Goal: Information Seeking & Learning: Compare options

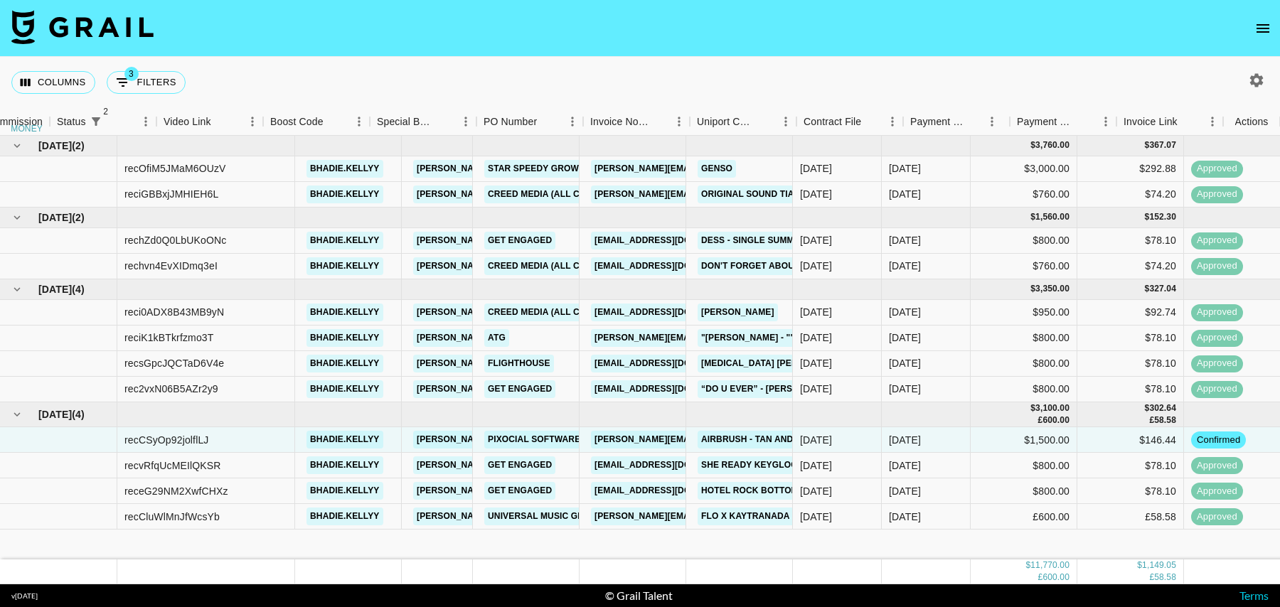
scroll to position [0, 1134]
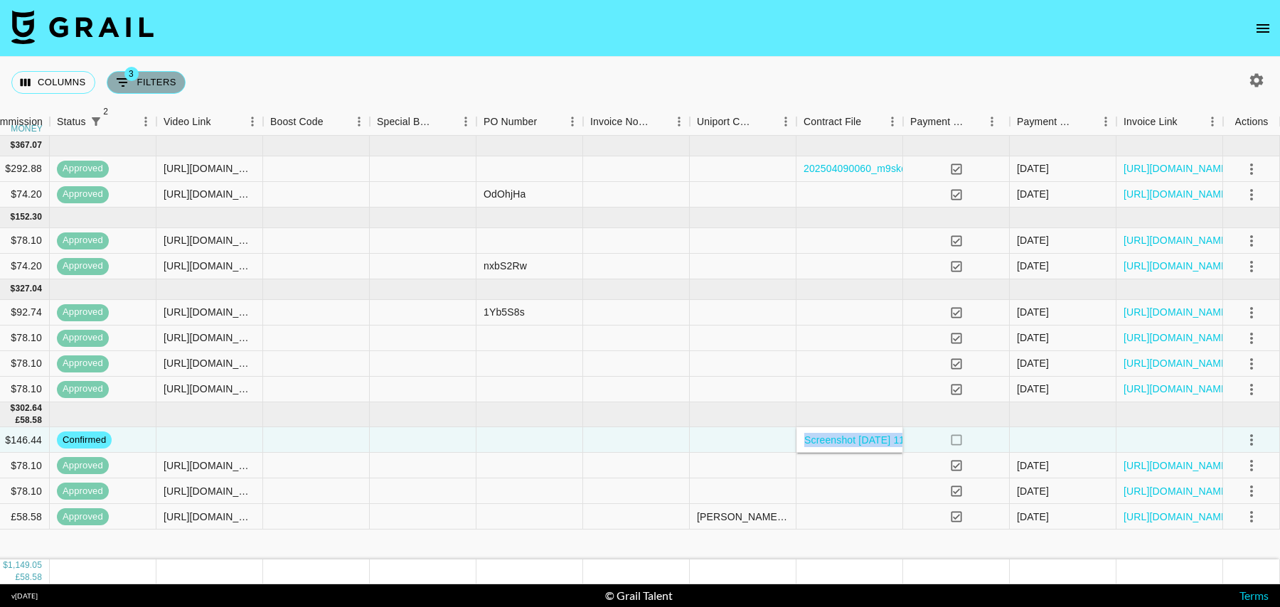
click at [125, 90] on icon "Show filters" at bounding box center [122, 82] width 17 height 17
select select "status"
select select "isNotAnyOf"
select select "status"
select select "isNotAnyOf"
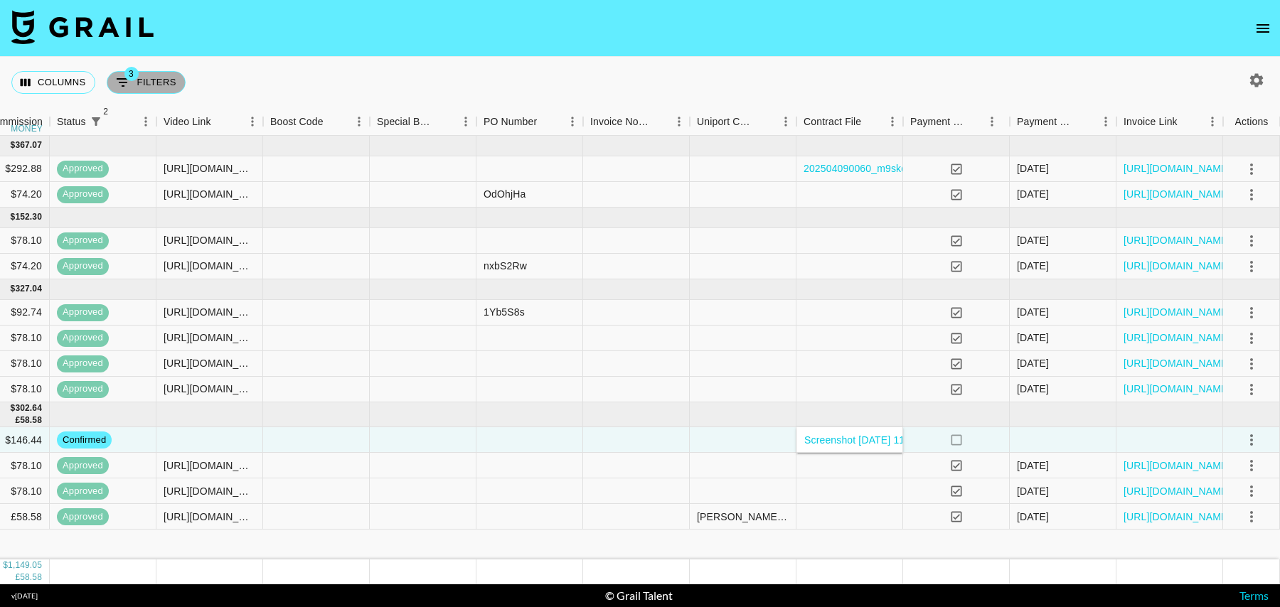
select select "talentName"
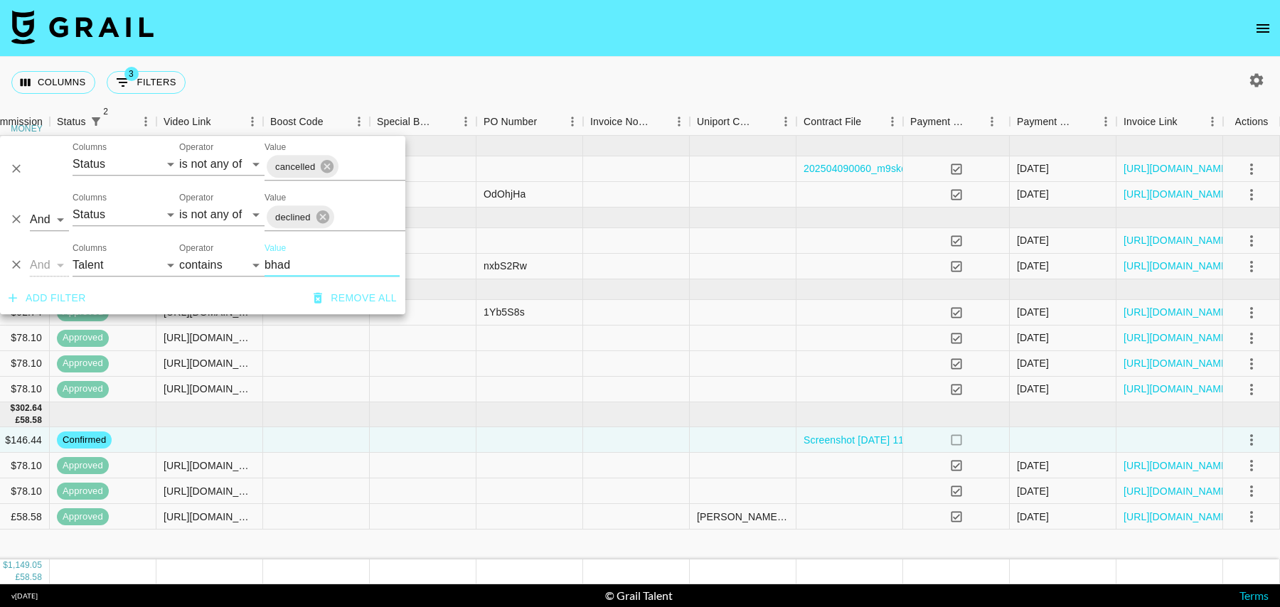
click at [14, 263] on icon "Delete" at bounding box center [16, 265] width 9 height 9
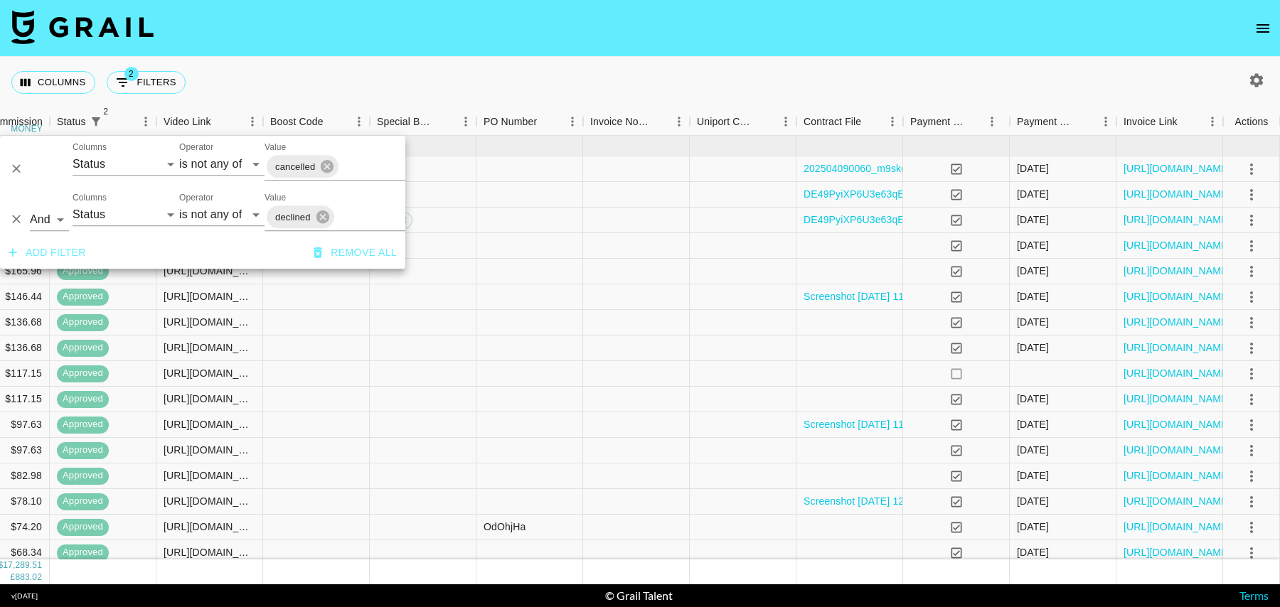
click at [328, 68] on div "Columns 2 Filters + Booking" at bounding box center [640, 82] width 1280 height 51
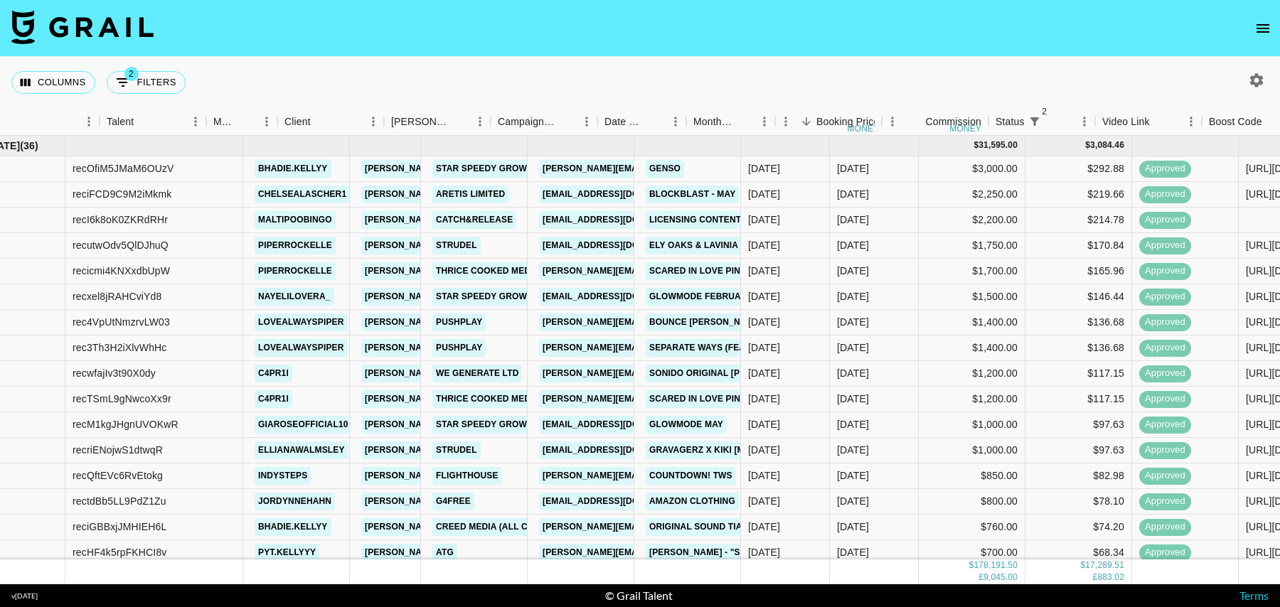
scroll to position [0, 0]
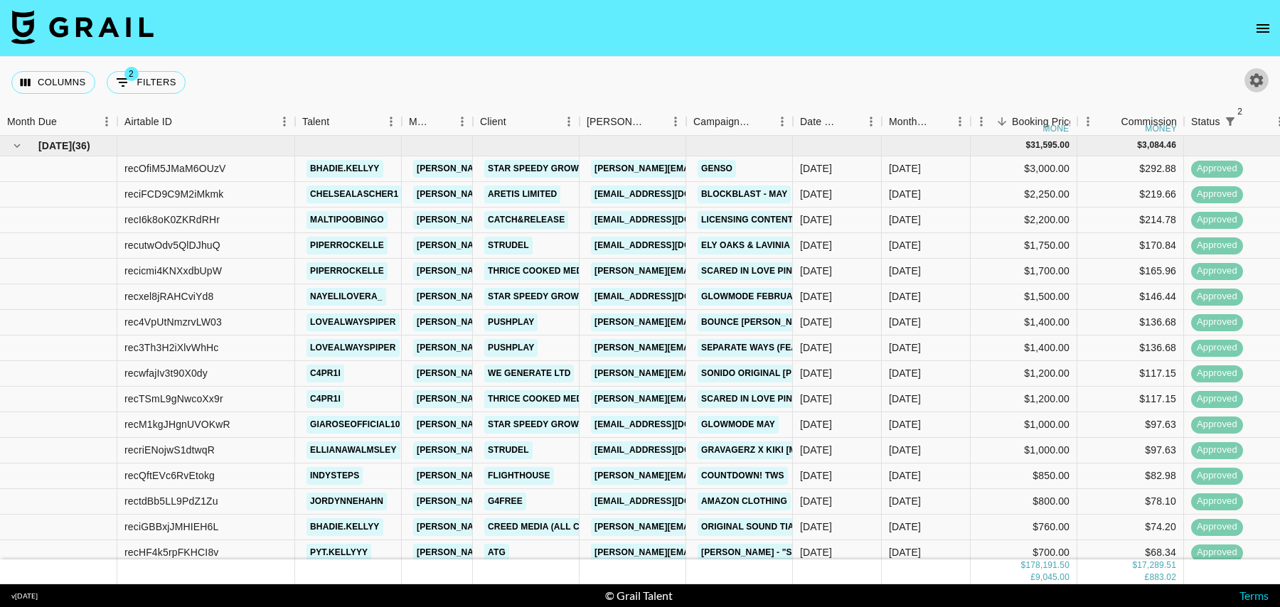
click at [1266, 83] on button "button" at bounding box center [1256, 80] width 24 height 24
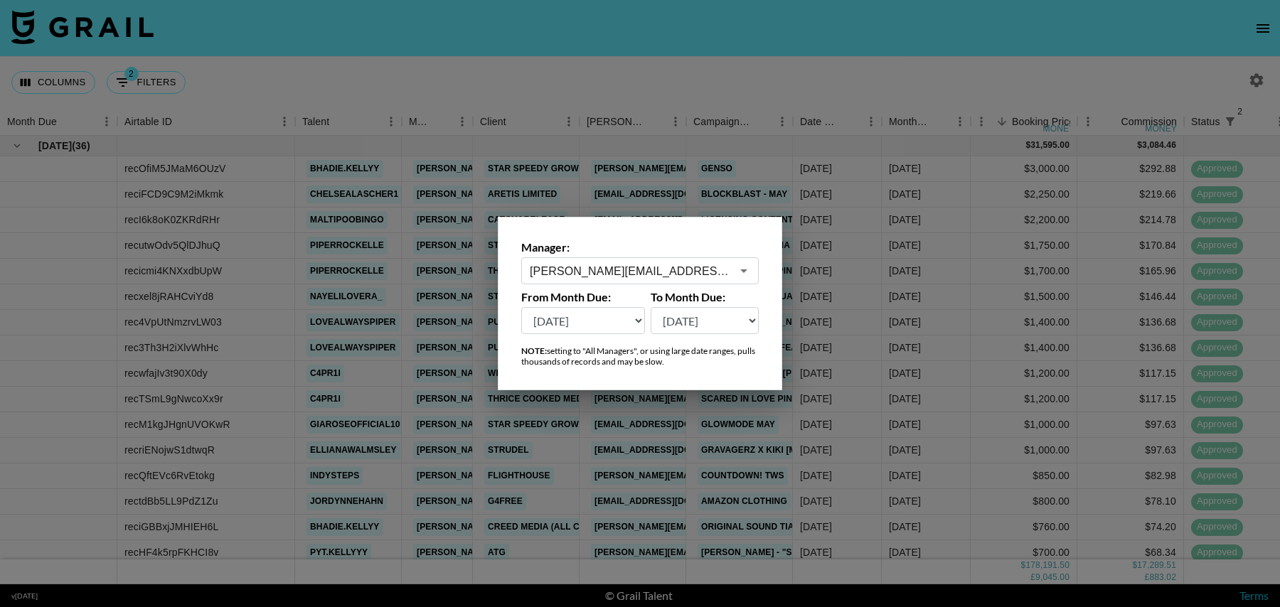
click at [597, 321] on select "[DATE] [DATE] '[DATE] May '[DATE] Mar '[DATE] Jan '[DATE] Nov '[DATE] Sep '[DAT…" at bounding box center [583, 320] width 124 height 27
select select "[DATE]"
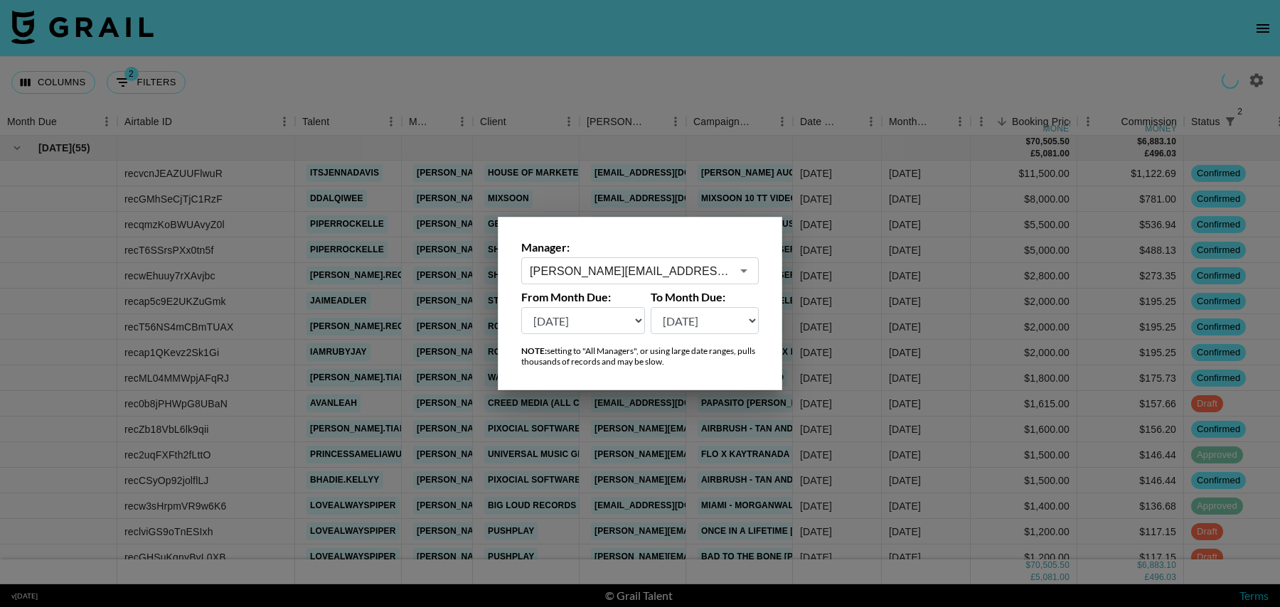
click at [597, 71] on div at bounding box center [640, 303] width 1280 height 607
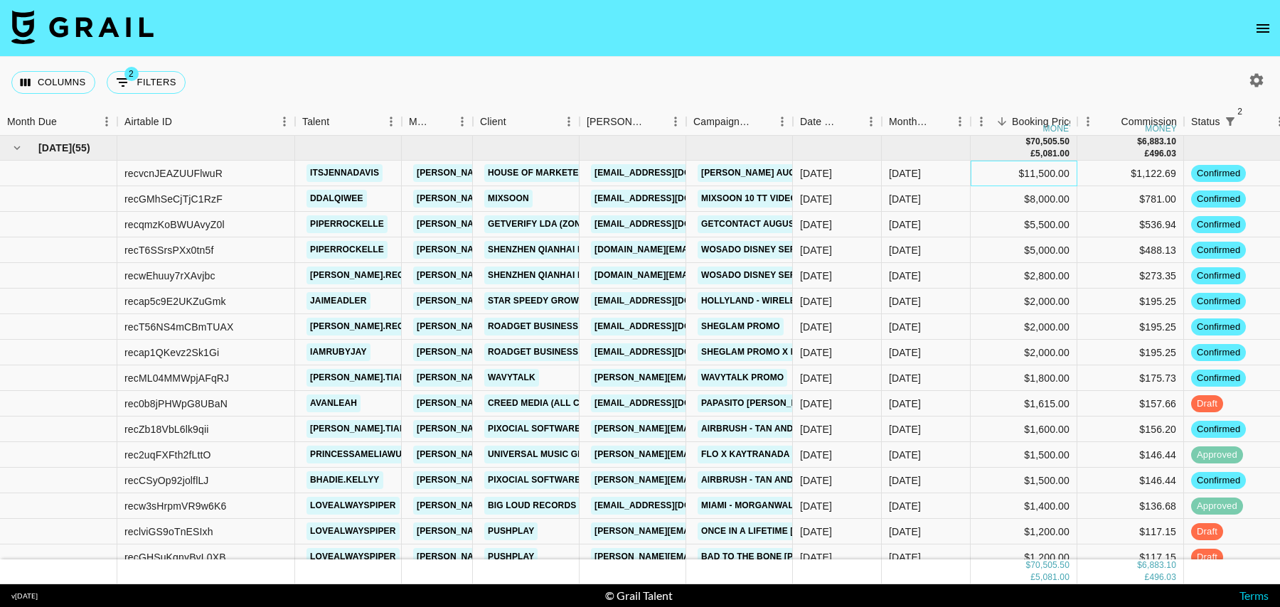
click at [997, 176] on div "$11,500.00" at bounding box center [1024, 174] width 107 height 26
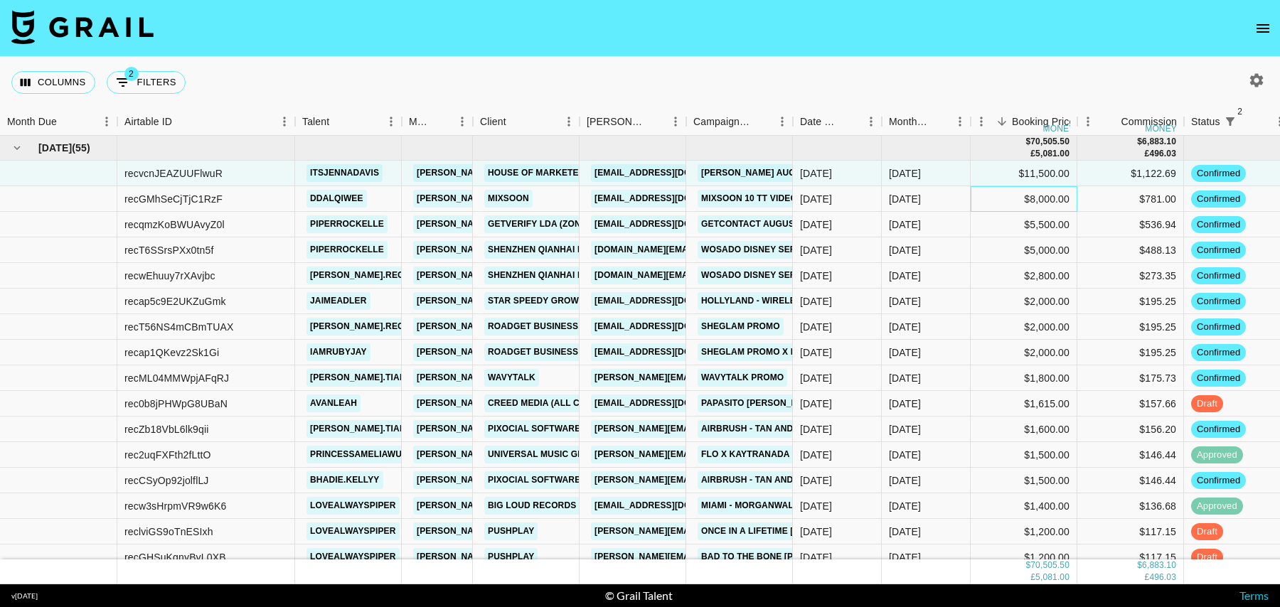
click at [1010, 196] on div "$8,000.00" at bounding box center [1024, 199] width 107 height 26
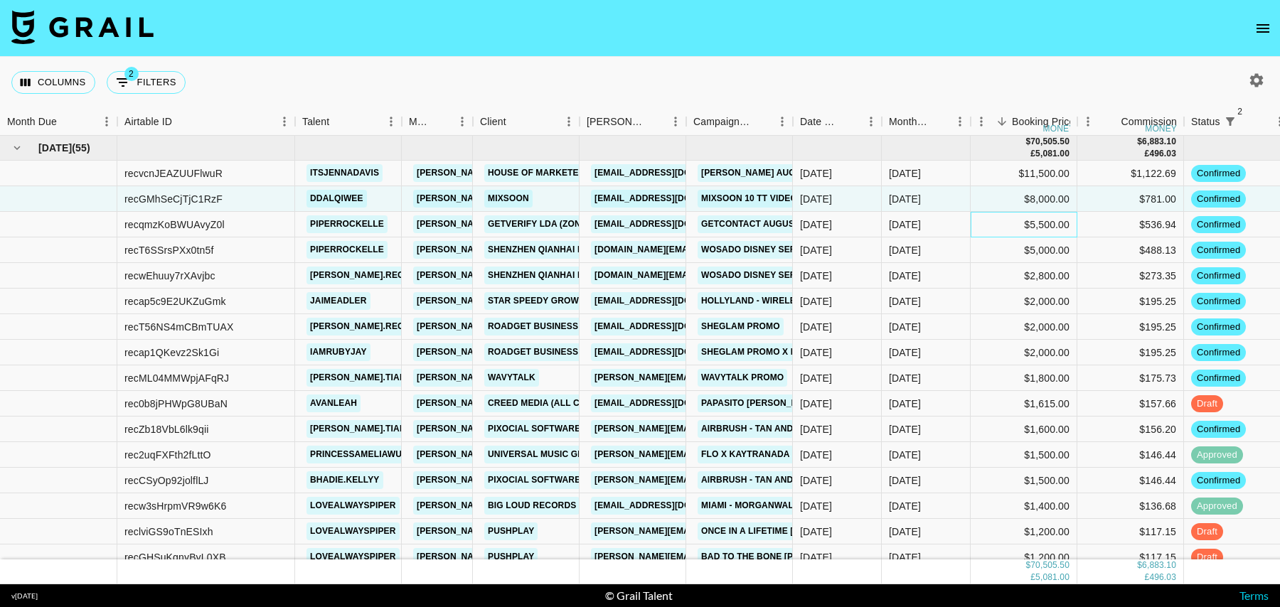
click at [1011, 220] on div "$5,500.00" at bounding box center [1024, 225] width 107 height 26
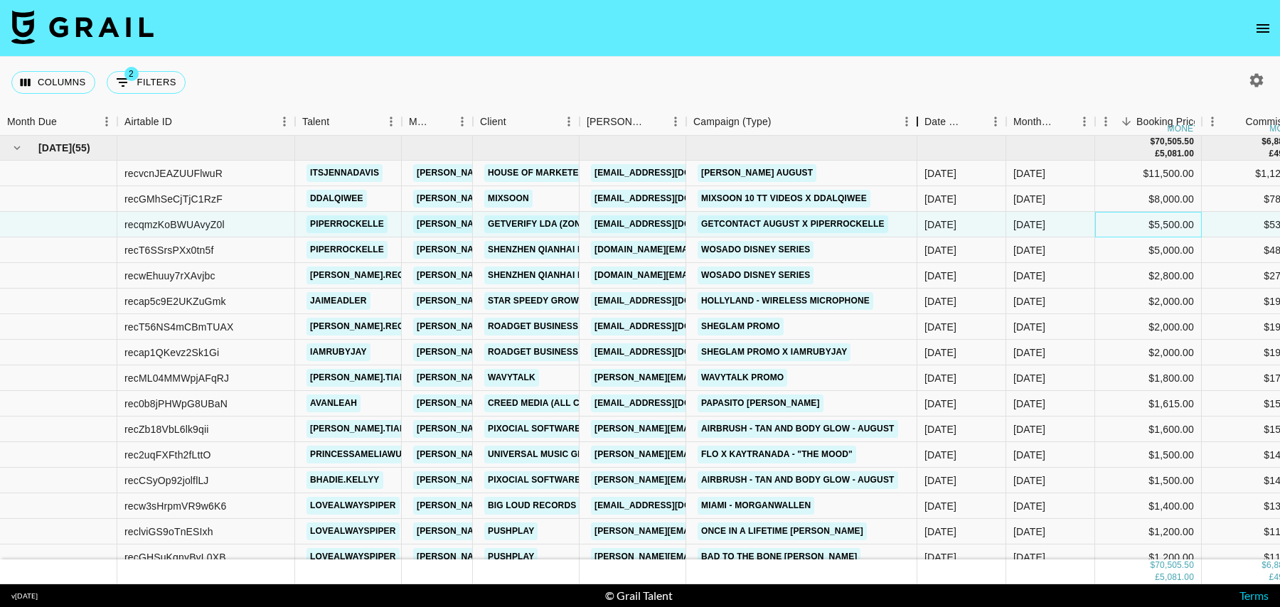
drag, startPoint x: 795, startPoint y: 128, endPoint x: 919, endPoint y: 134, distance: 124.6
click at [919, 134] on div "Campaign (Type)" at bounding box center [917, 122] width 17 height 28
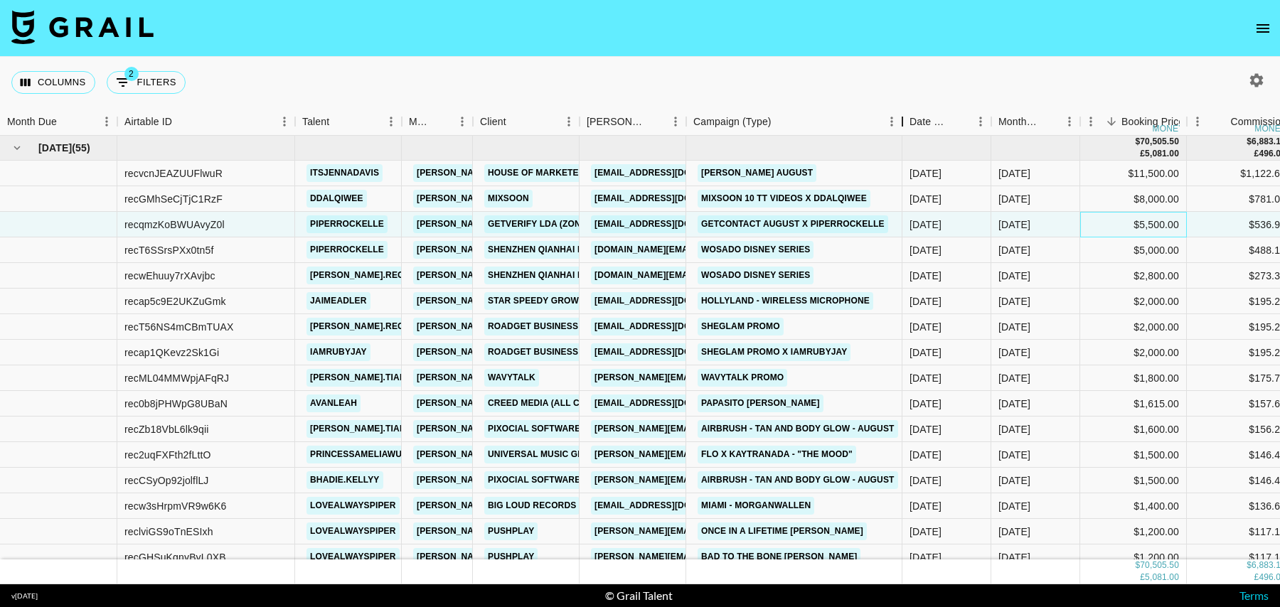
drag, startPoint x: 790, startPoint y: 122, endPoint x: 899, endPoint y: 127, distance: 109.6
click at [899, 127] on div "Campaign (Type)" at bounding box center [902, 122] width 17 height 28
click at [870, 252] on div "WOSADO DISNEY SERIES" at bounding box center [794, 250] width 216 height 26
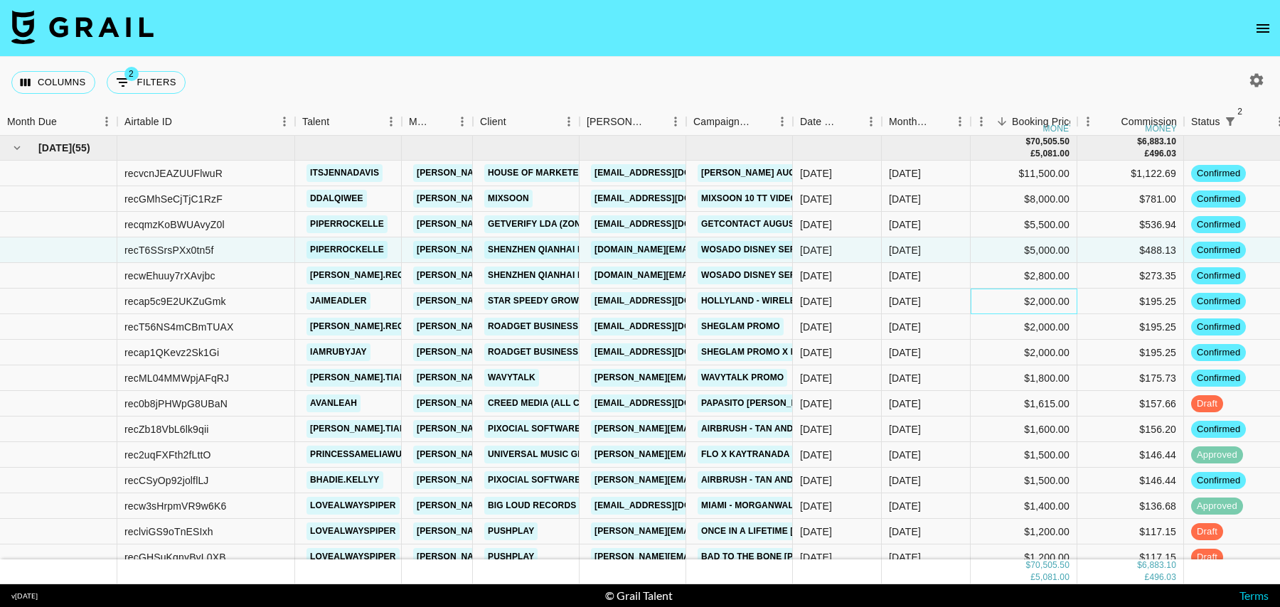
click at [997, 304] on div "$2,000.00" at bounding box center [1024, 302] width 107 height 26
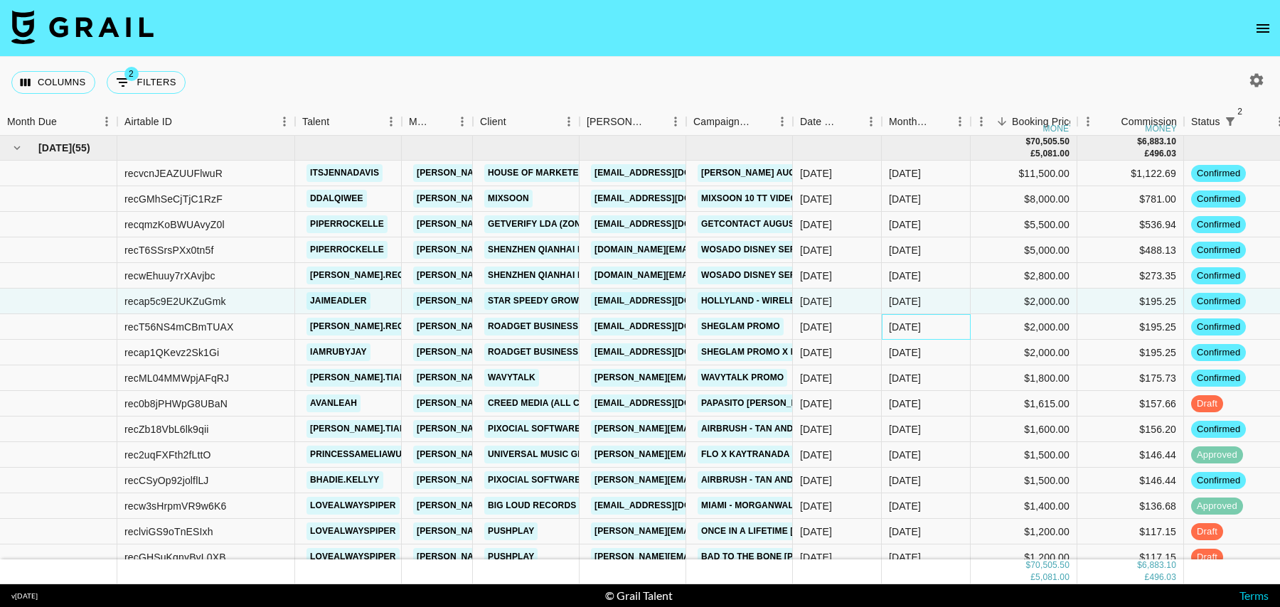
click at [963, 324] on div "[DATE]" at bounding box center [926, 327] width 89 height 26
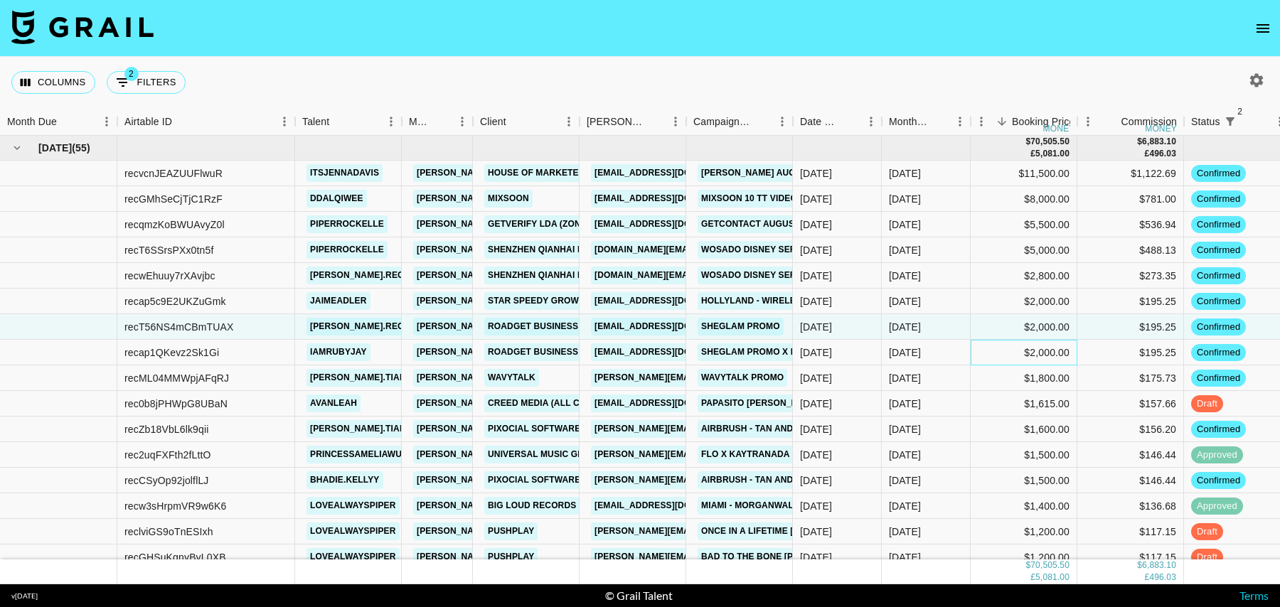
click at [971, 347] on div "$2,000.00" at bounding box center [1024, 353] width 107 height 26
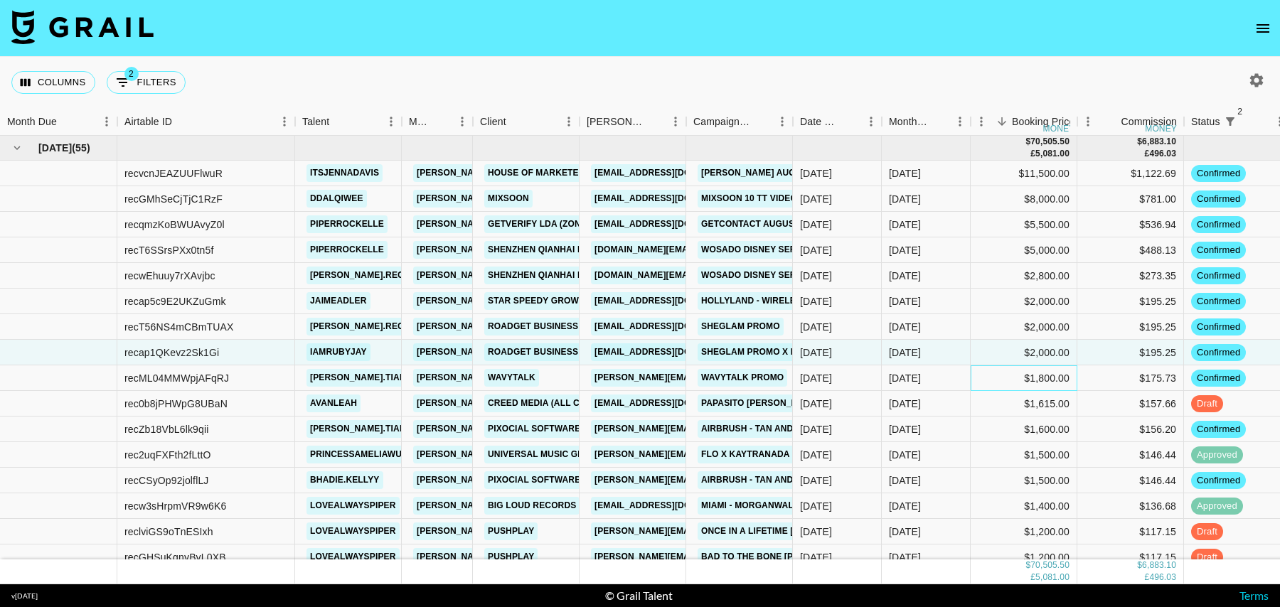
click at [1006, 375] on div "$1,800.00" at bounding box center [1024, 378] width 107 height 26
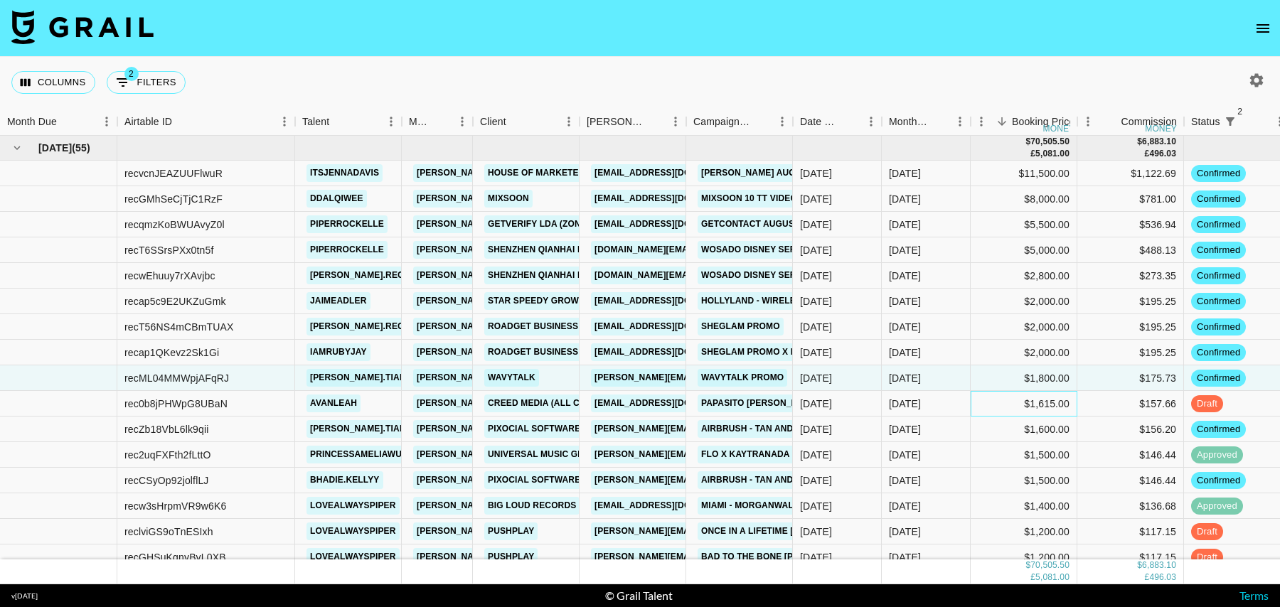
click at [987, 400] on div "$1,615.00" at bounding box center [1024, 404] width 107 height 26
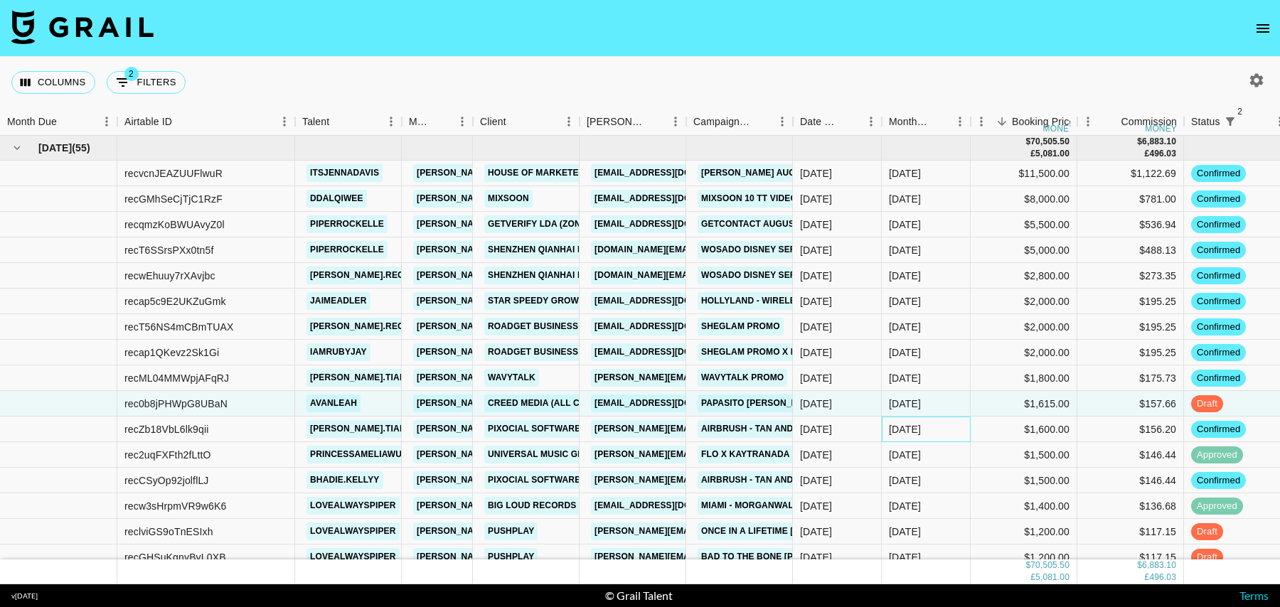
click at [941, 431] on div "[DATE]" at bounding box center [926, 430] width 89 height 26
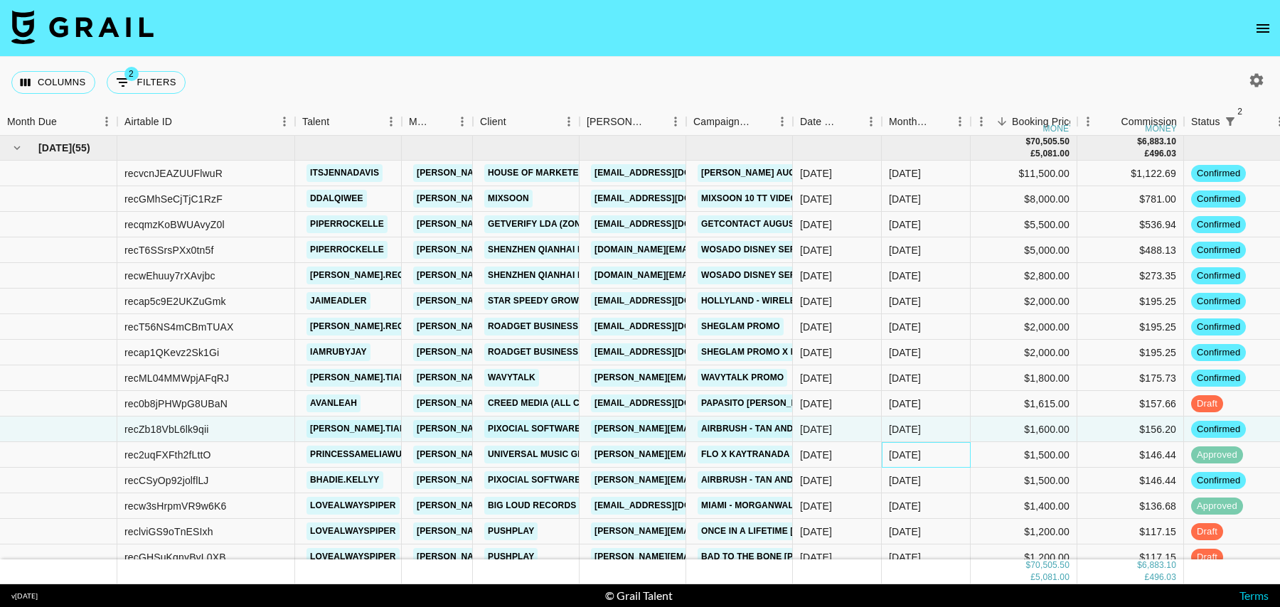
click at [946, 451] on div "[DATE]" at bounding box center [926, 455] width 89 height 26
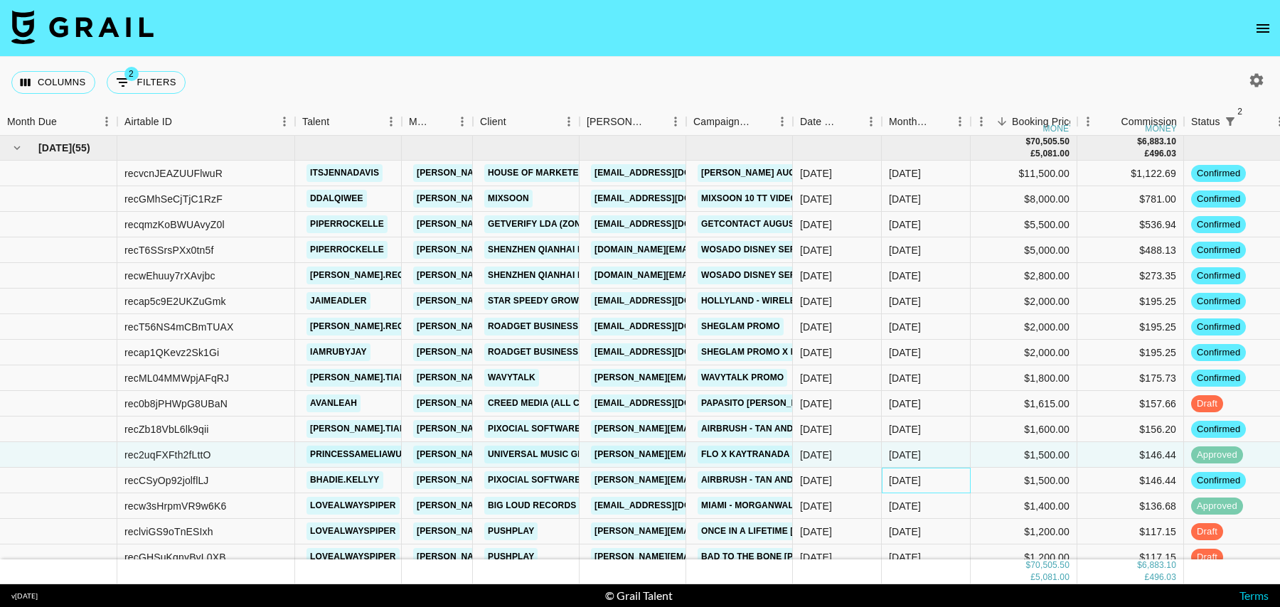
click at [931, 481] on div "[DATE]" at bounding box center [926, 481] width 89 height 26
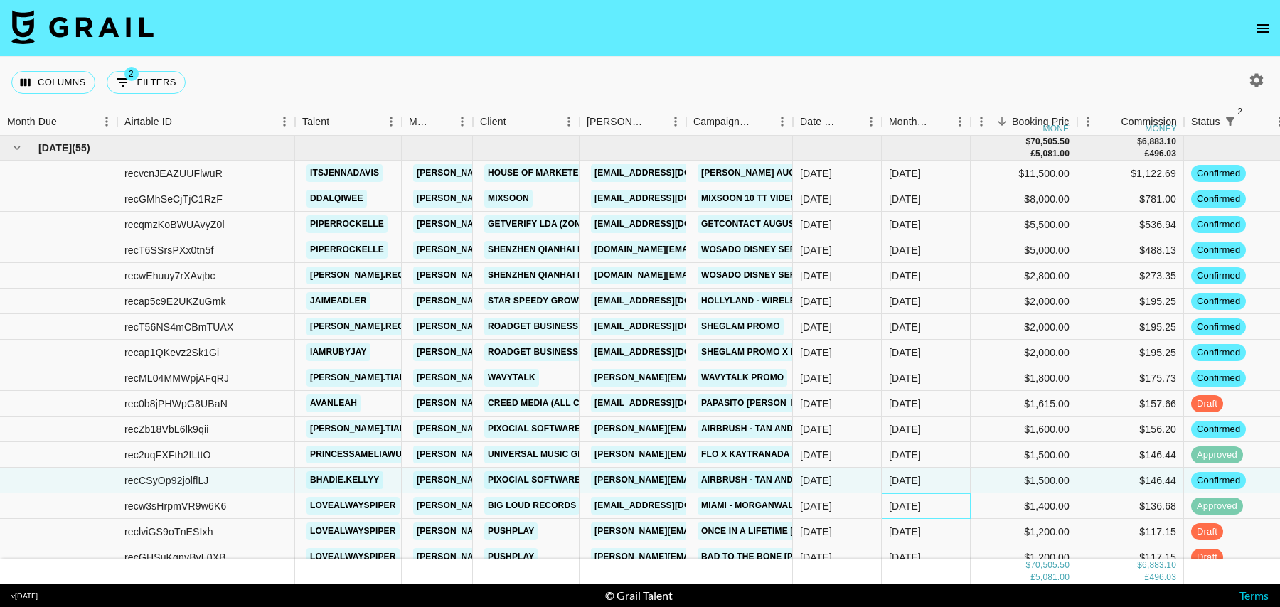
click at [939, 501] on div "[DATE]" at bounding box center [926, 506] width 89 height 26
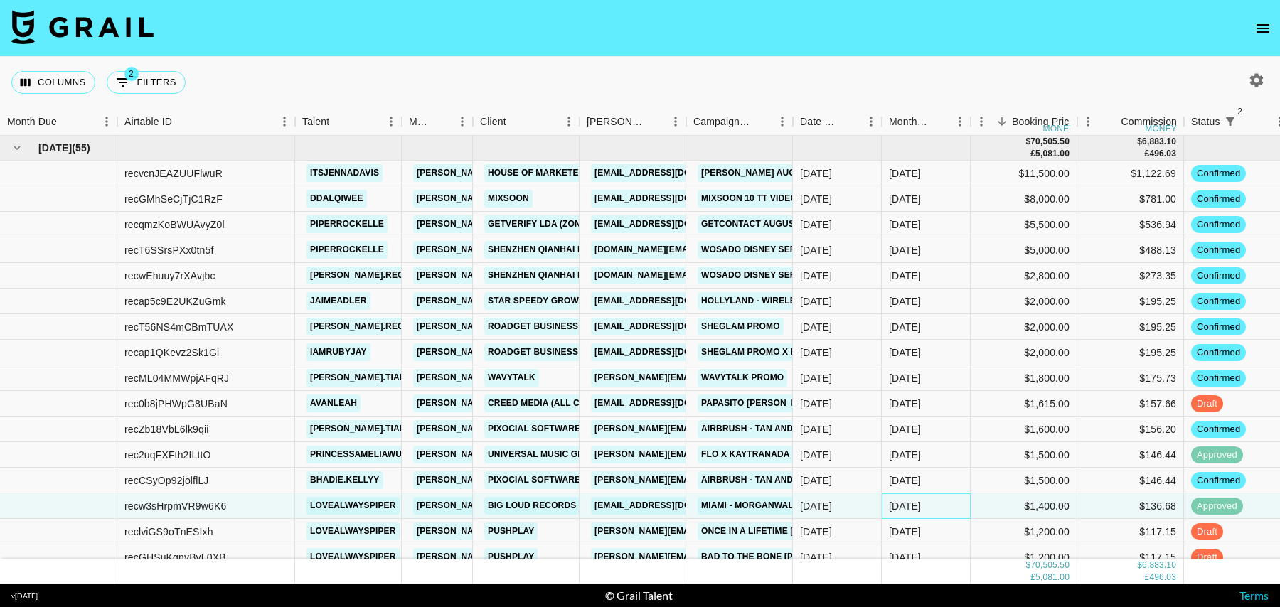
scroll to position [30, 0]
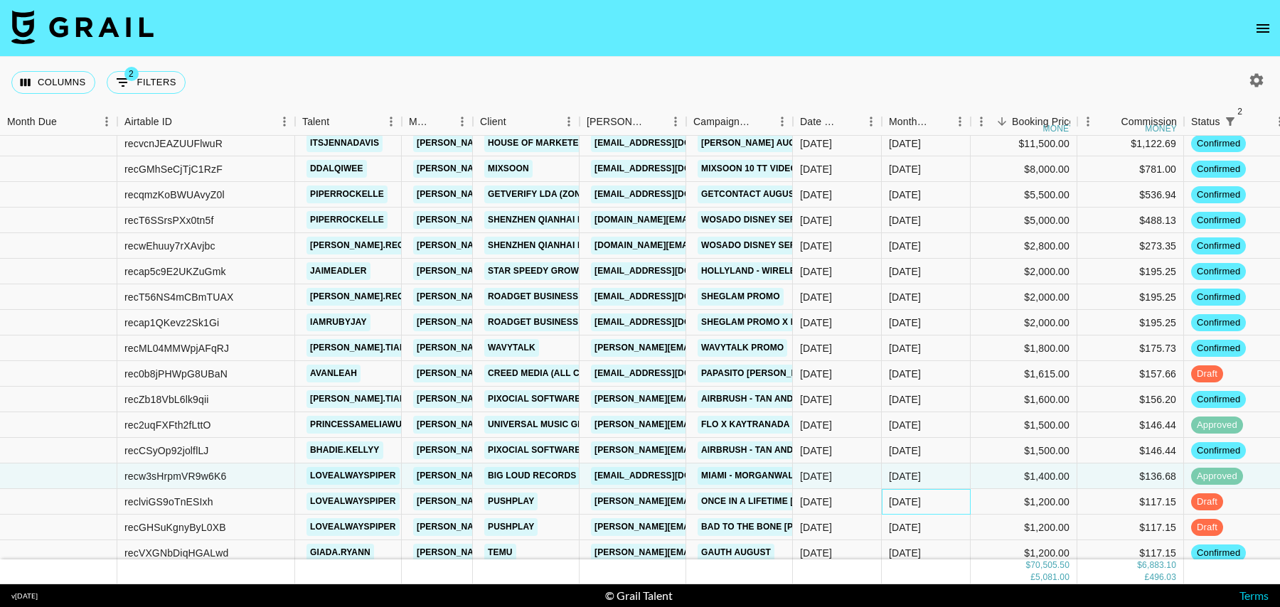
click at [939, 504] on div "[DATE]" at bounding box center [926, 502] width 89 height 26
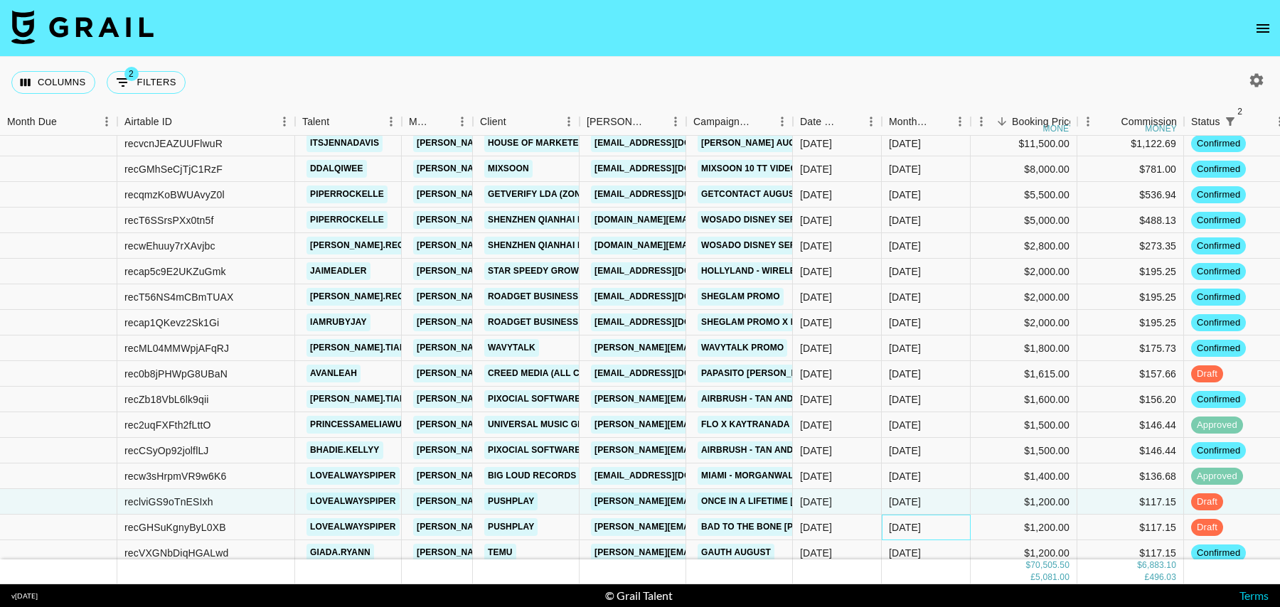
click at [939, 518] on div "[DATE]" at bounding box center [926, 528] width 89 height 26
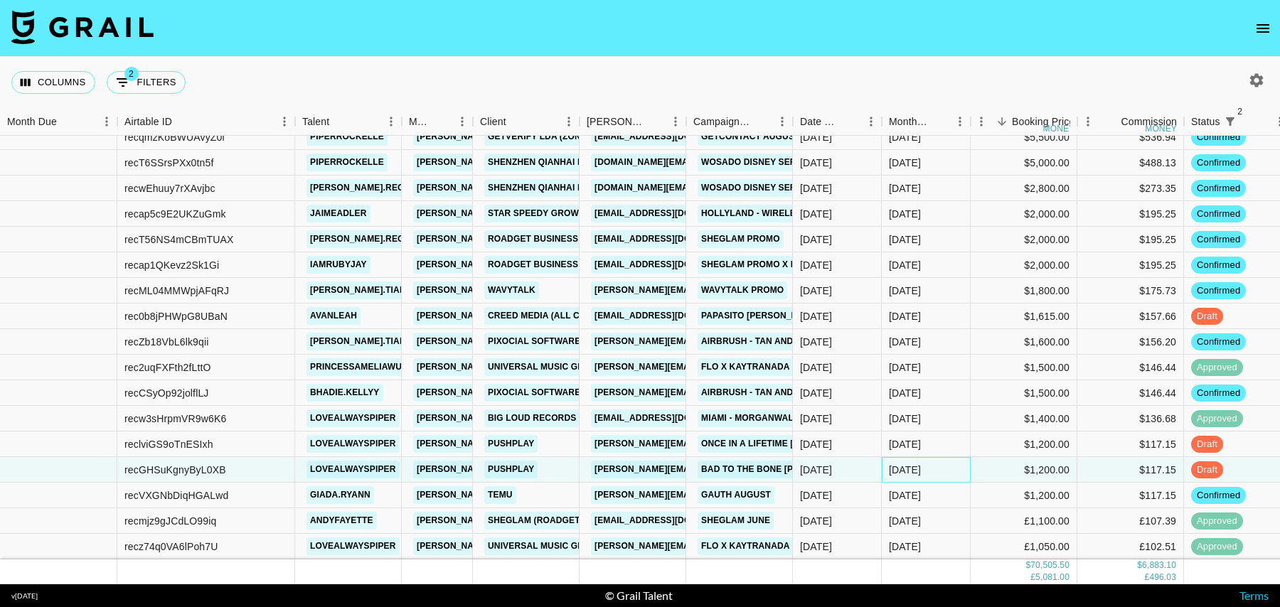
scroll to position [89, 0]
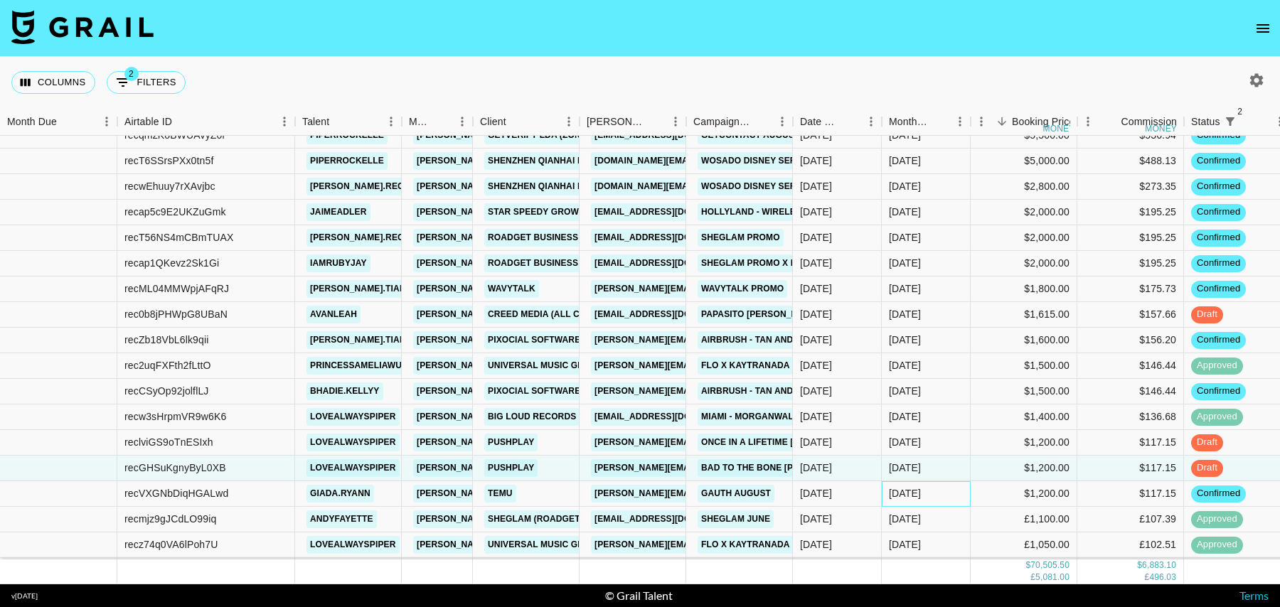
click at [945, 493] on div "[DATE]" at bounding box center [926, 494] width 89 height 26
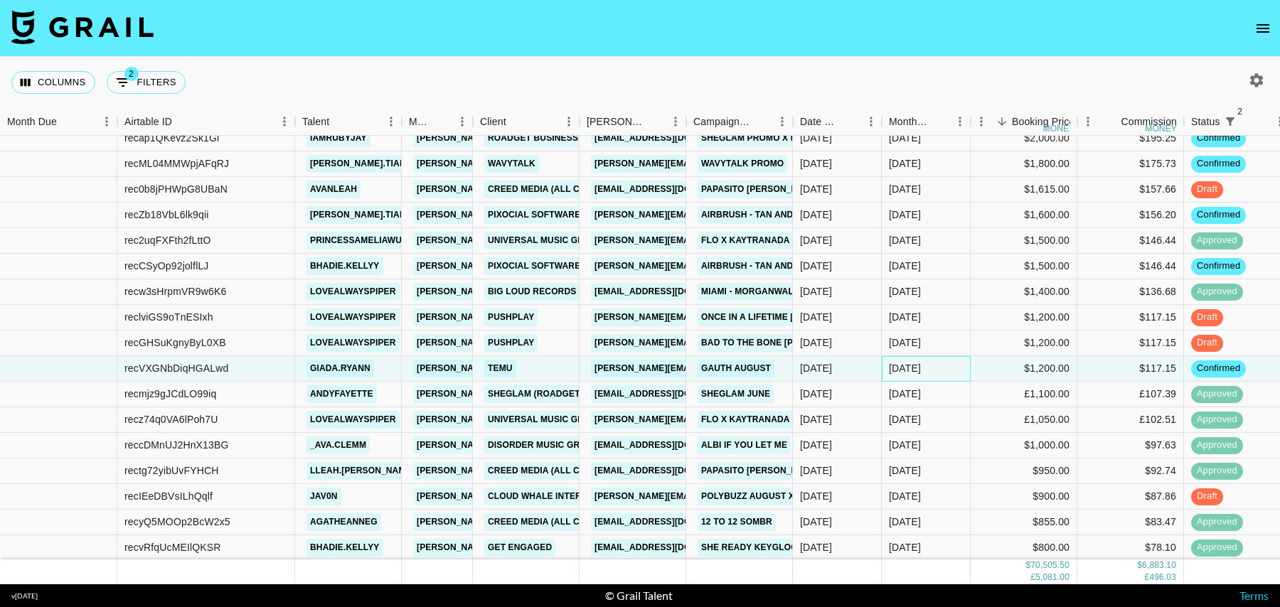
scroll to position [242, 0]
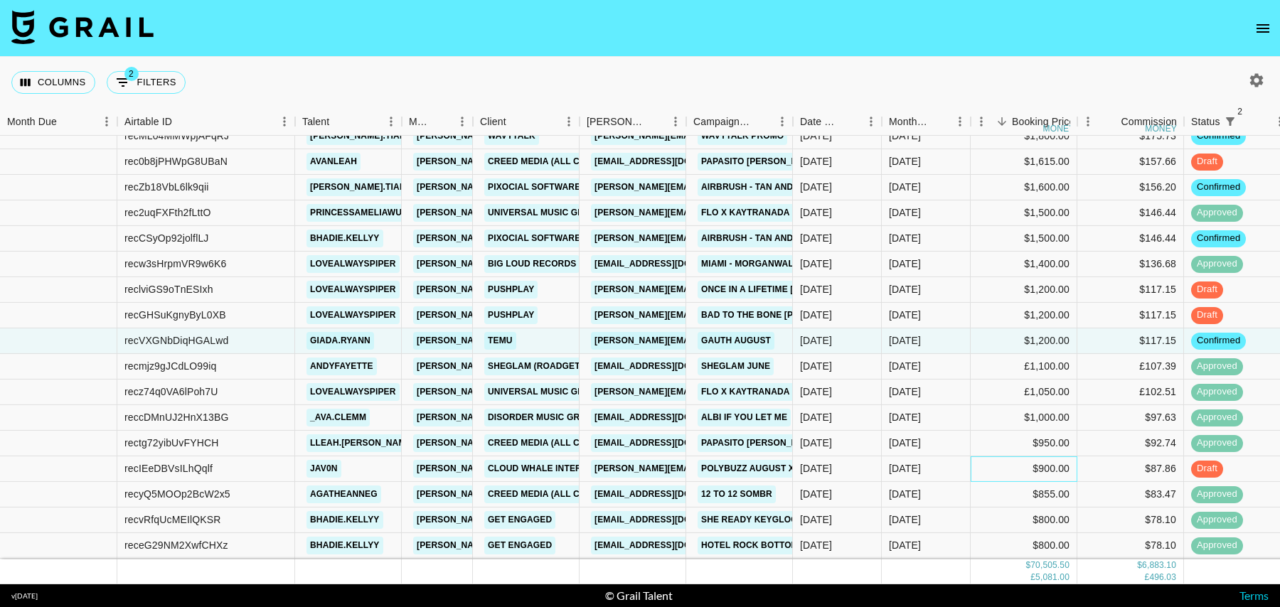
click at [990, 471] on div "$900.00" at bounding box center [1024, 469] width 107 height 26
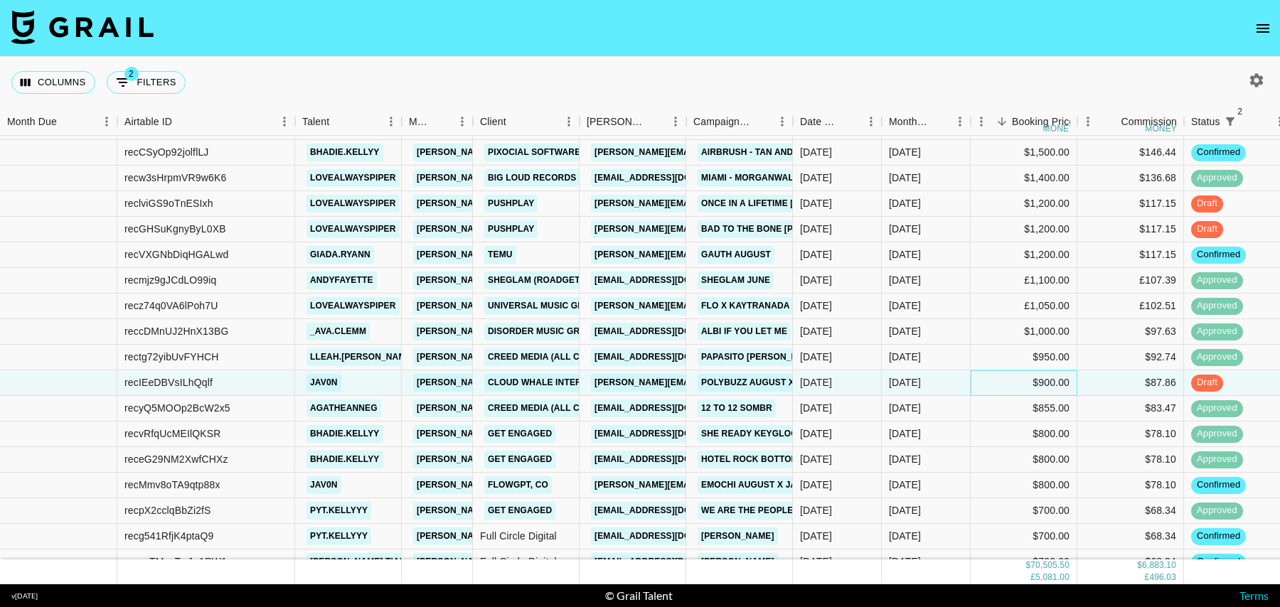
scroll to position [336, 0]
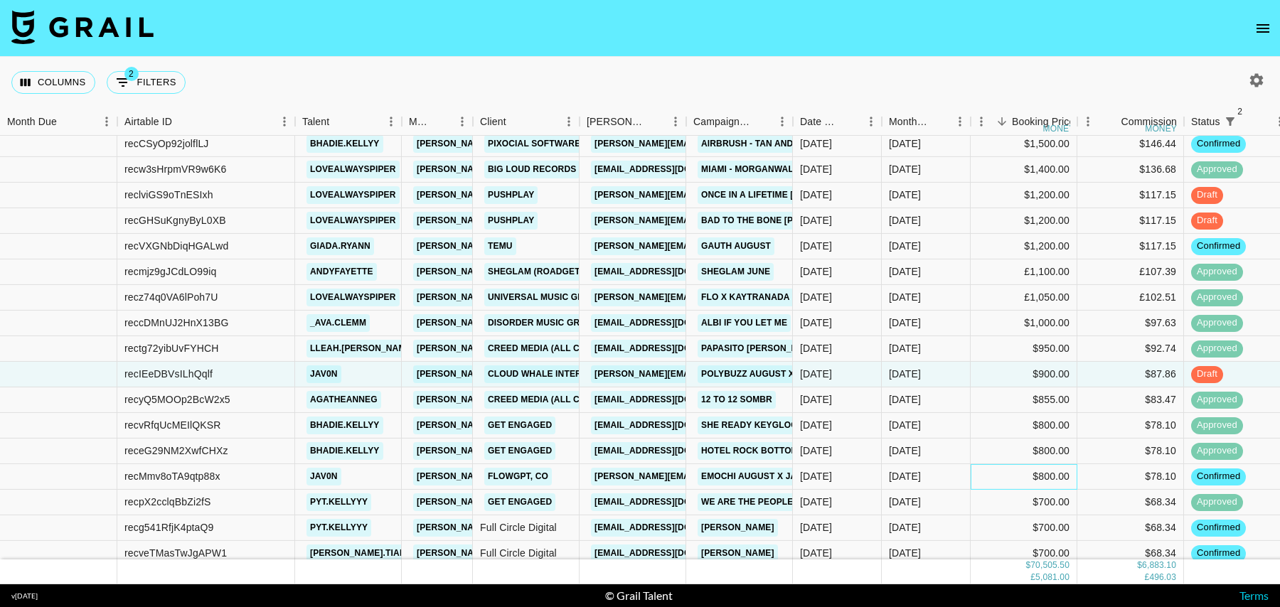
click at [981, 472] on div "$800.00" at bounding box center [1024, 477] width 107 height 26
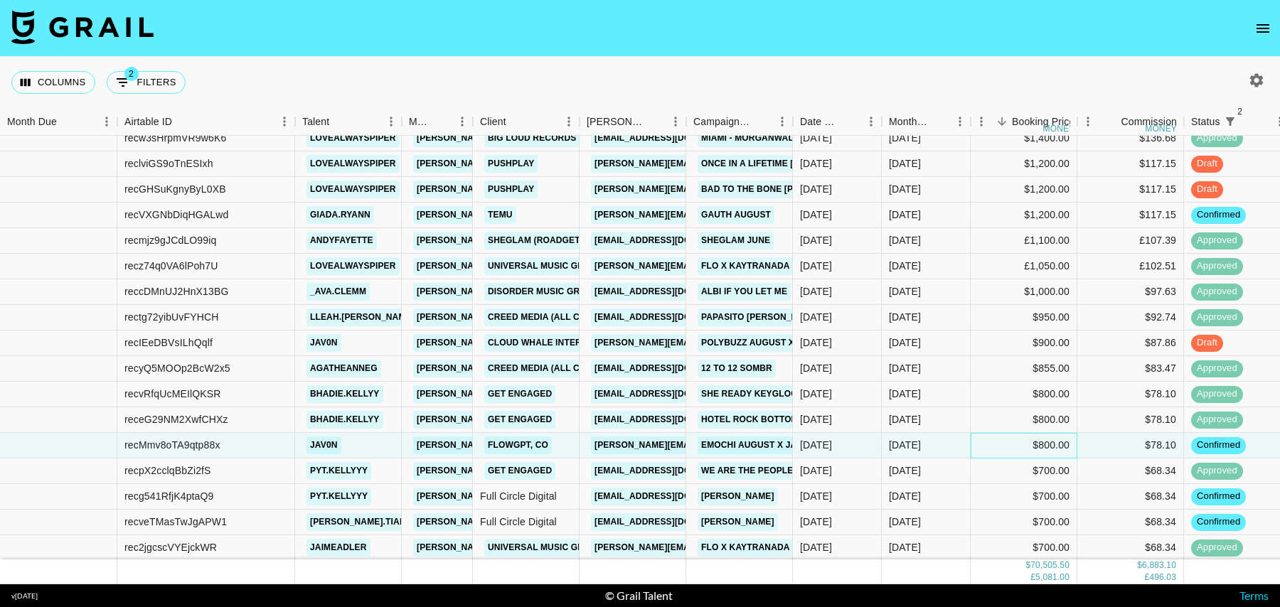
scroll to position [371, 0]
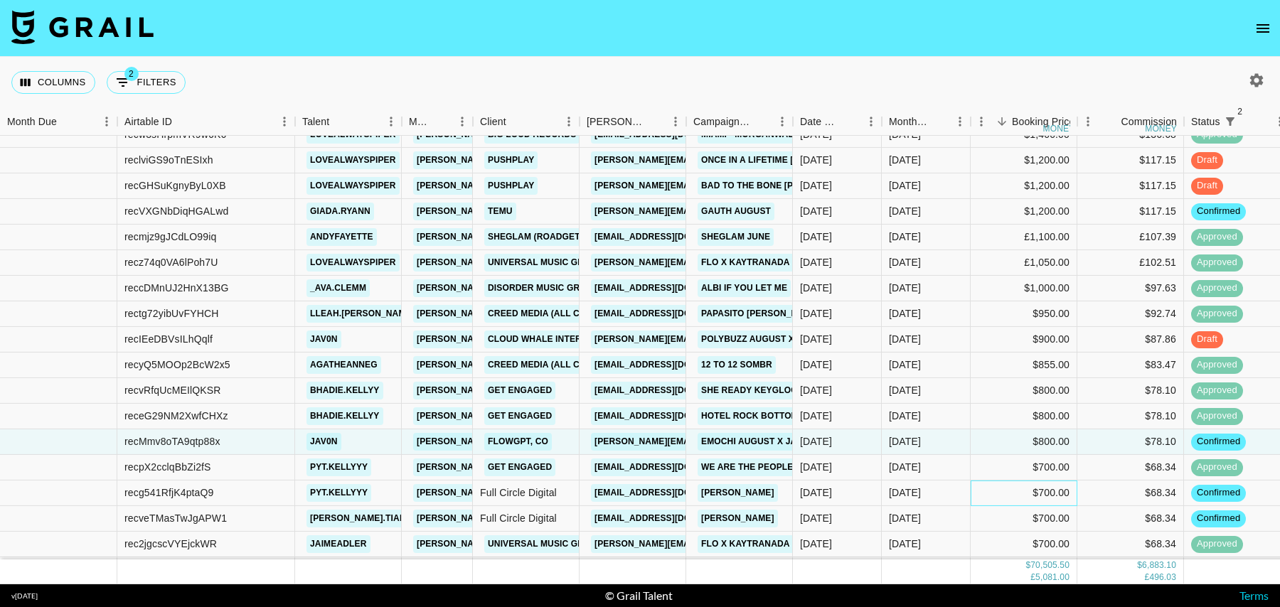
click at [982, 488] on div "$700.00" at bounding box center [1024, 494] width 107 height 26
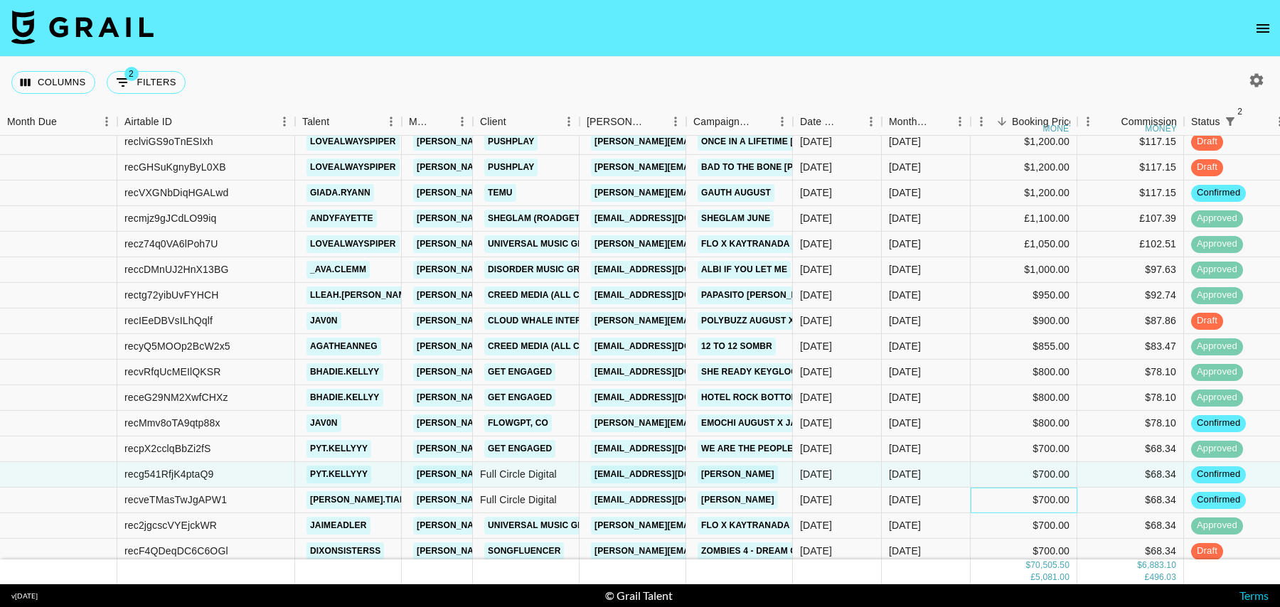
click at [982, 488] on div "$700.00" at bounding box center [1024, 501] width 107 height 26
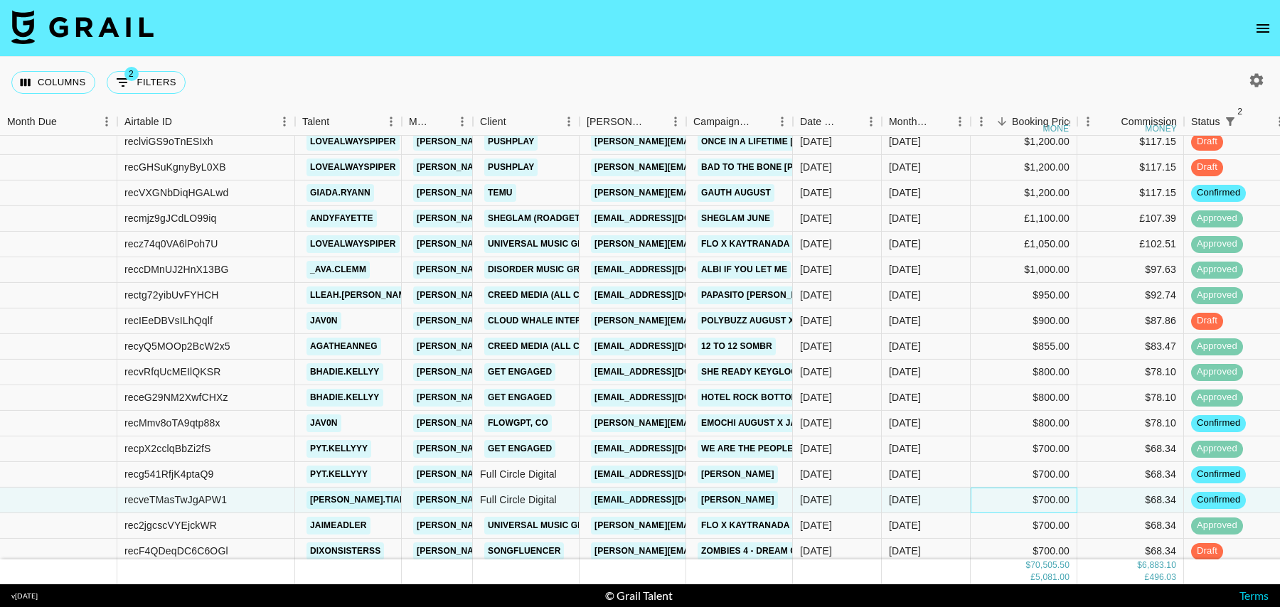
scroll to position [434, 0]
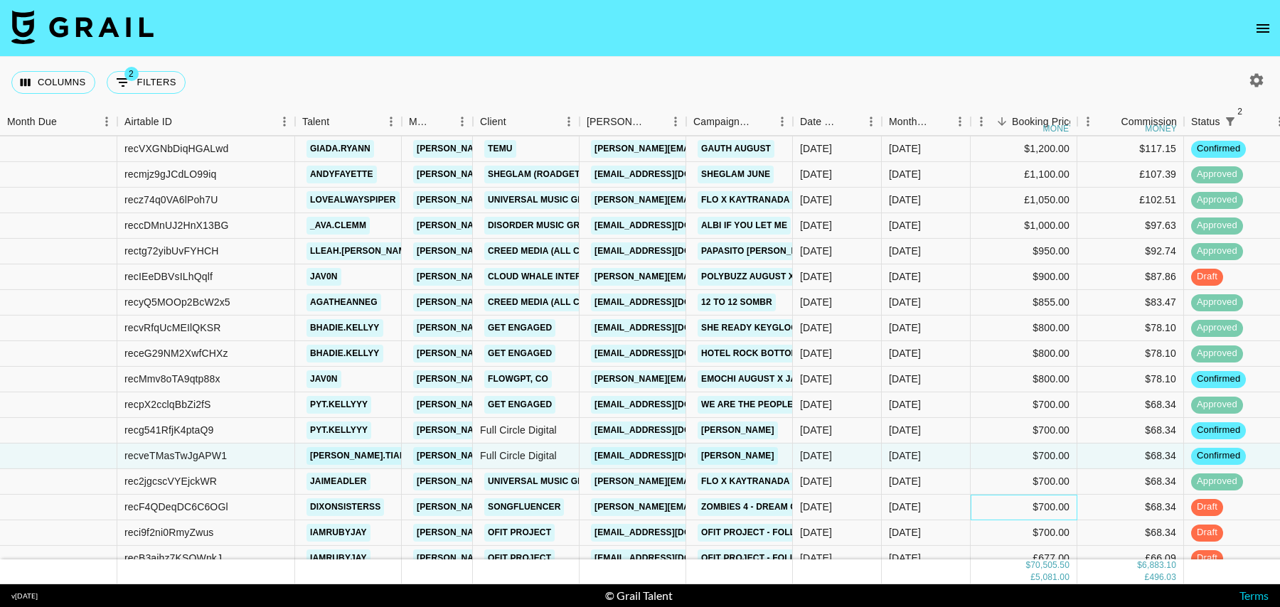
click at [981, 505] on div "$700.00" at bounding box center [1024, 508] width 107 height 26
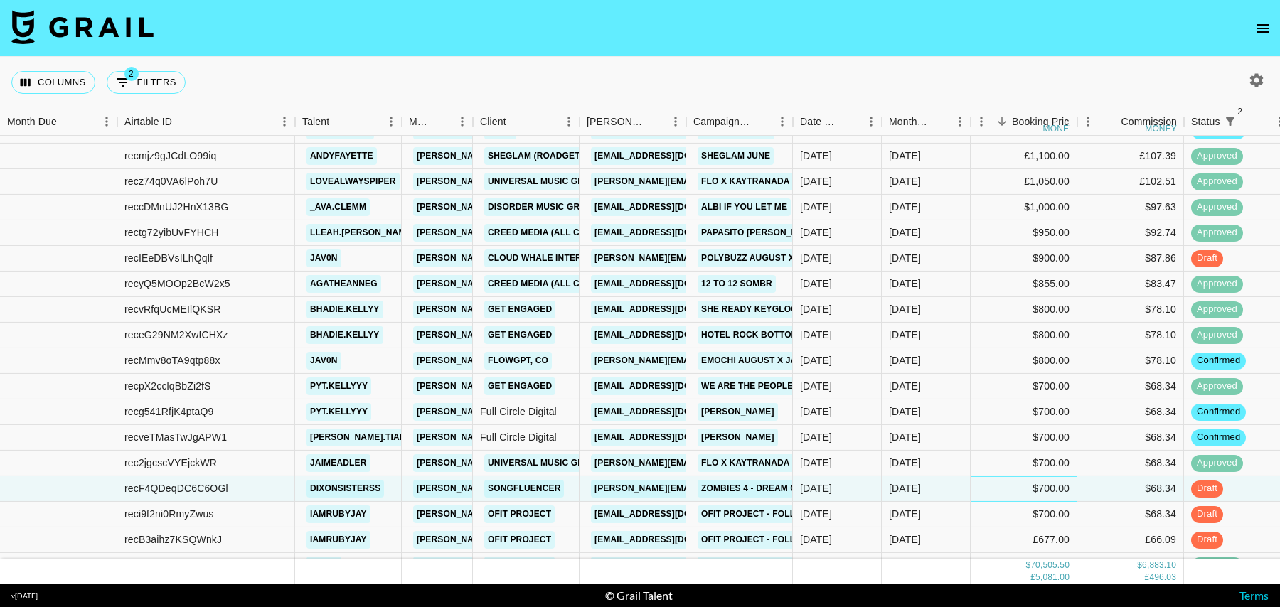
scroll to position [459, 0]
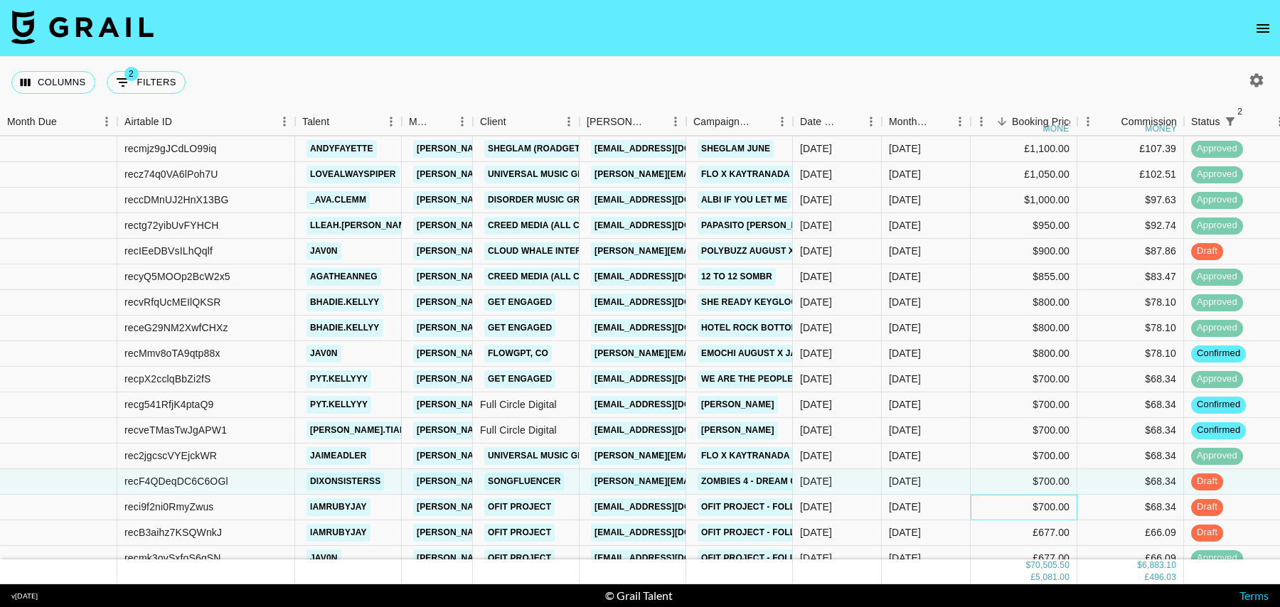
click at [988, 507] on div "$700.00" at bounding box center [1024, 508] width 107 height 26
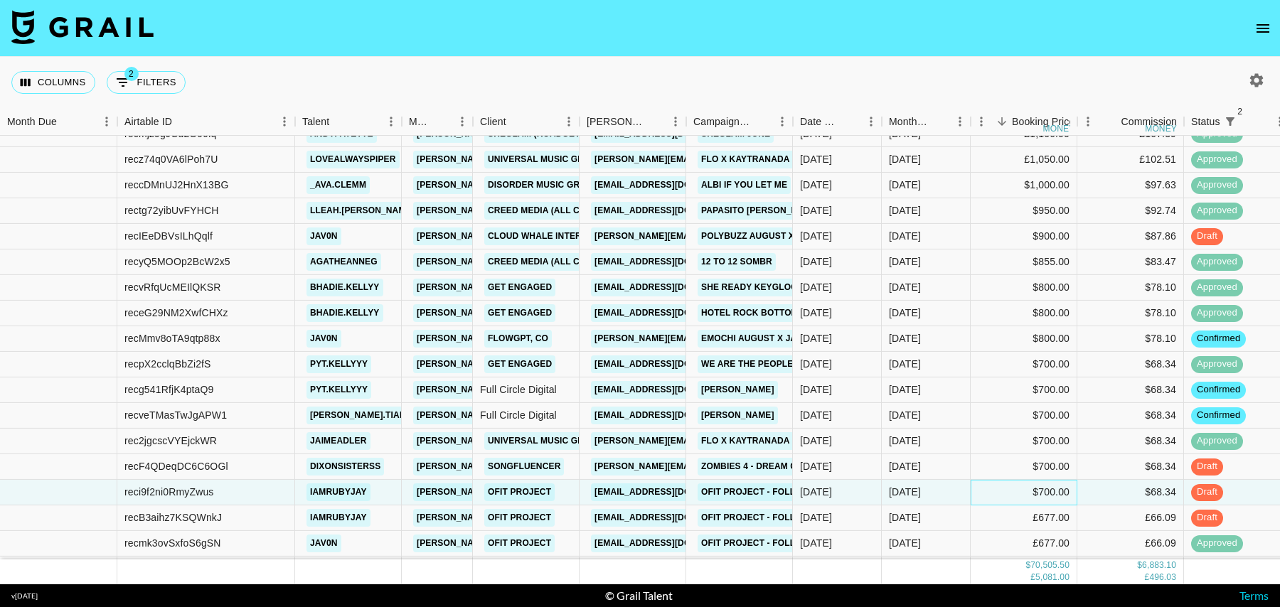
scroll to position [481, 0]
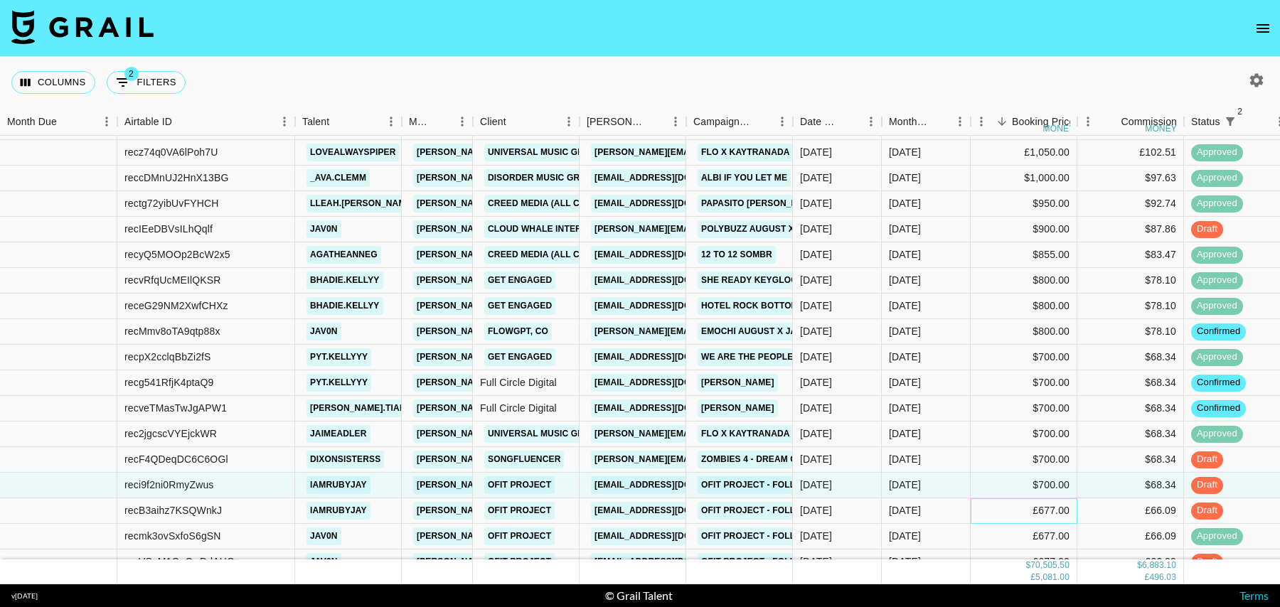
click at [987, 507] on div "£677.00" at bounding box center [1024, 511] width 107 height 26
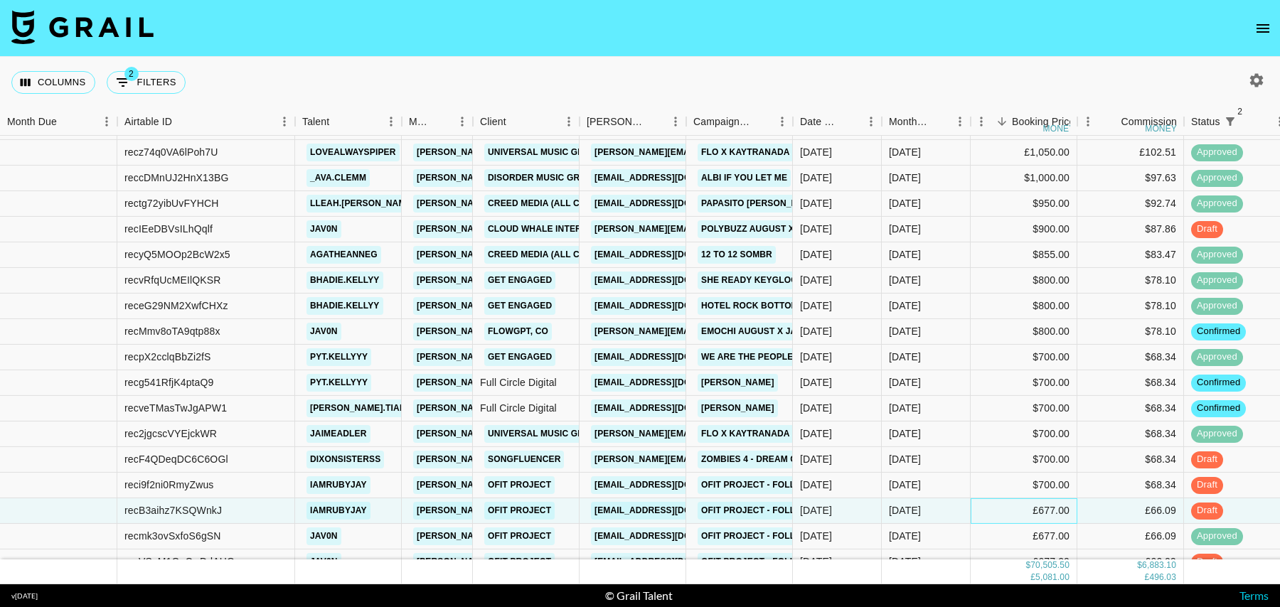
scroll to position [547, 0]
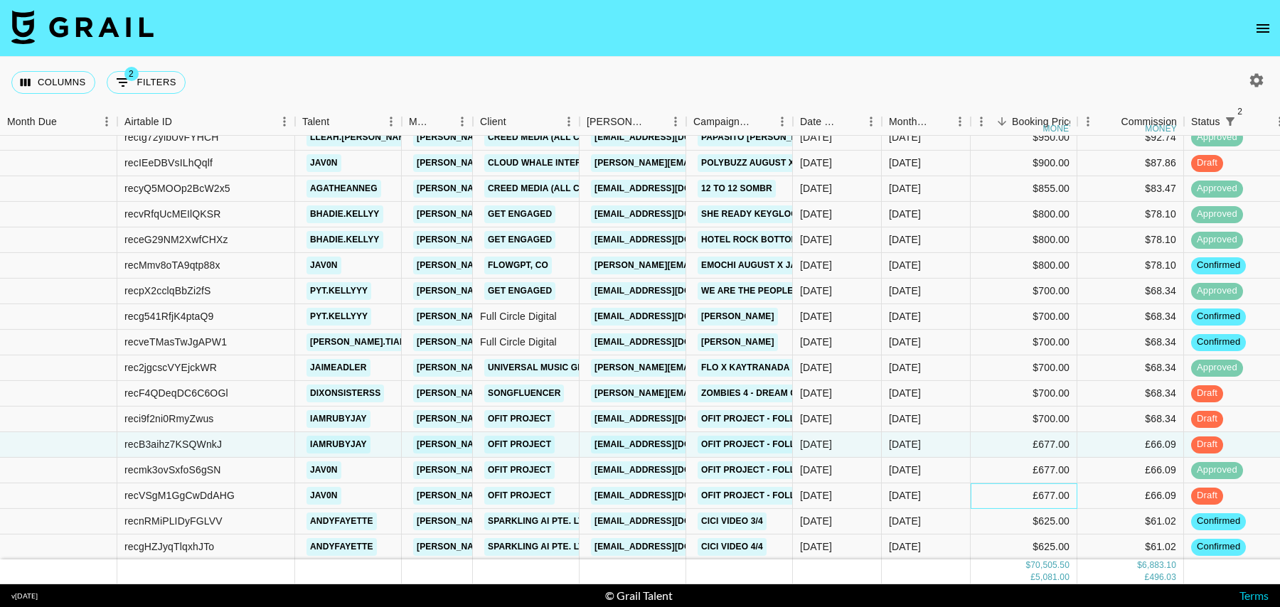
click at [987, 495] on div "£677.00" at bounding box center [1024, 496] width 107 height 26
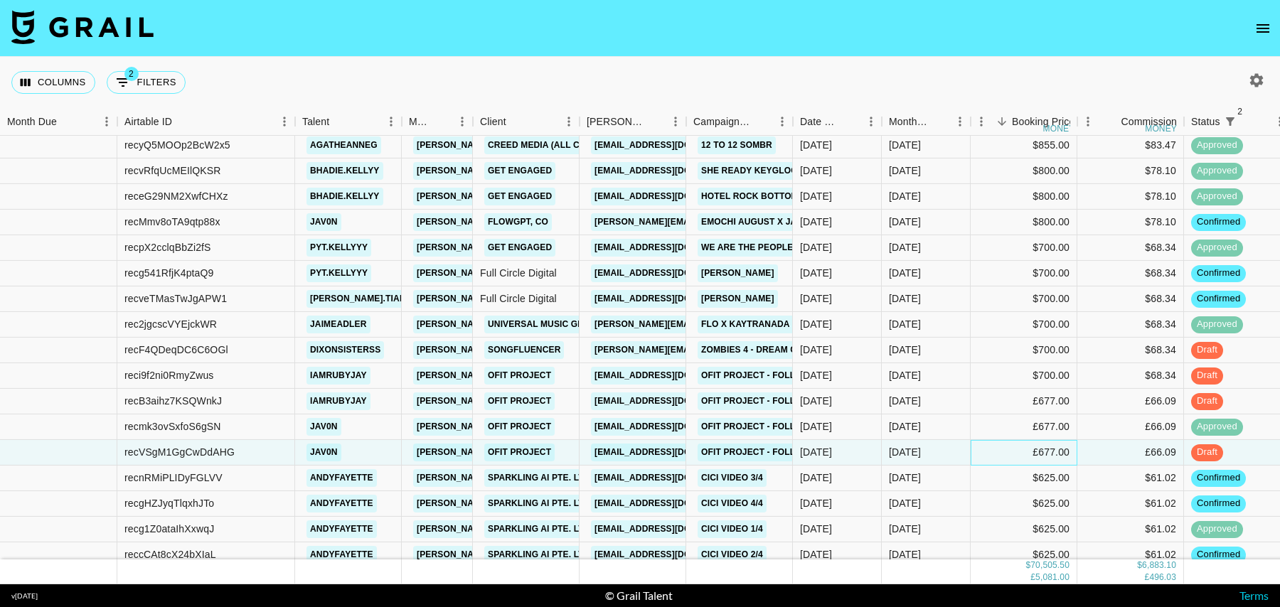
scroll to position [592, 0]
click at [984, 479] on div "$625.00" at bounding box center [1024, 477] width 107 height 26
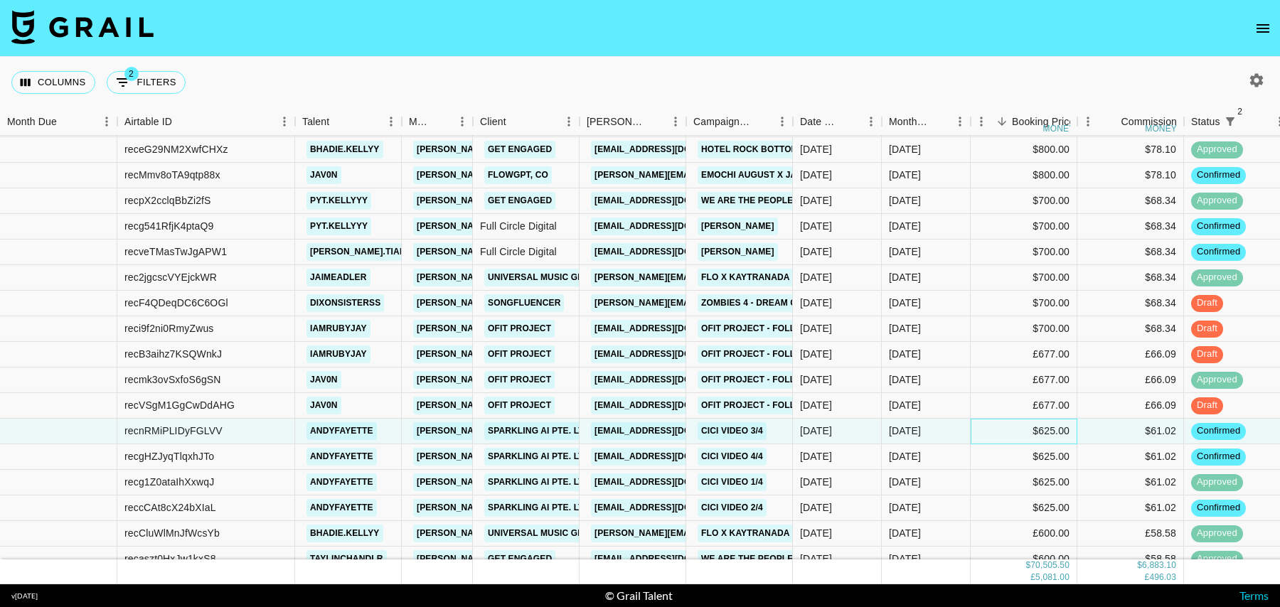
scroll to position [641, 0]
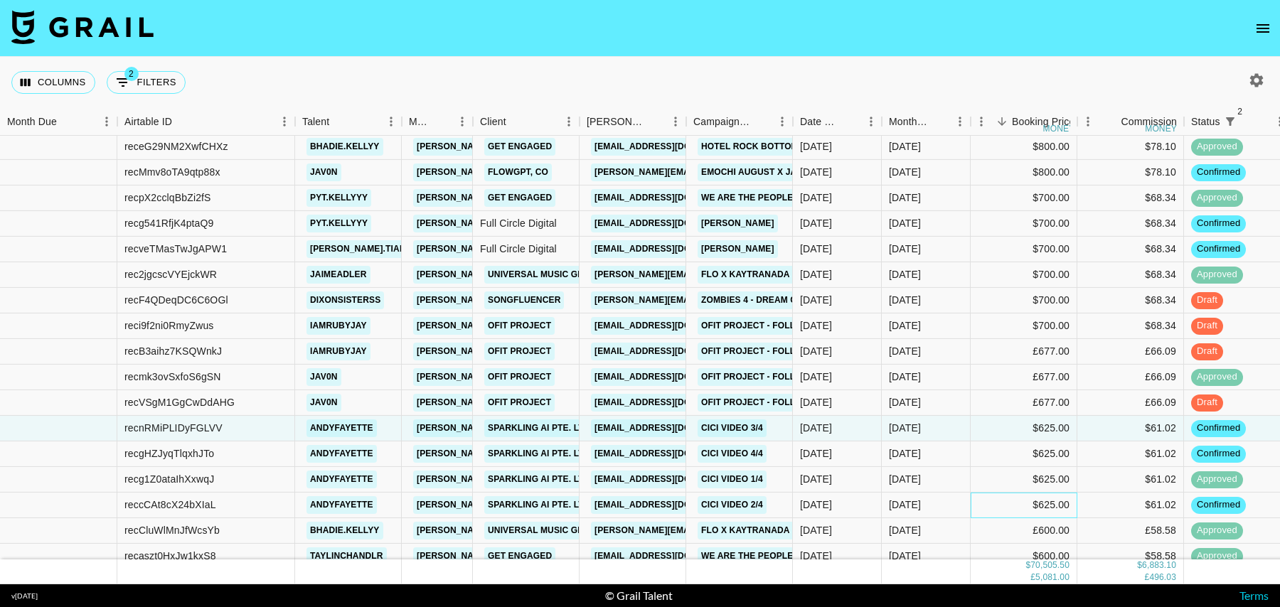
click at [983, 493] on div "$625.00" at bounding box center [1024, 506] width 107 height 26
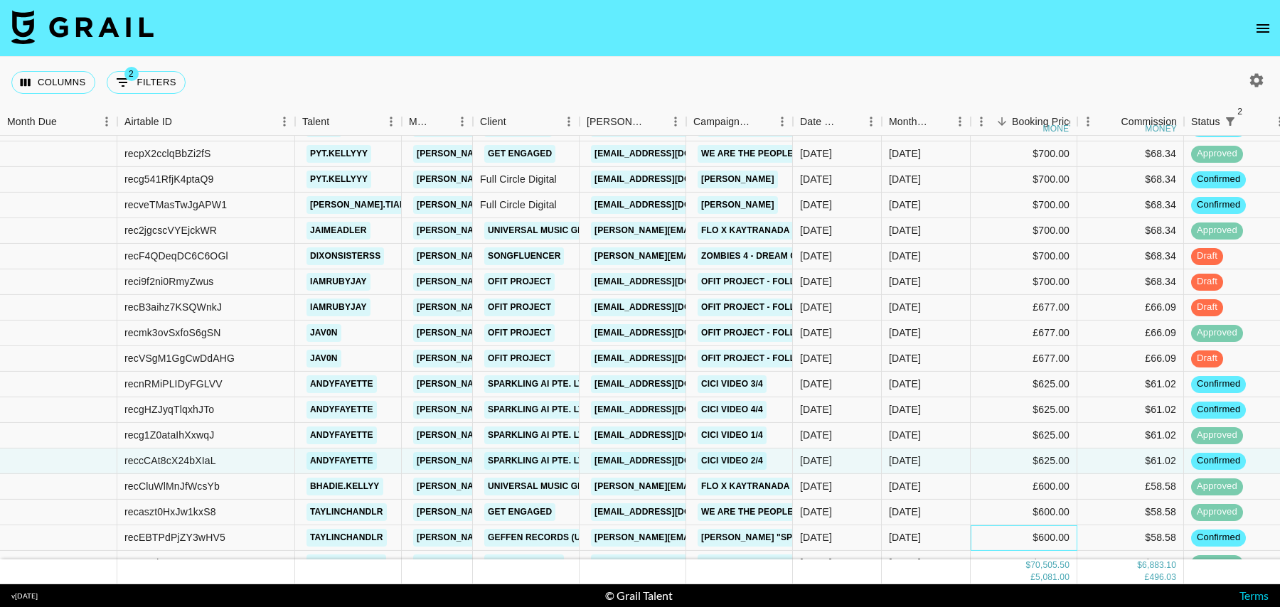
click at [983, 530] on div "$600.00" at bounding box center [1024, 538] width 107 height 26
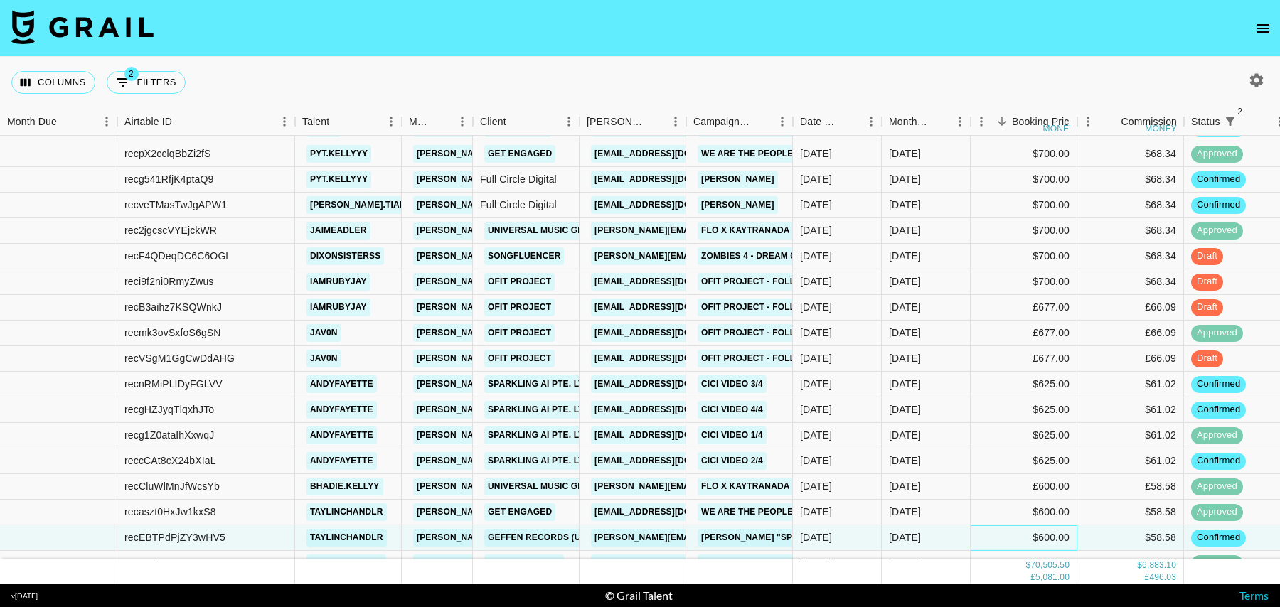
scroll to position [749, 0]
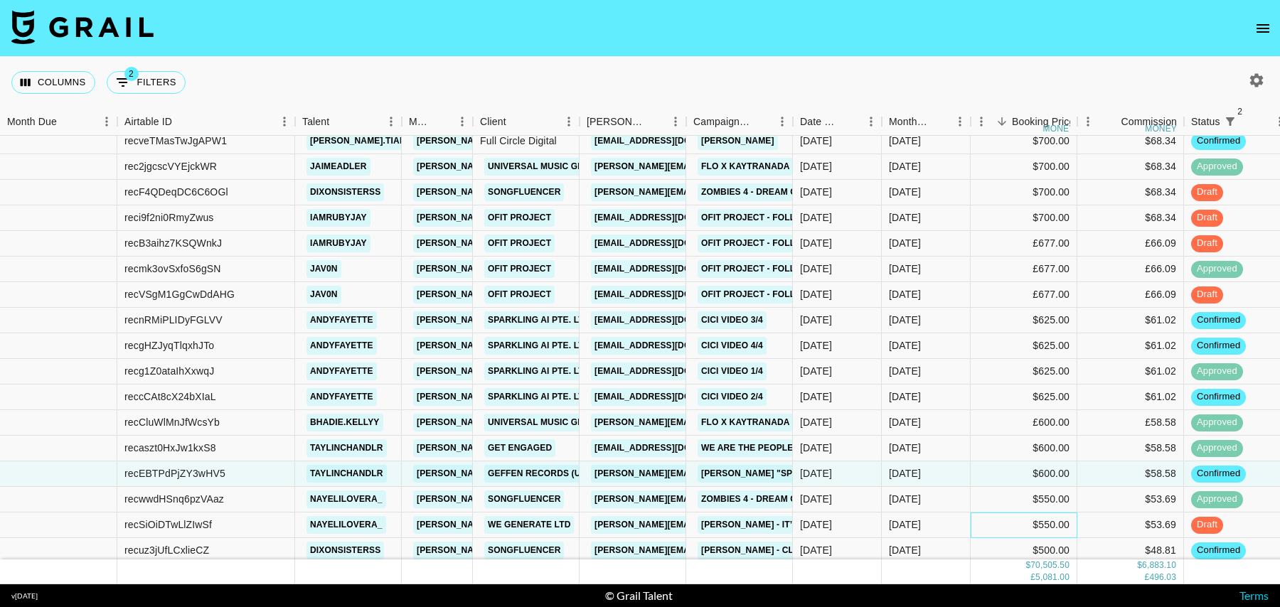
click at [990, 528] on div "$550.00" at bounding box center [1024, 526] width 107 height 26
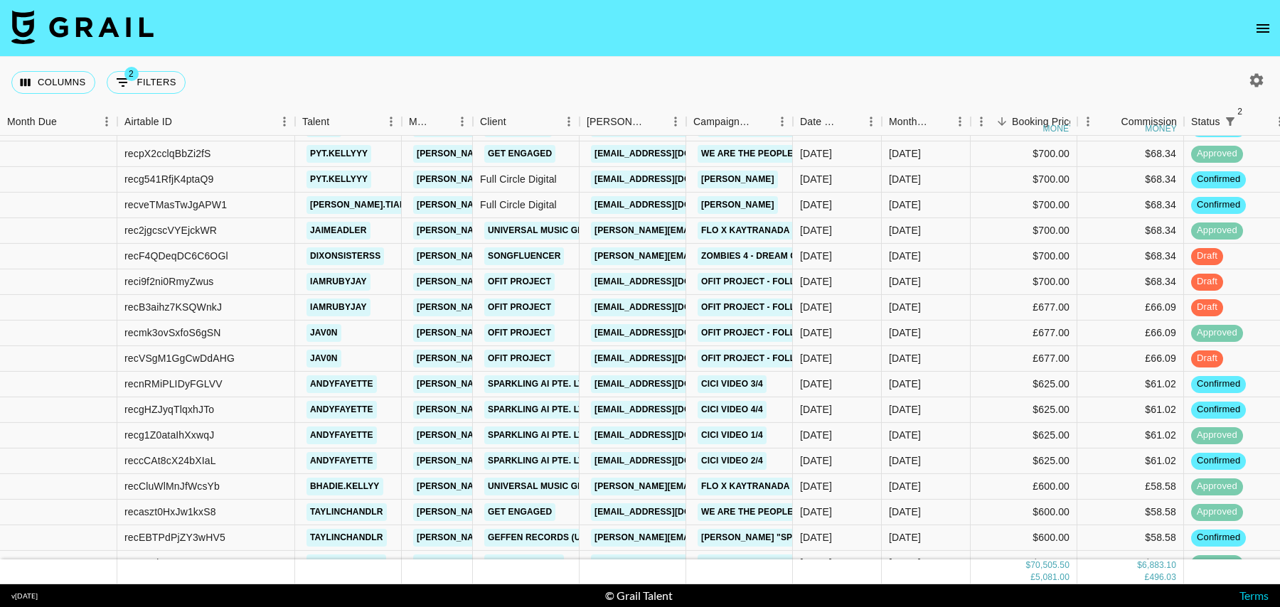
scroll to position [680, 0]
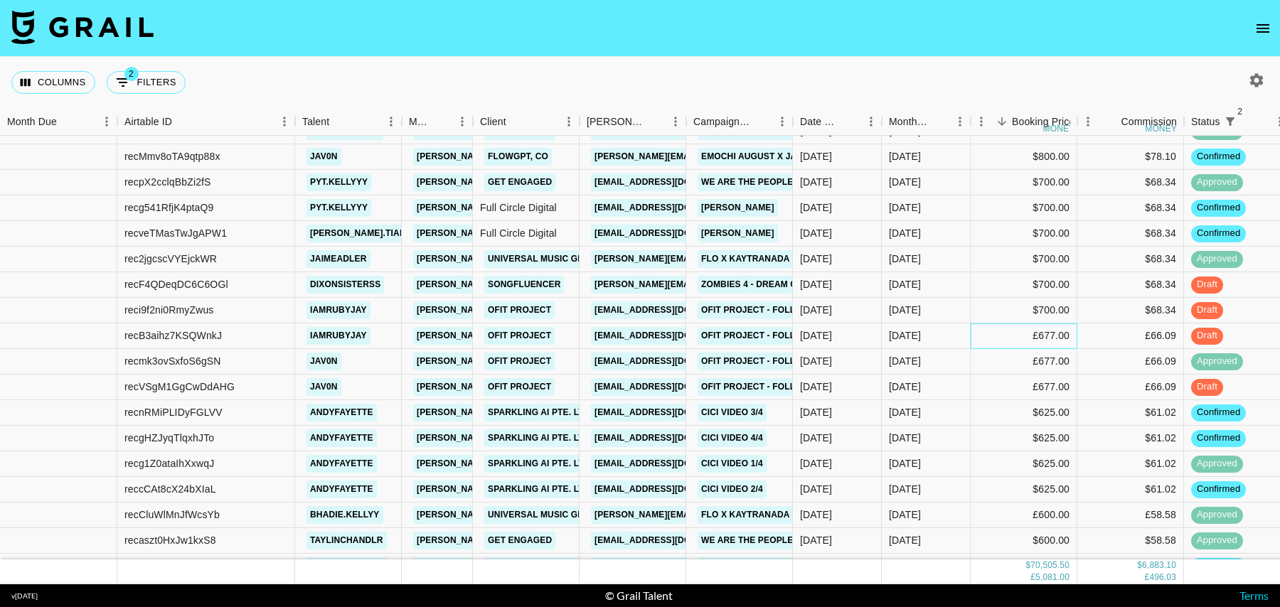
click at [1001, 329] on div "£677.00" at bounding box center [1024, 337] width 107 height 26
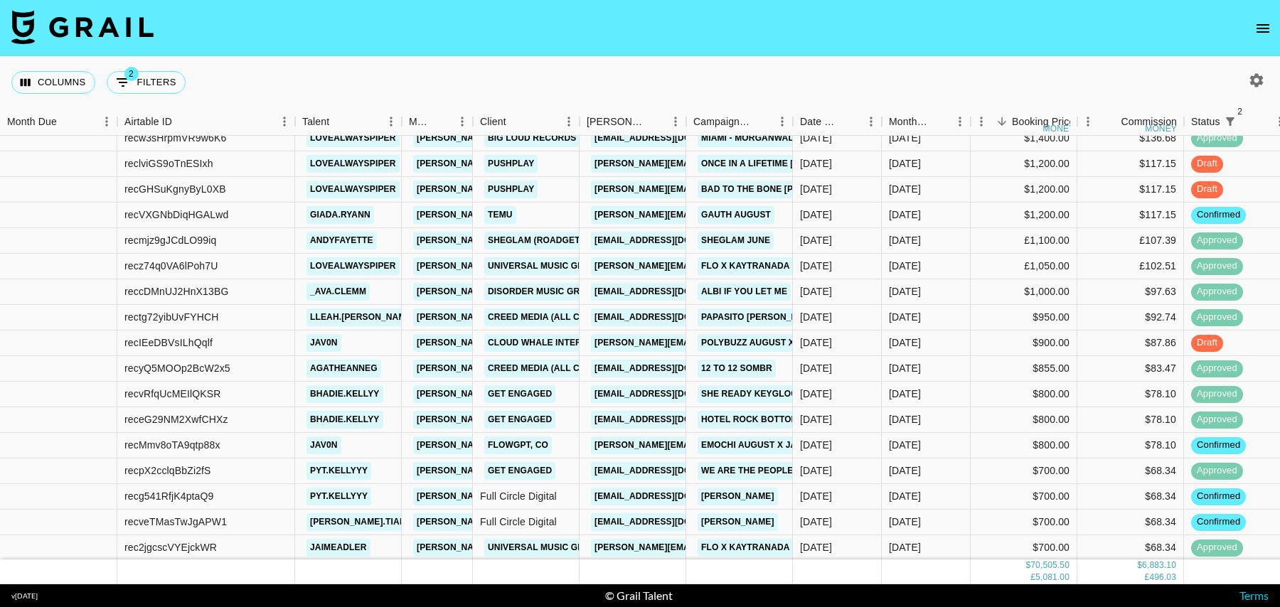
scroll to position [366, 0]
click at [1008, 435] on div "$800.00" at bounding box center [1024, 447] width 107 height 26
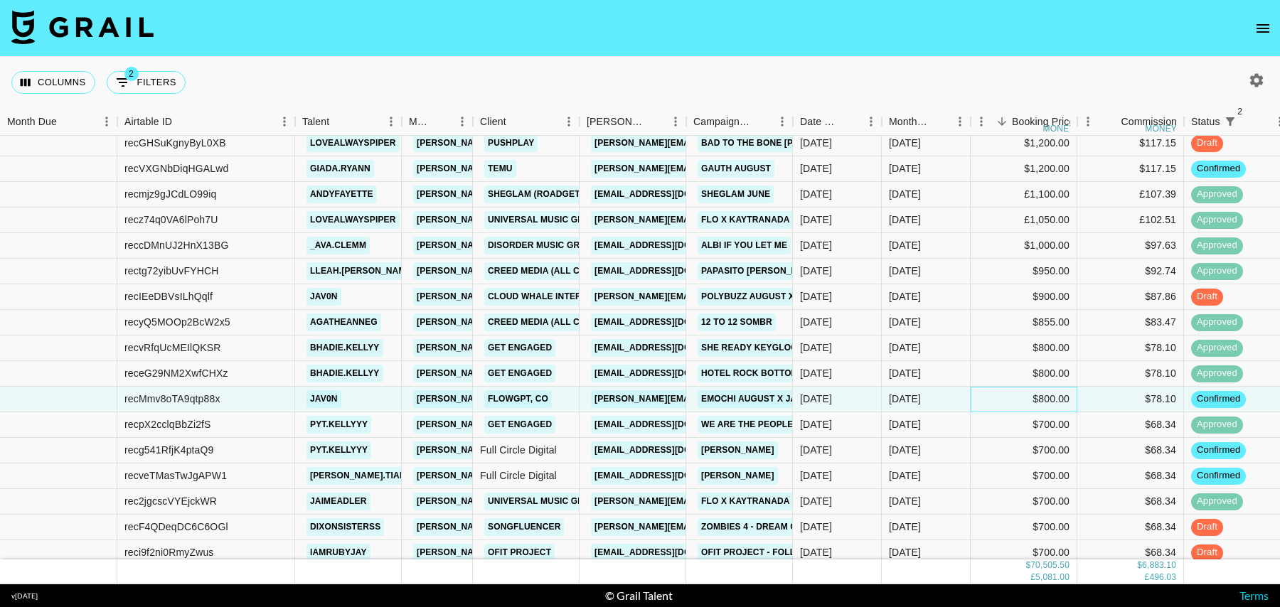
scroll to position [416, 0]
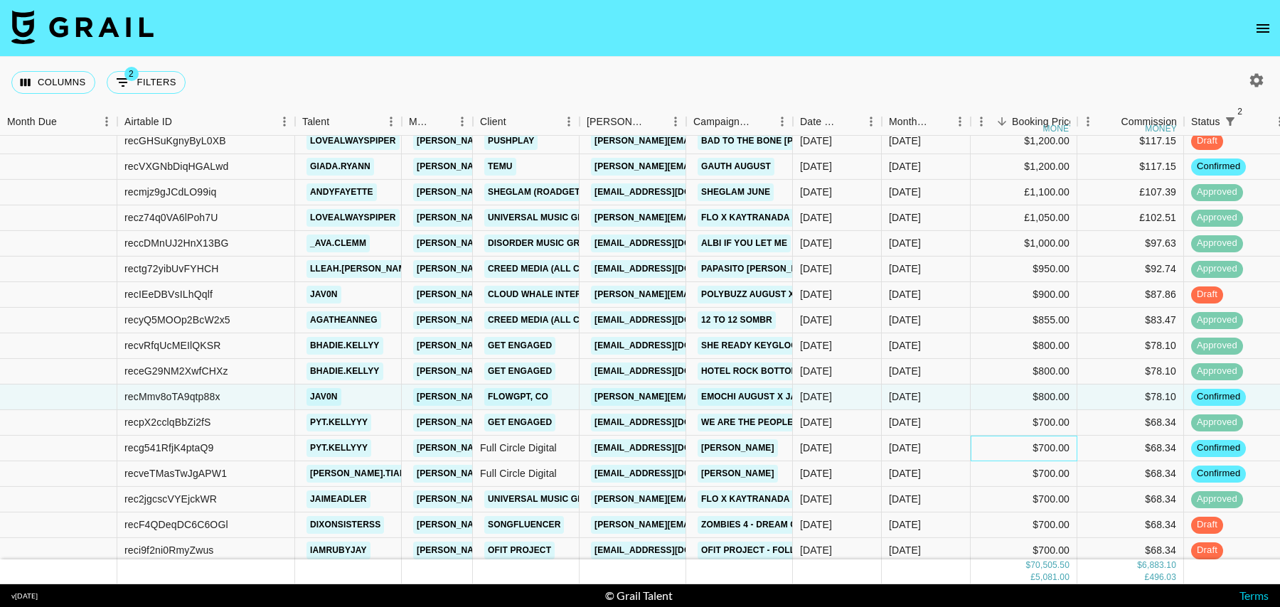
click at [1001, 454] on div "$700.00" at bounding box center [1024, 449] width 107 height 26
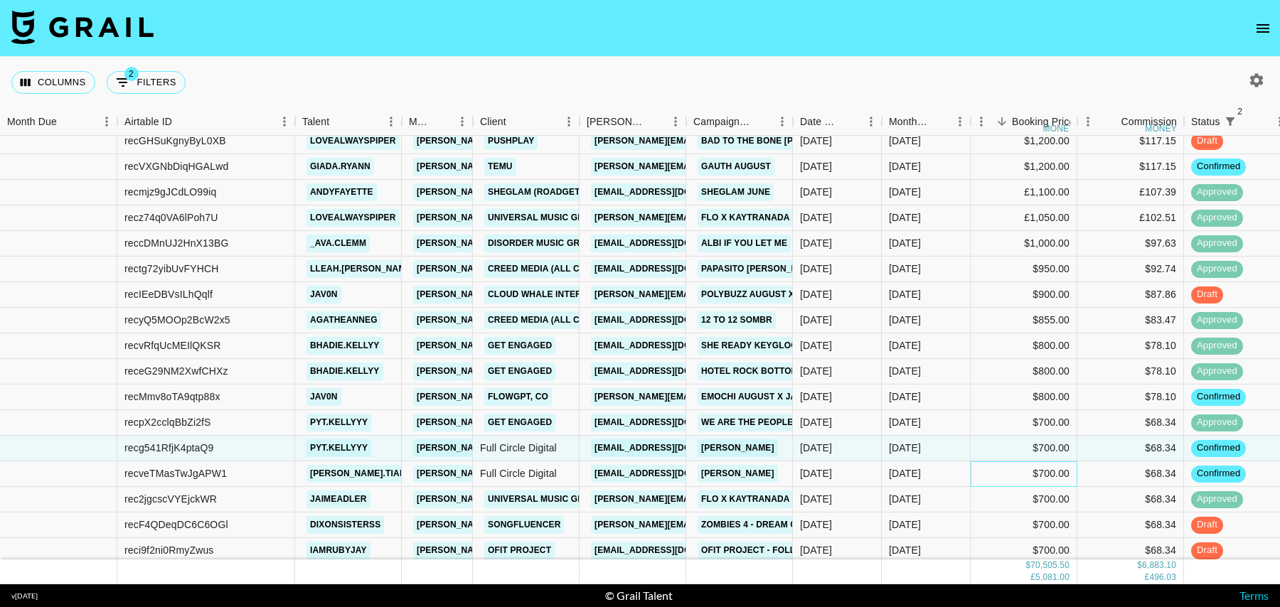
click at [1001, 470] on div "$700.00" at bounding box center [1024, 474] width 107 height 26
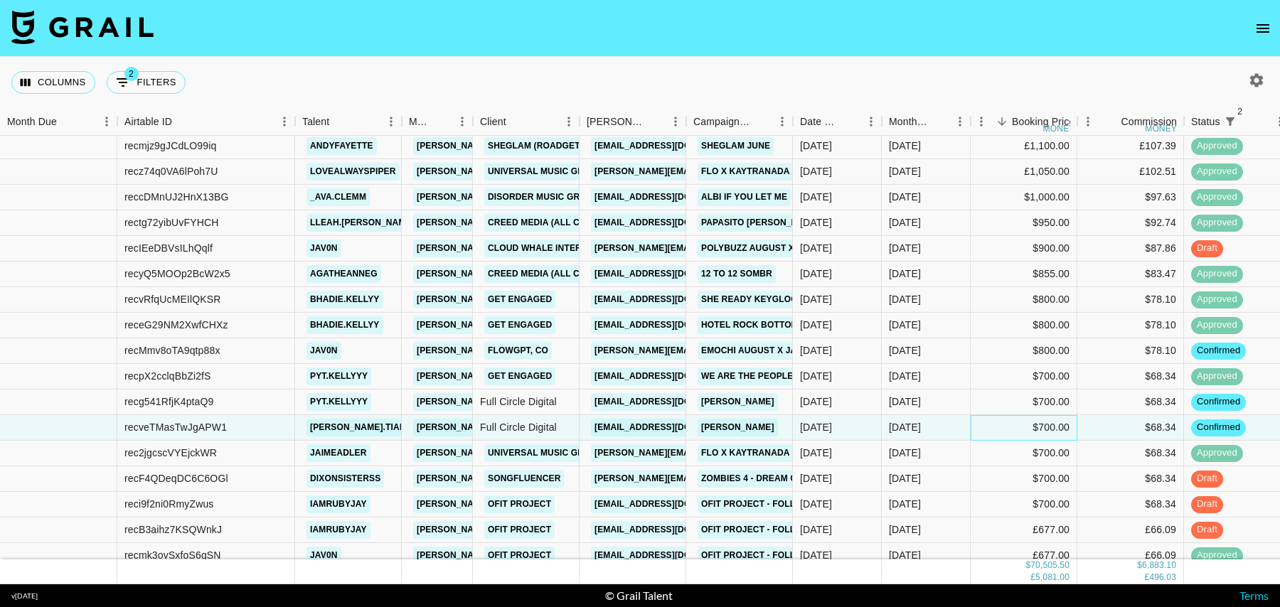
scroll to position [463, 0]
click at [1000, 479] on div "$700.00" at bounding box center [1024, 479] width 107 height 26
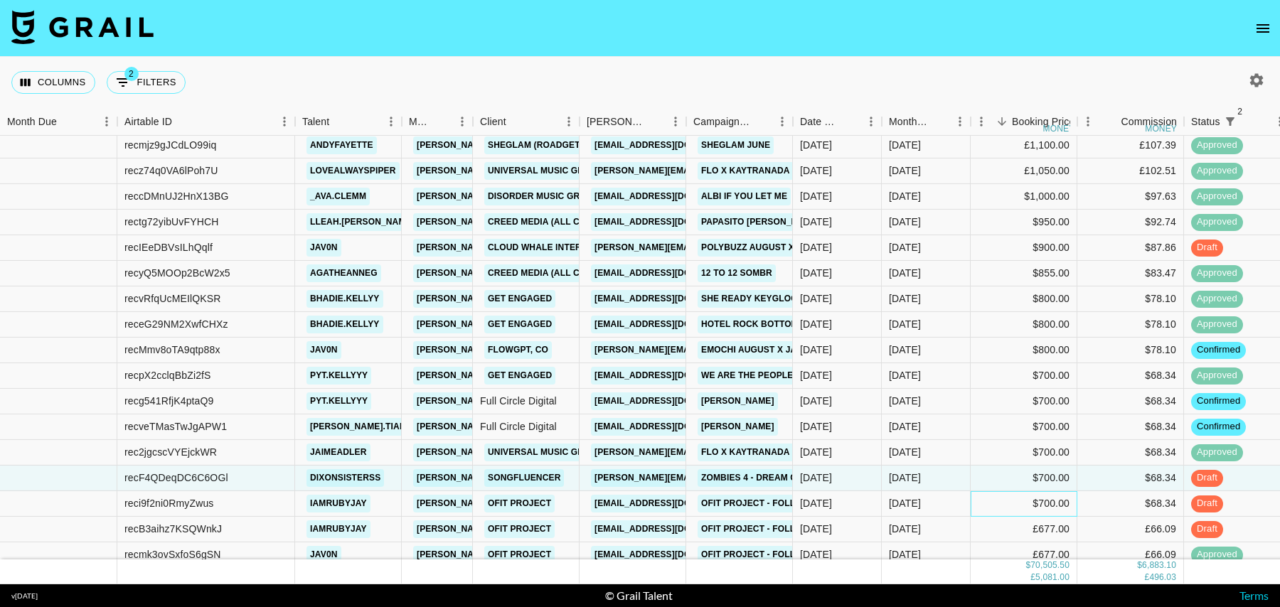
click at [996, 503] on div "$700.00" at bounding box center [1024, 504] width 107 height 26
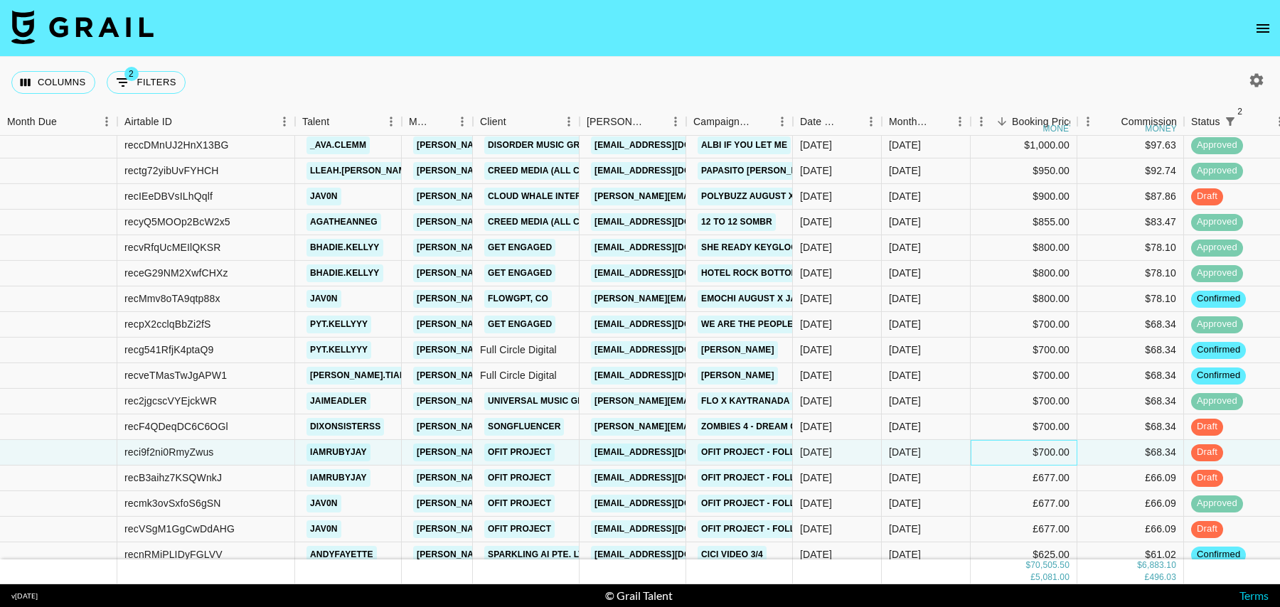
scroll to position [534, 0]
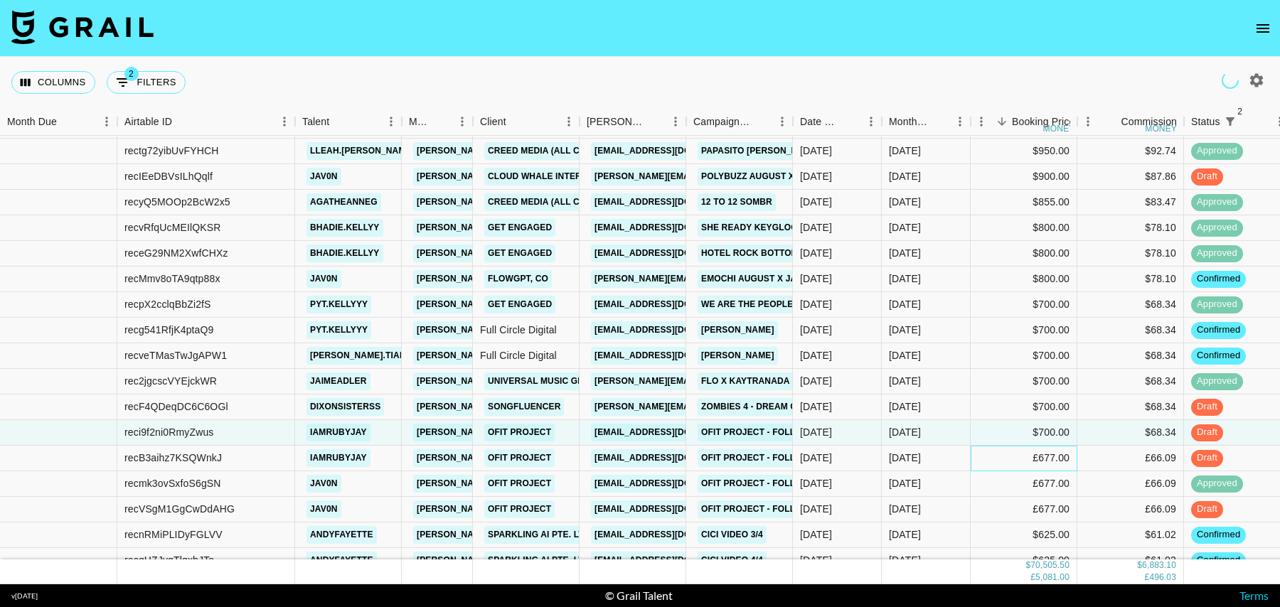
click at [1005, 460] on div "£677.00" at bounding box center [1024, 459] width 107 height 26
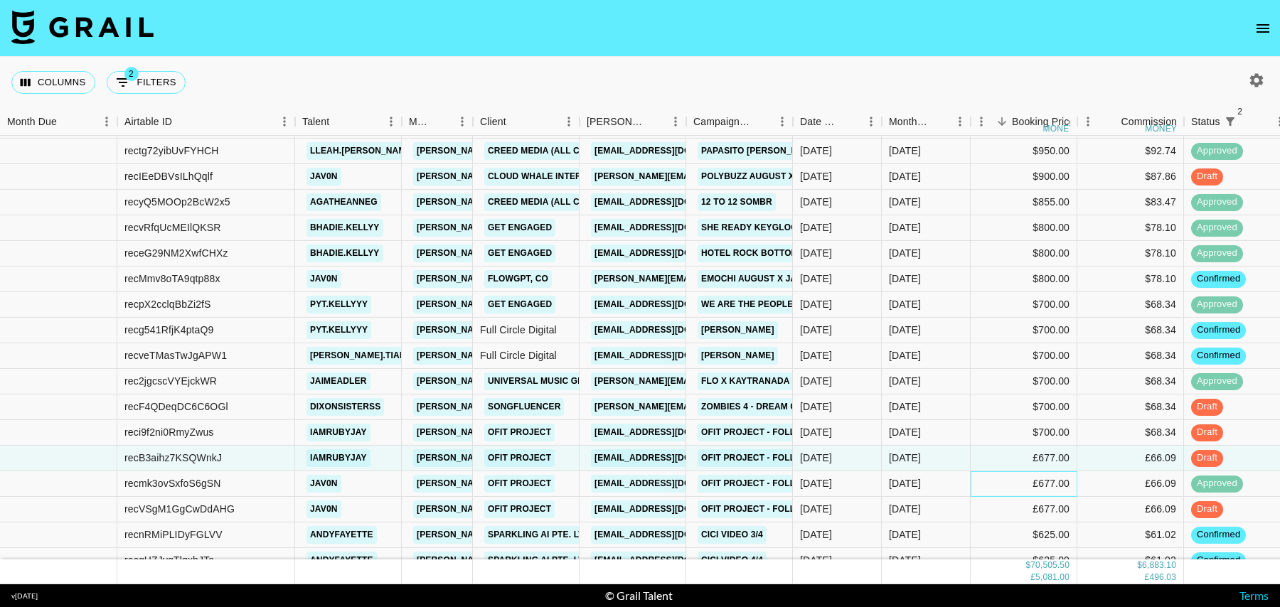
click at [1005, 491] on div "£677.00" at bounding box center [1024, 484] width 107 height 26
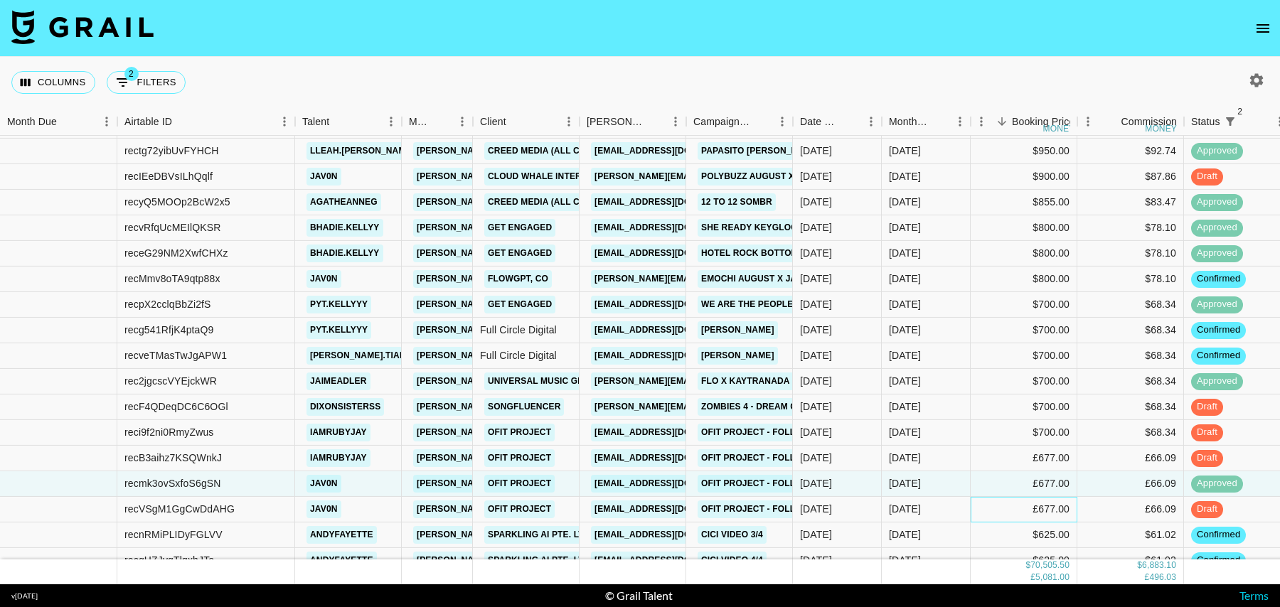
click at [1005, 508] on div "£677.00" at bounding box center [1024, 510] width 107 height 26
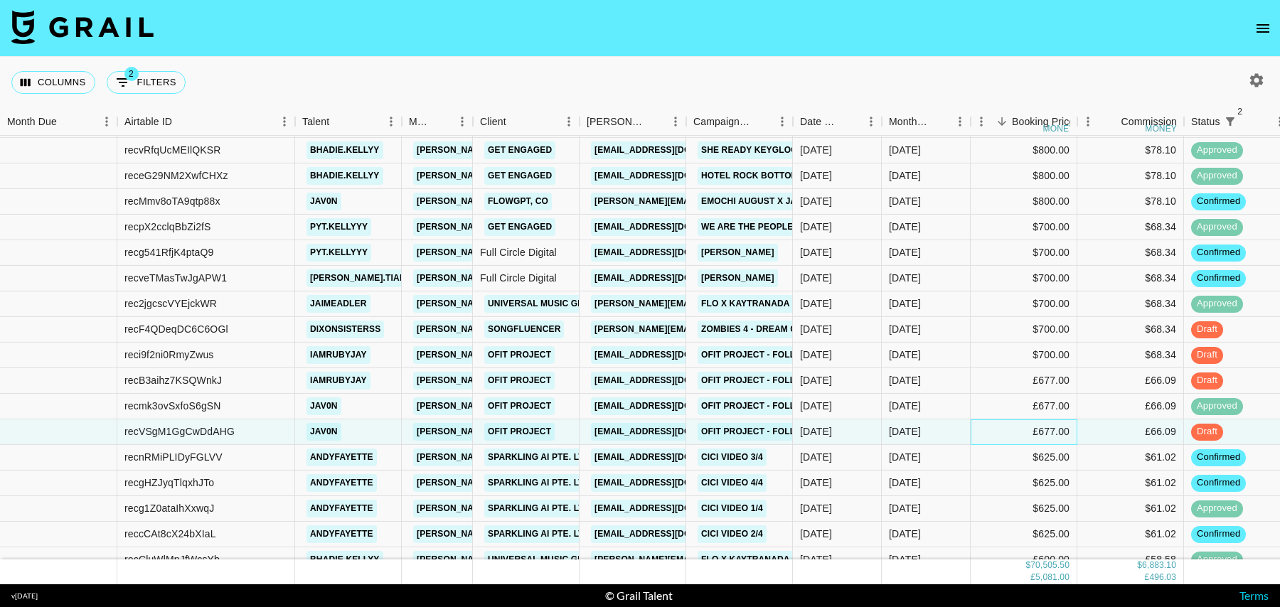
scroll to position [621, 0]
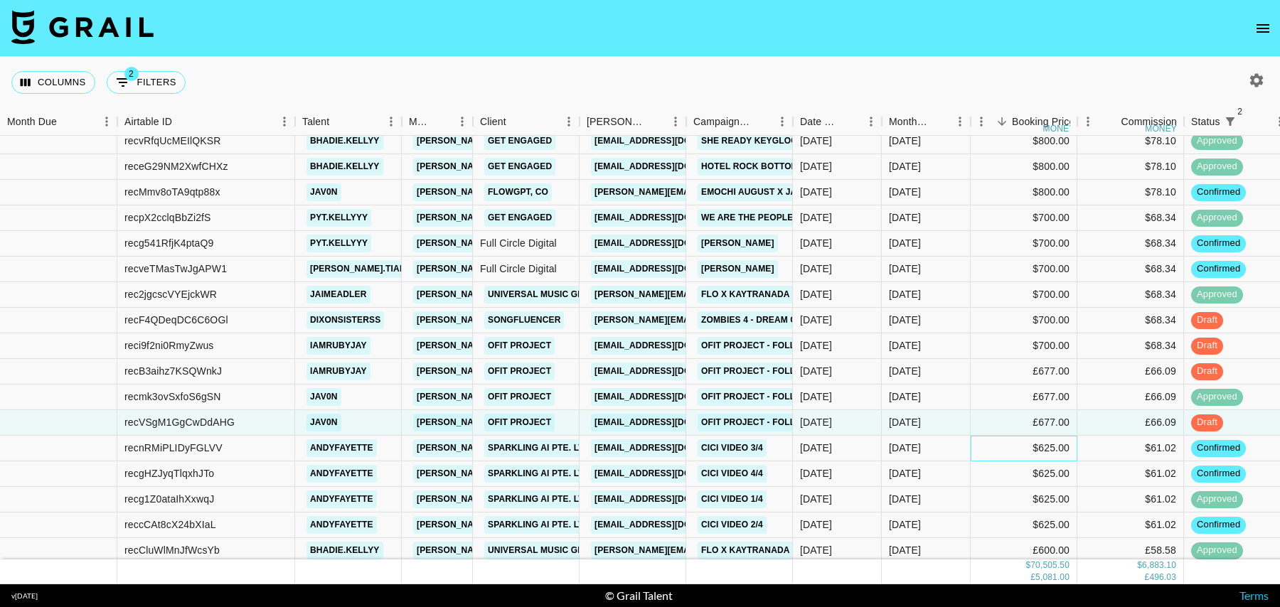
click at [1005, 457] on div "$625.00" at bounding box center [1024, 449] width 107 height 26
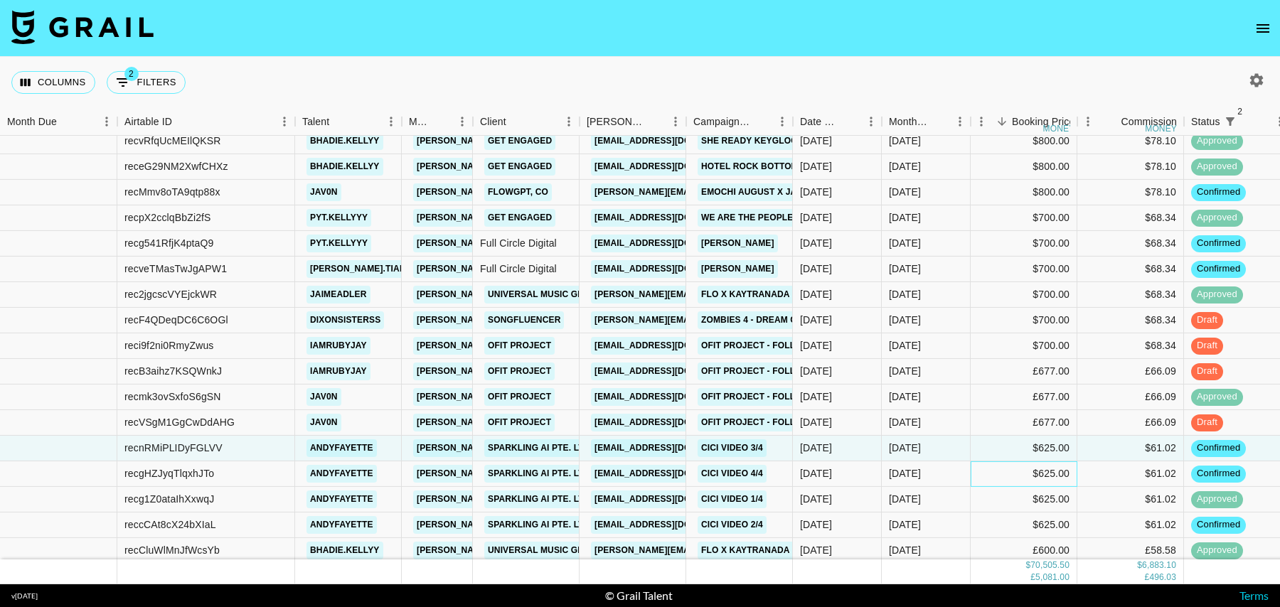
click at [1005, 471] on div "$625.00" at bounding box center [1024, 474] width 107 height 26
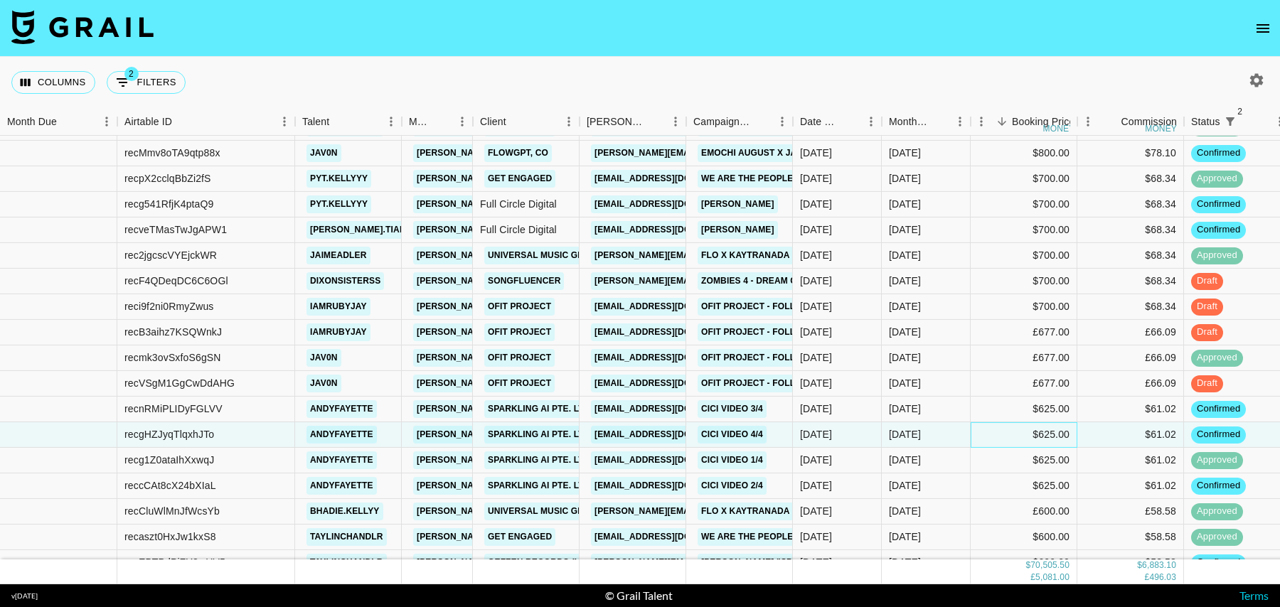
scroll to position [667, 0]
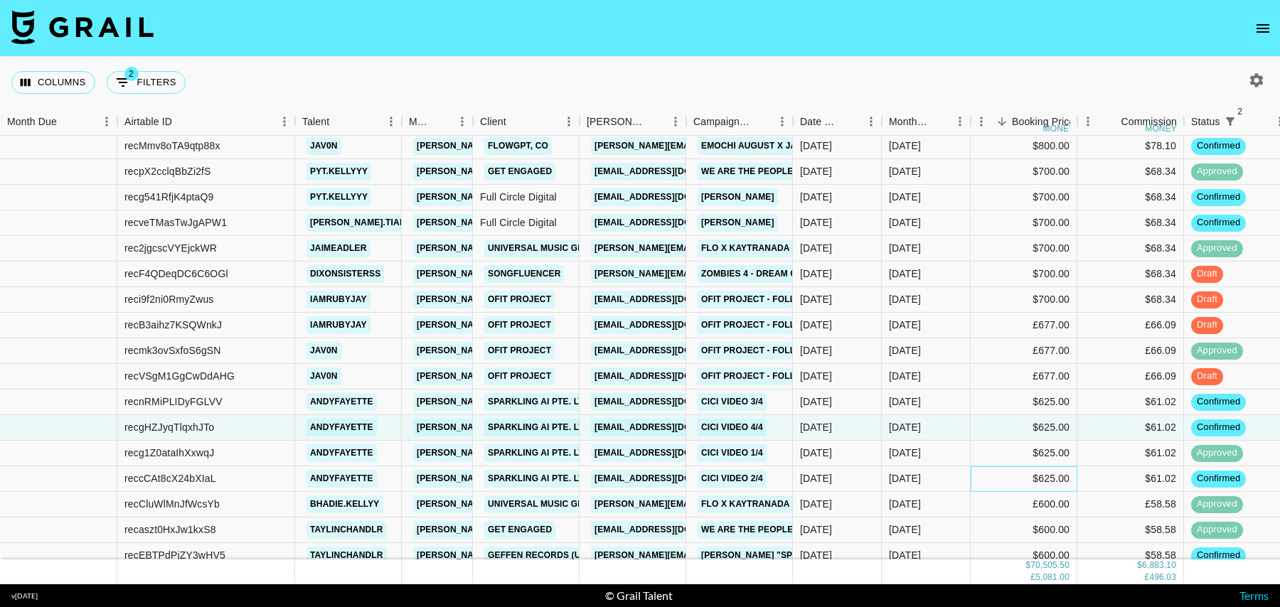
click at [1006, 483] on div "$625.00" at bounding box center [1024, 479] width 107 height 26
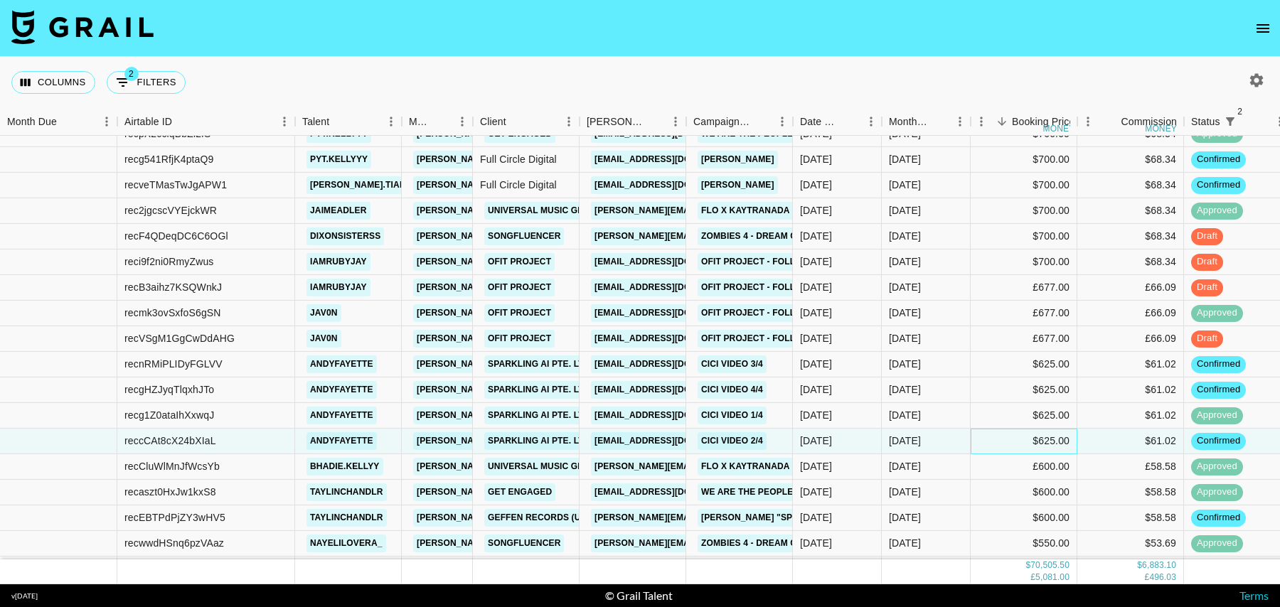
scroll to position [705, 0]
click at [1005, 466] on div "£600.00" at bounding box center [1024, 467] width 107 height 26
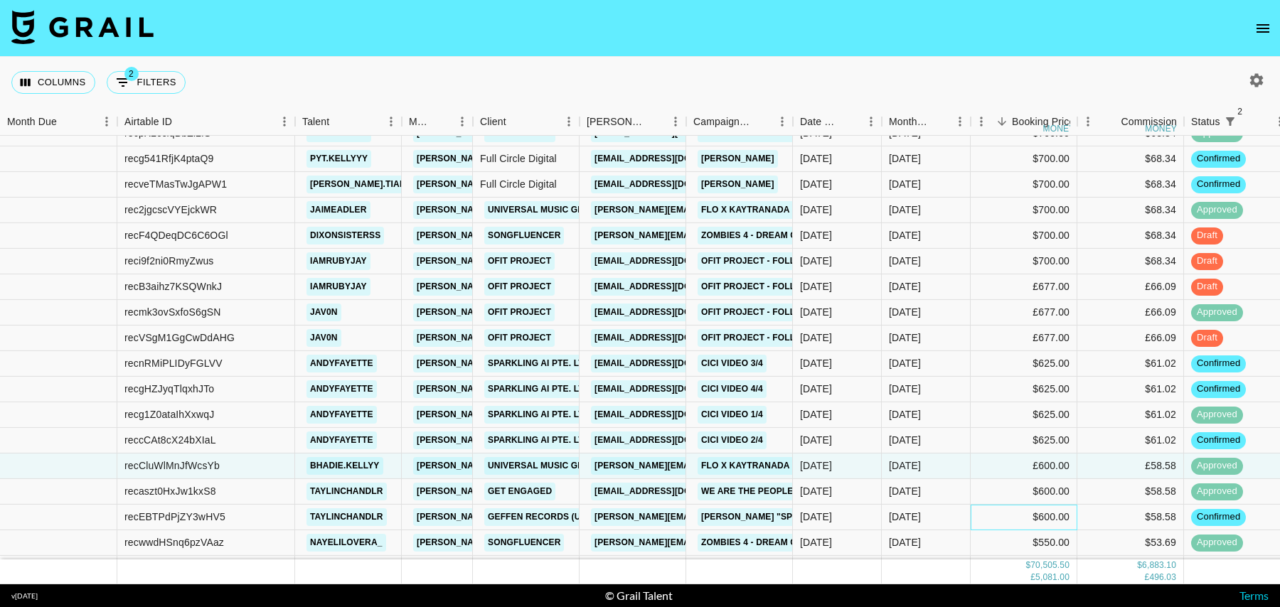
click at [1004, 518] on div "$600.00" at bounding box center [1024, 518] width 107 height 26
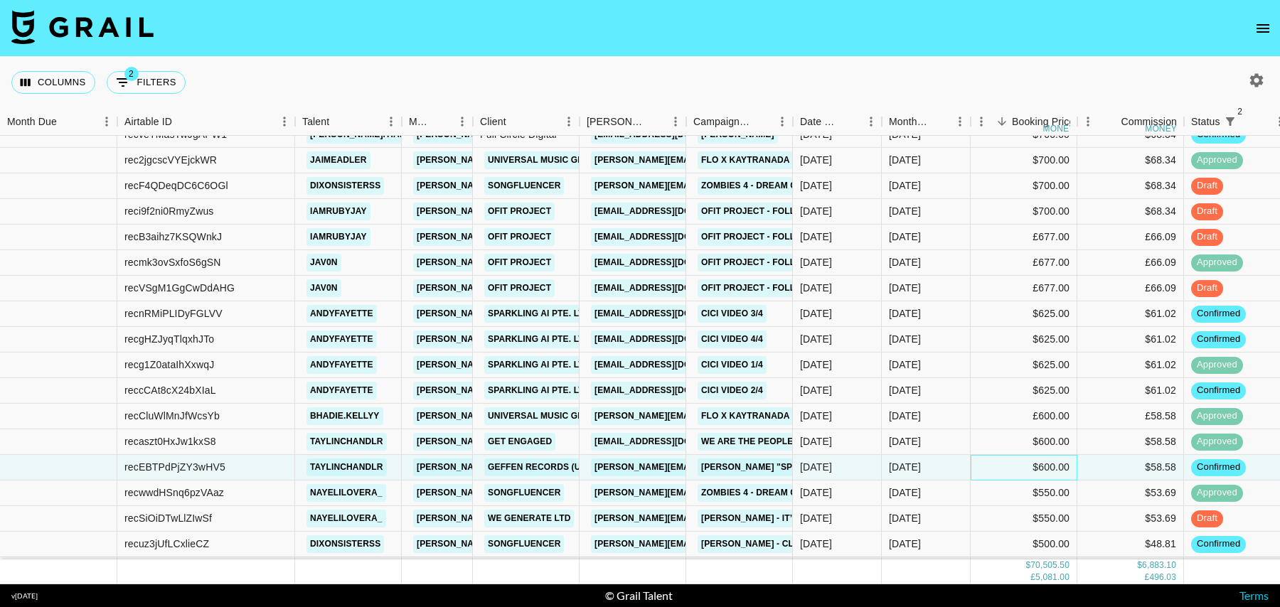
scroll to position [770, 0]
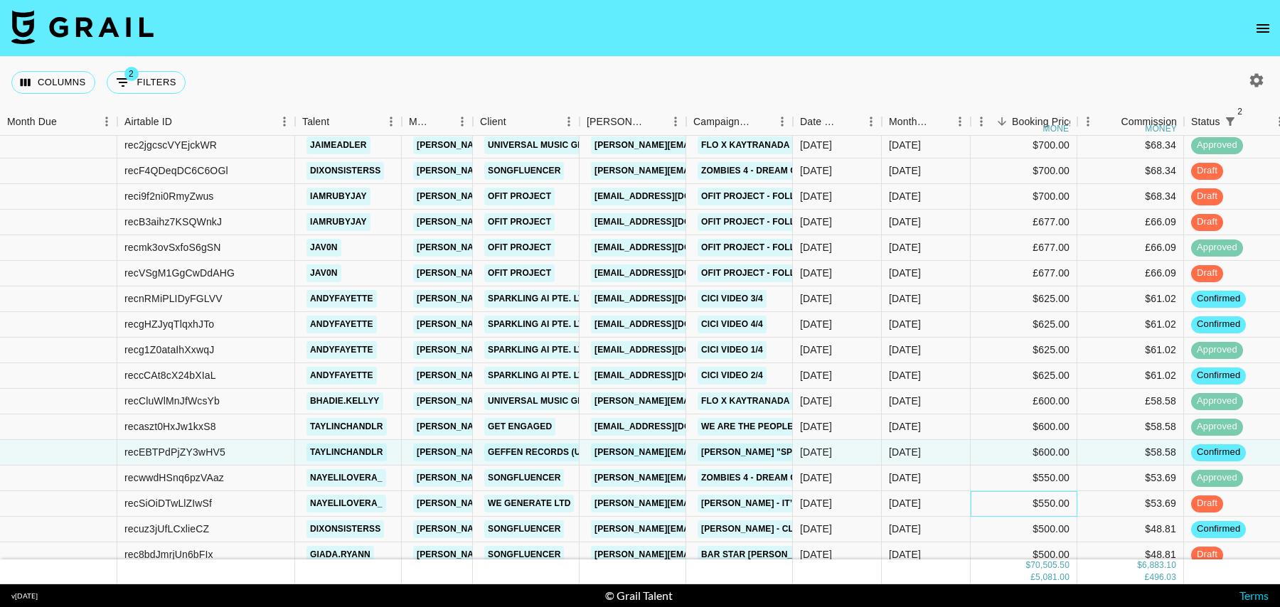
click at [1010, 501] on div "$550.00" at bounding box center [1024, 504] width 107 height 26
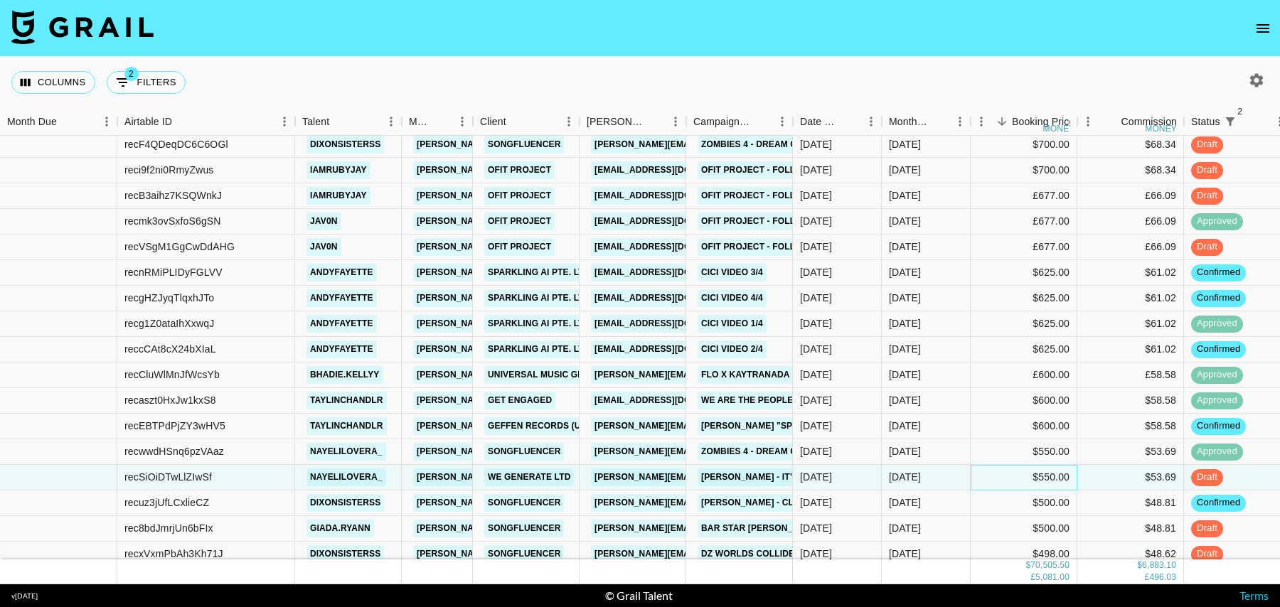
scroll to position [802, 0]
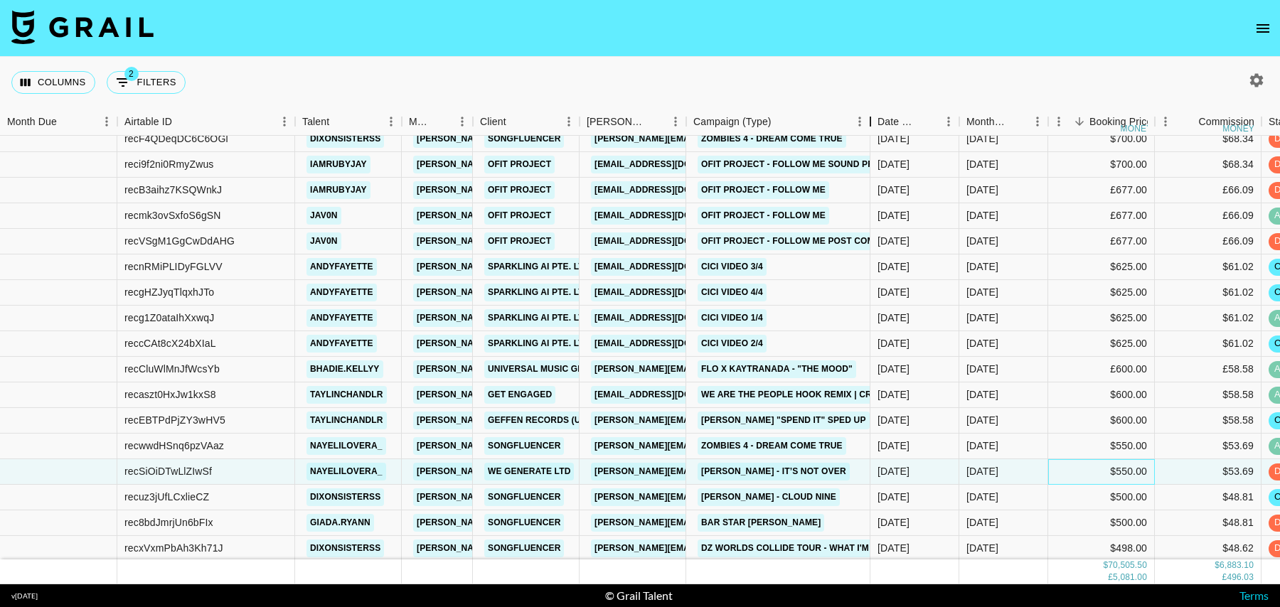
drag, startPoint x: 796, startPoint y: 125, endPoint x: 874, endPoint y: 124, distance: 77.5
click at [874, 124] on div "Campaign (Type)" at bounding box center [870, 122] width 17 height 28
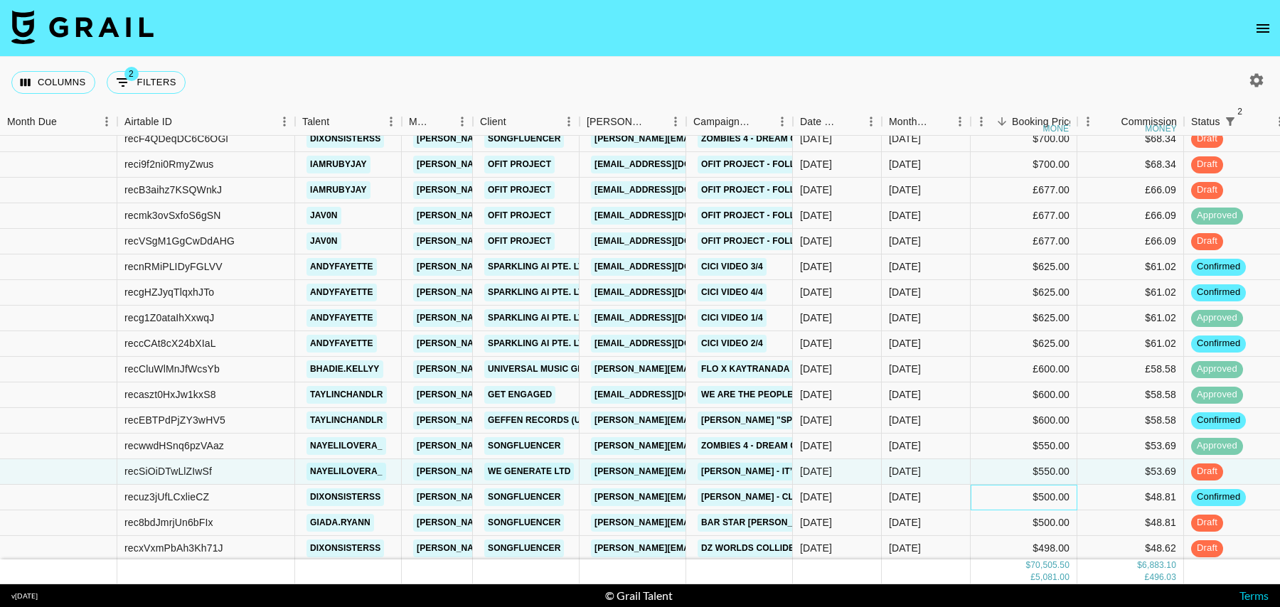
click at [983, 496] on div "$500.00" at bounding box center [1024, 498] width 107 height 26
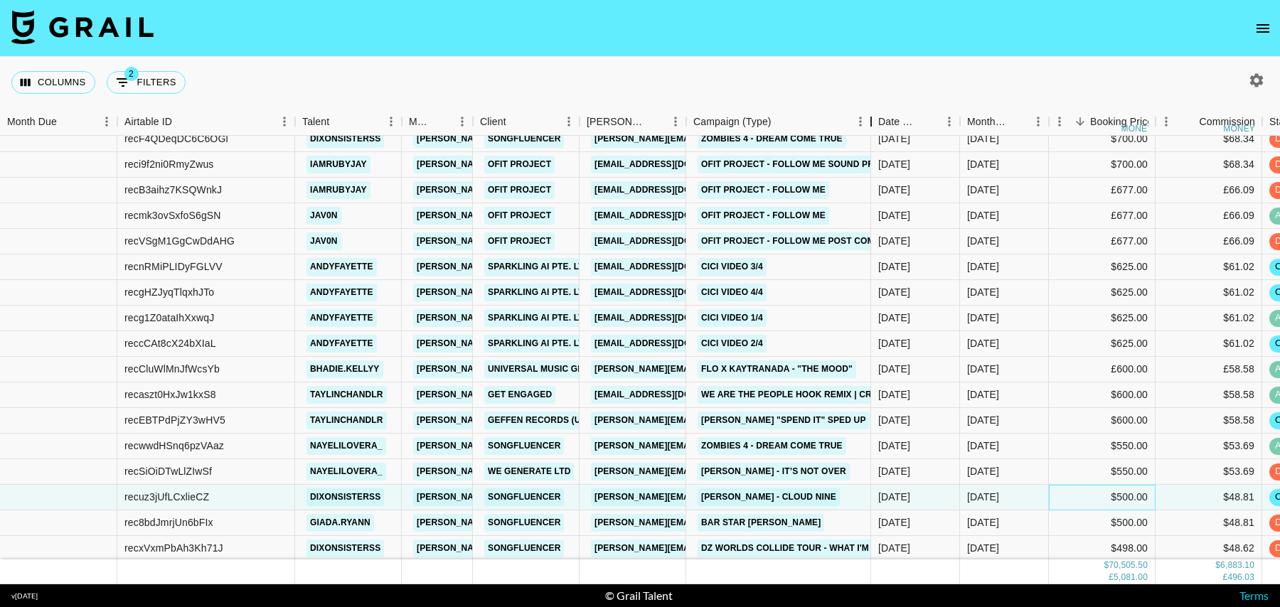
drag, startPoint x: 789, startPoint y: 127, endPoint x: 867, endPoint y: 127, distance: 78.2
click at [867, 127] on div "Campaign (Type)" at bounding box center [870, 122] width 17 height 28
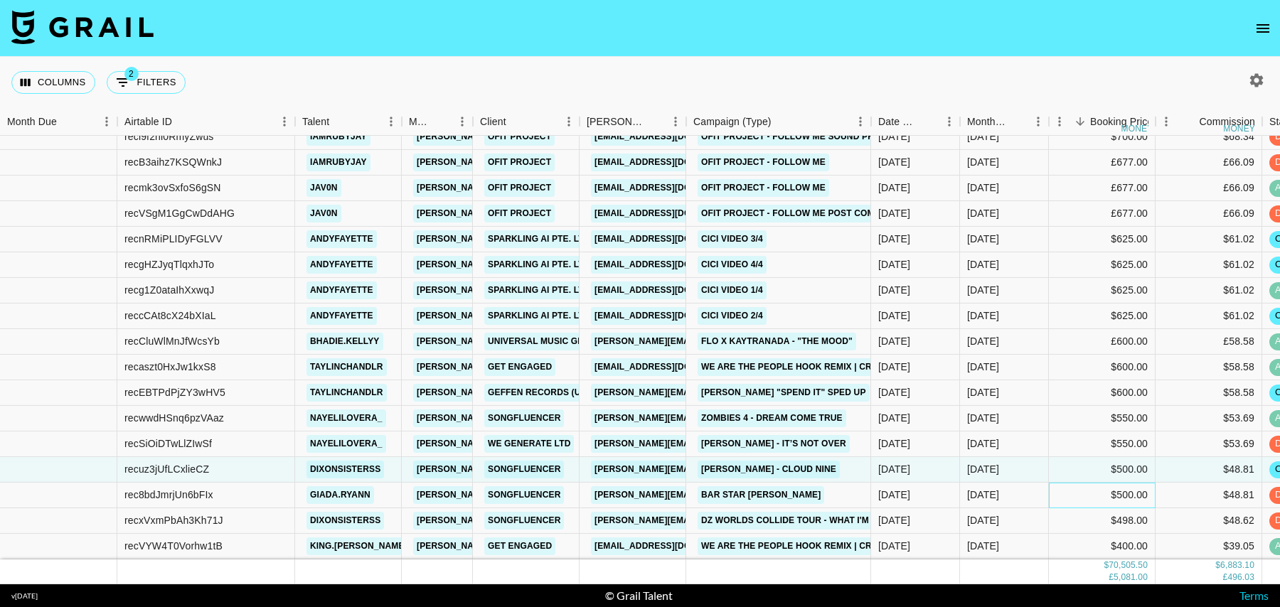
click at [1074, 489] on div "$500.00" at bounding box center [1102, 496] width 107 height 26
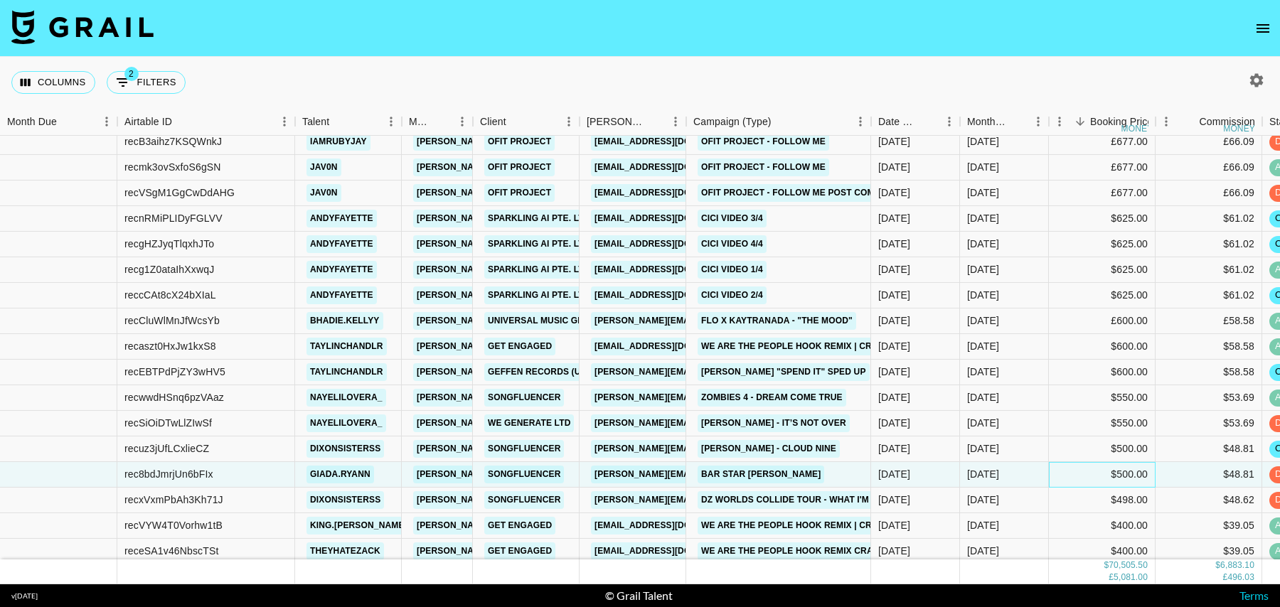
scroll to position [869, 0]
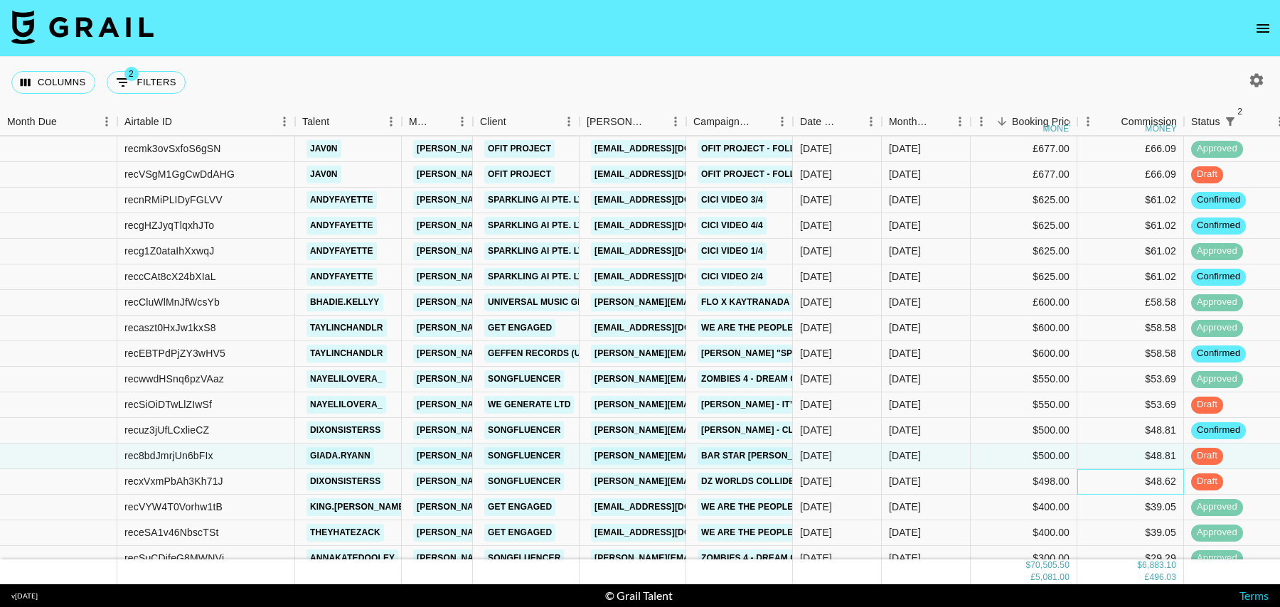
click at [1110, 479] on div "$48.62" at bounding box center [1130, 482] width 107 height 26
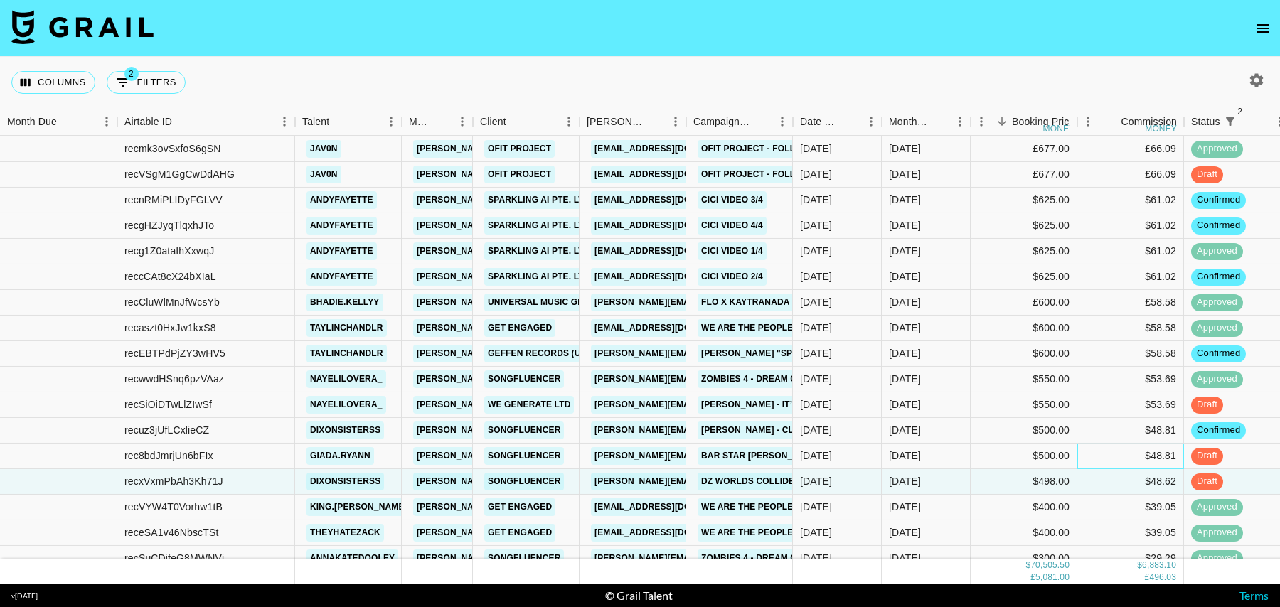
click at [1107, 448] on div "$48.81" at bounding box center [1130, 457] width 107 height 26
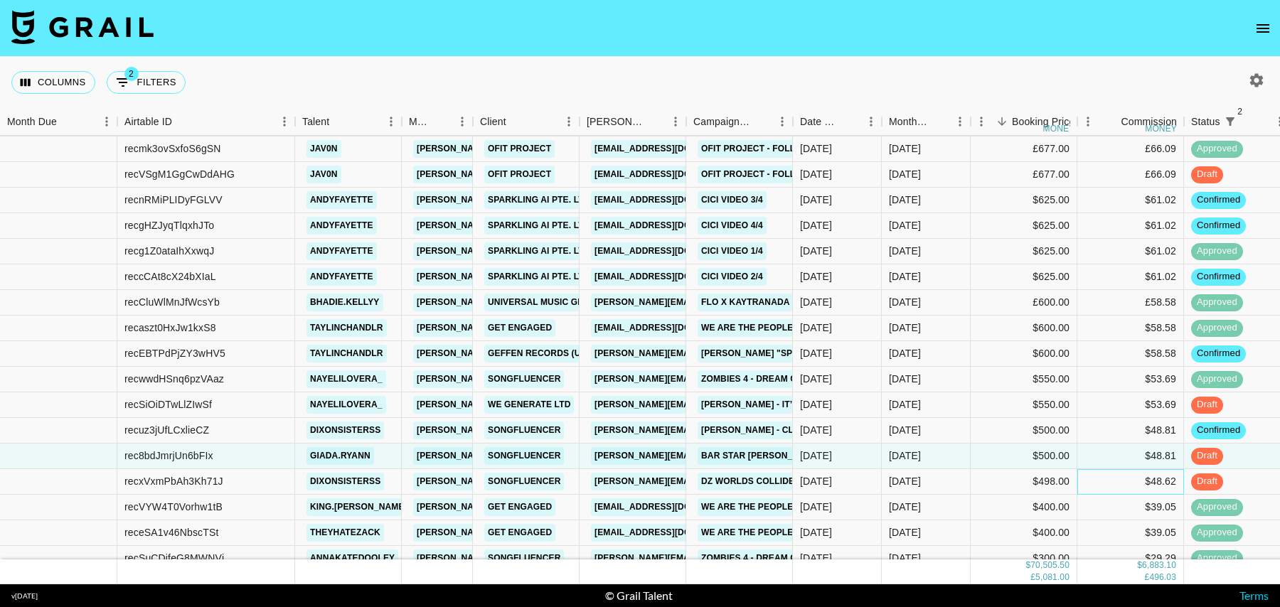
click at [1107, 478] on div "$48.62" at bounding box center [1130, 482] width 107 height 26
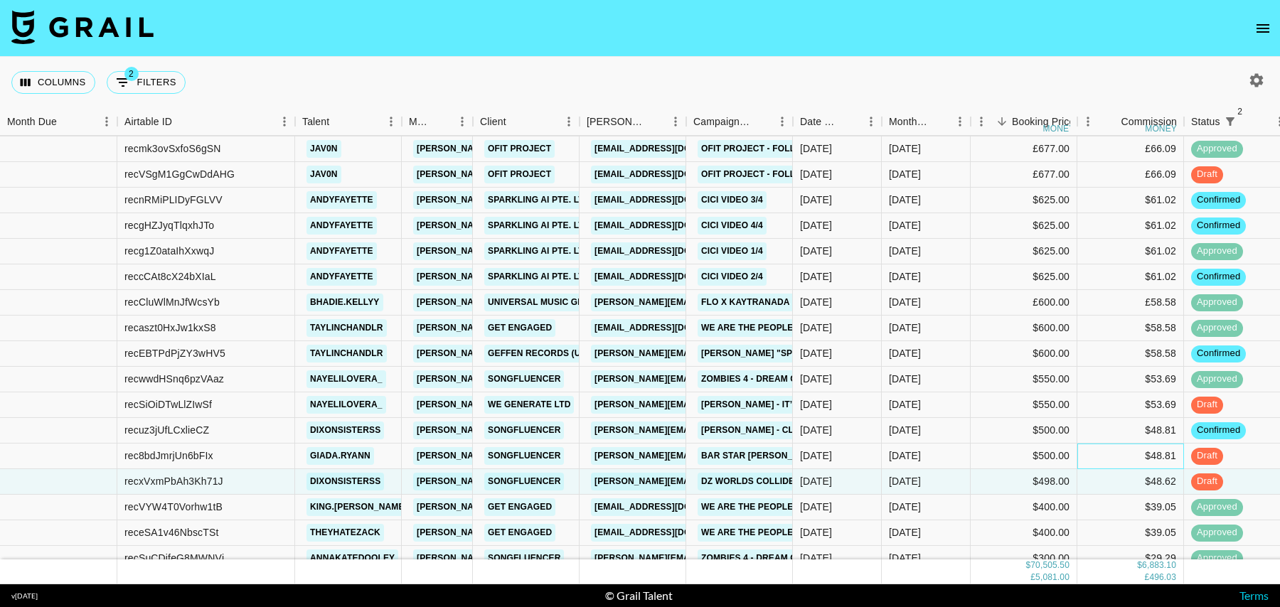
click at [1111, 452] on div "$48.81" at bounding box center [1130, 457] width 107 height 26
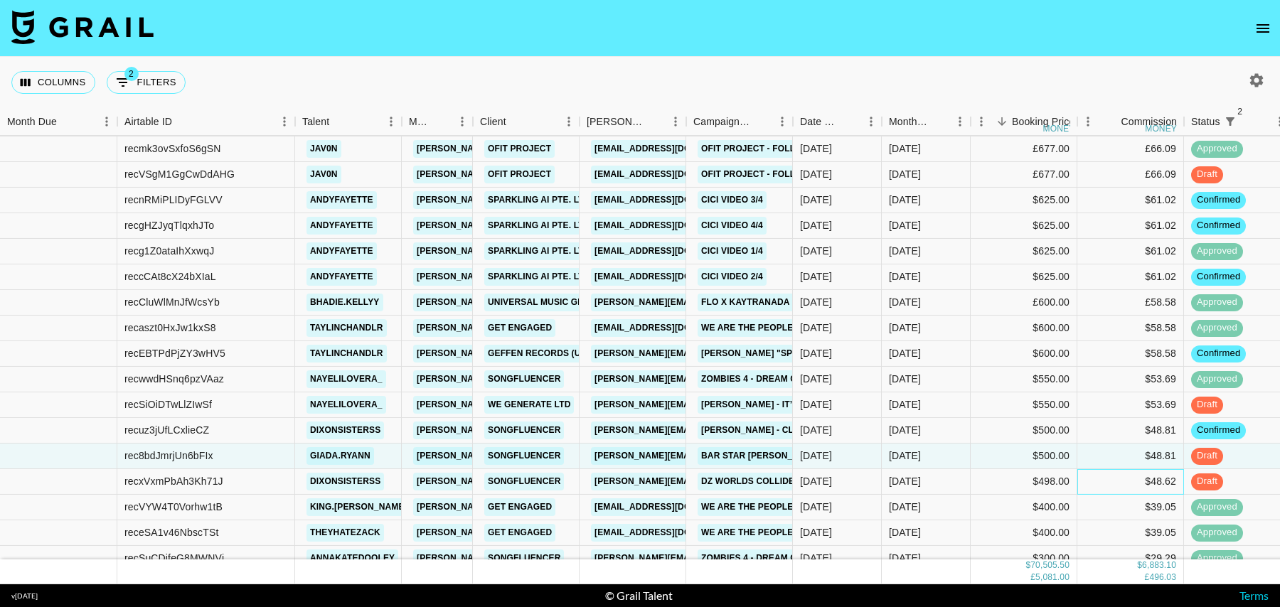
click at [1111, 491] on div "$48.62" at bounding box center [1130, 482] width 107 height 26
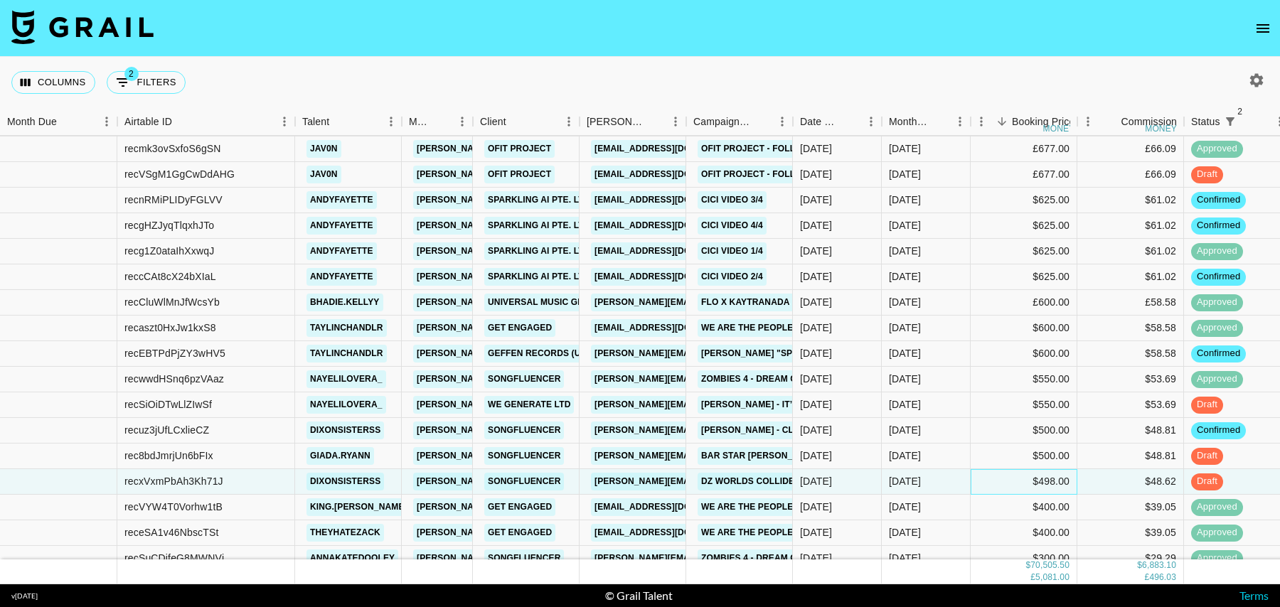
click at [1003, 483] on div "$498.00" at bounding box center [1024, 482] width 107 height 26
click at [1027, 482] on div "$498.00" at bounding box center [1024, 482] width 107 height 26
drag, startPoint x: 1026, startPoint y: 482, endPoint x: 946, endPoint y: 481, distance: 79.6
click at [946, 482] on div "recxVxmPbAh3Kh71J dixonsisterss [PERSON_NAME][EMAIL_ADDRESS][DOMAIN_NAME] Songf…" at bounding box center [805, 482] width 1610 height 26
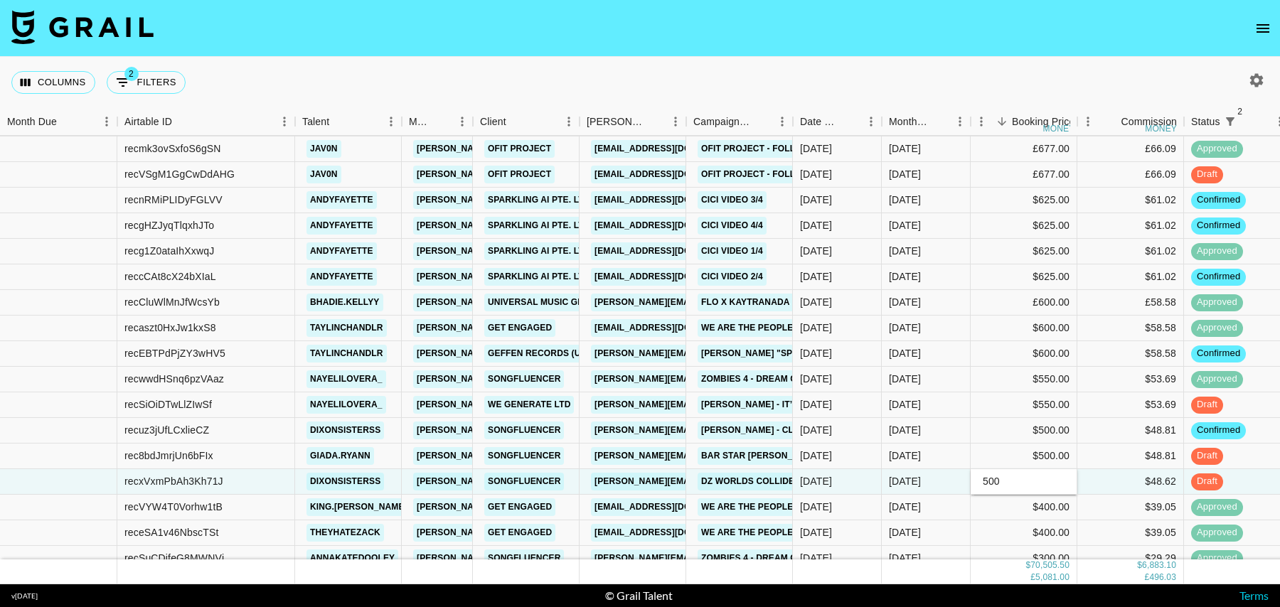
type input "500"
click at [998, 504] on div "$400.00" at bounding box center [1024, 508] width 107 height 26
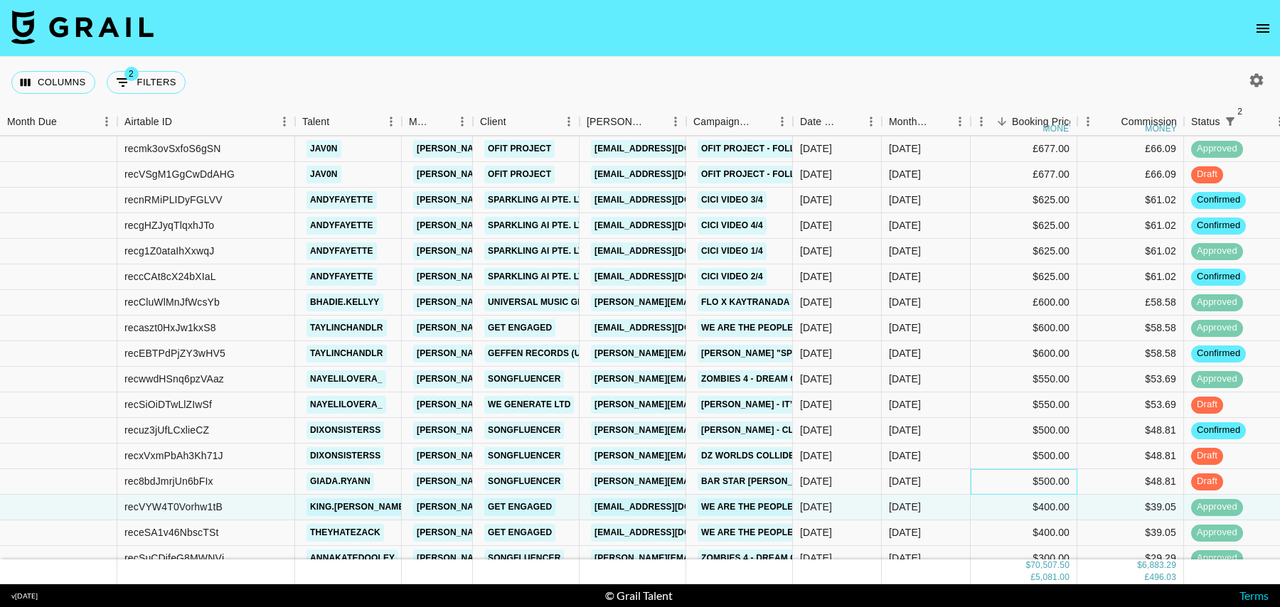
click at [1009, 480] on div "$500.00" at bounding box center [1024, 482] width 107 height 26
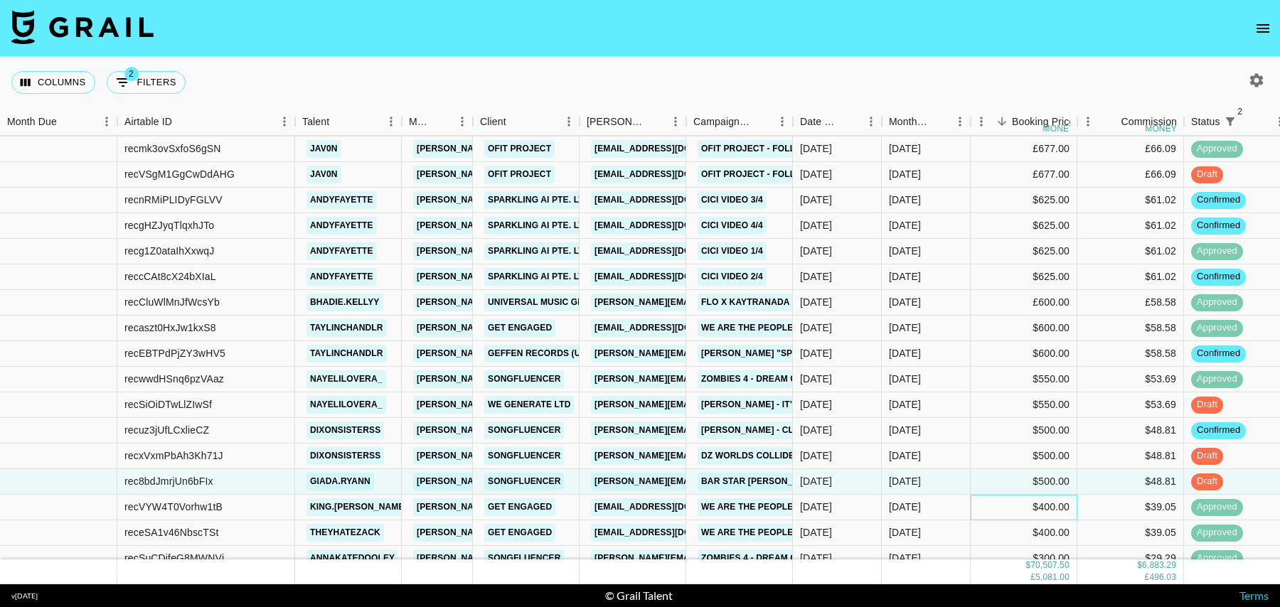
click at [1010, 508] on div "$400.00" at bounding box center [1024, 508] width 107 height 26
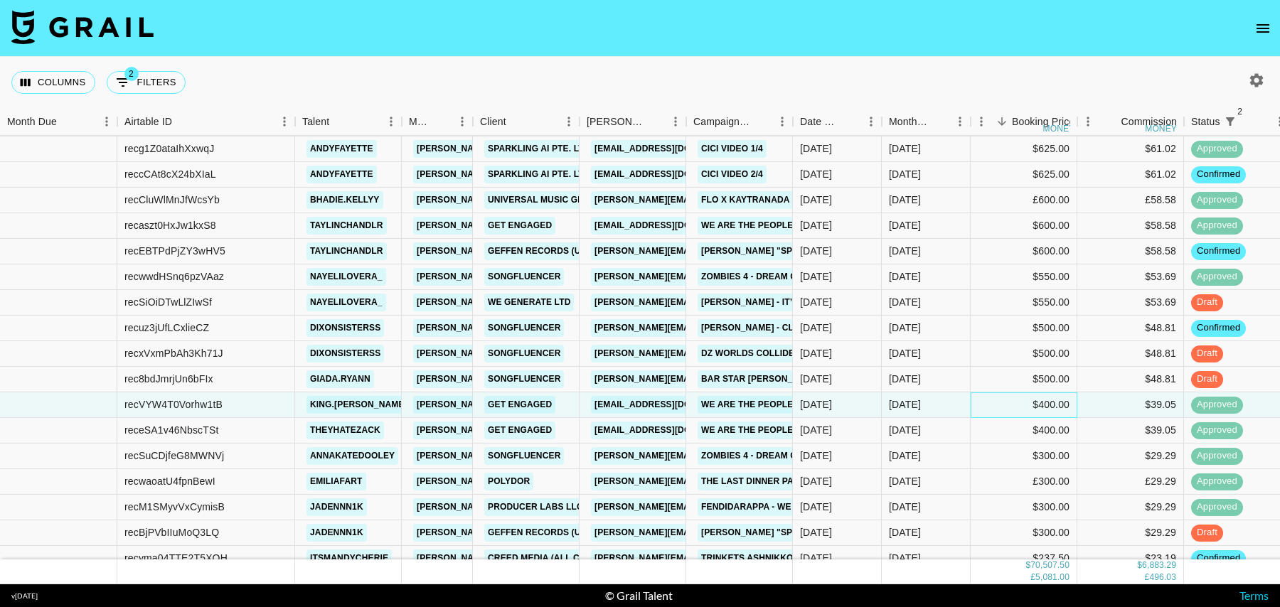
scroll to position [978, 0]
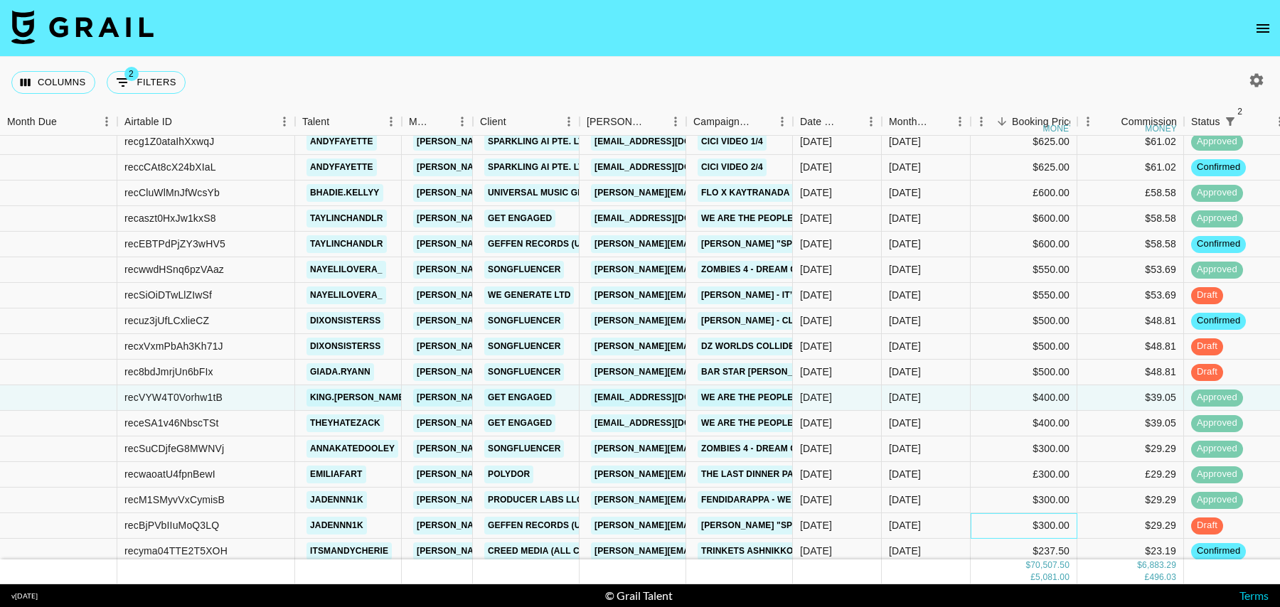
click at [1005, 529] on div "$300.00" at bounding box center [1024, 526] width 107 height 26
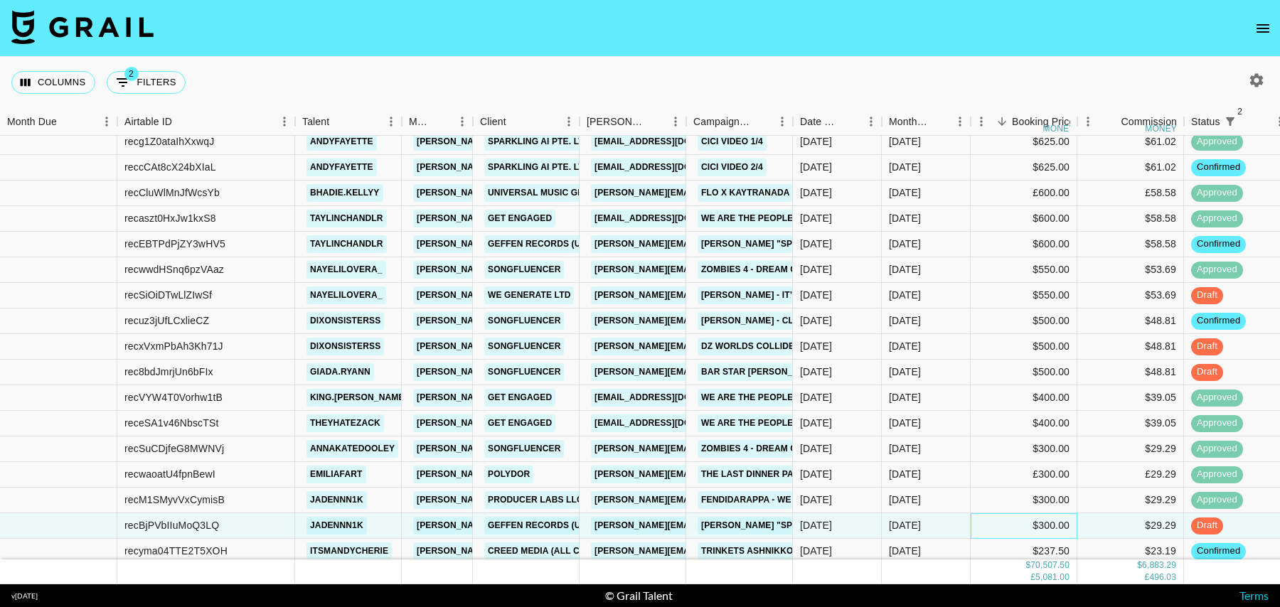
scroll to position [1008, 0]
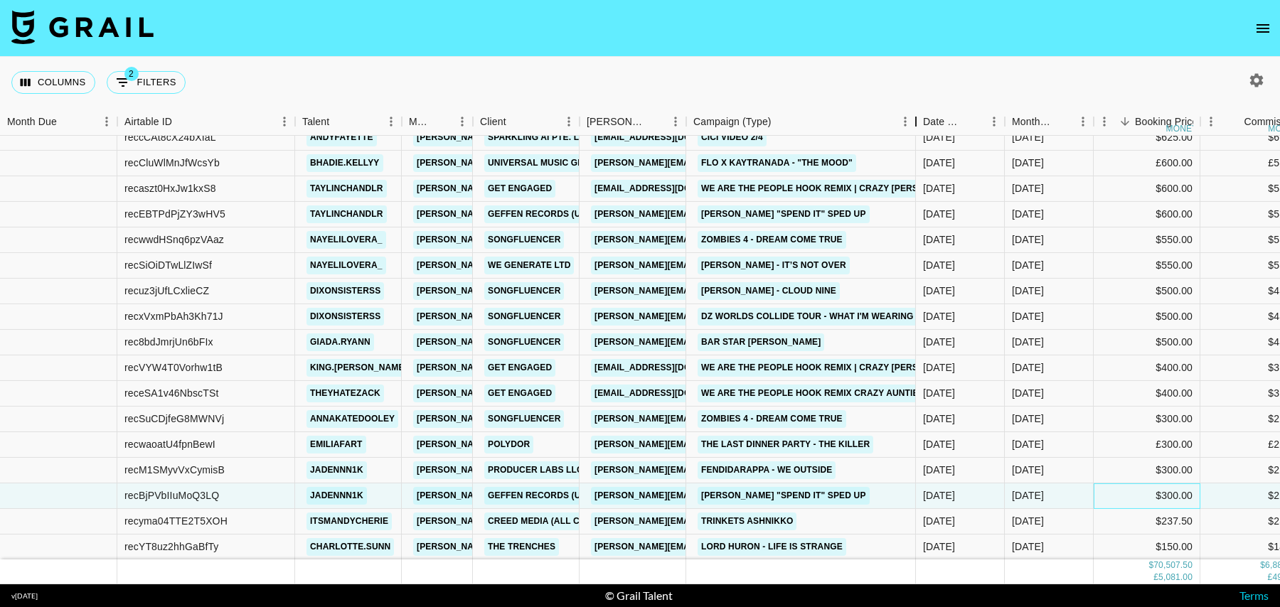
drag, startPoint x: 791, startPoint y: 126, endPoint x: 919, endPoint y: 115, distance: 129.1
click at [919, 115] on div "Campaign (Type)" at bounding box center [915, 122] width 17 height 28
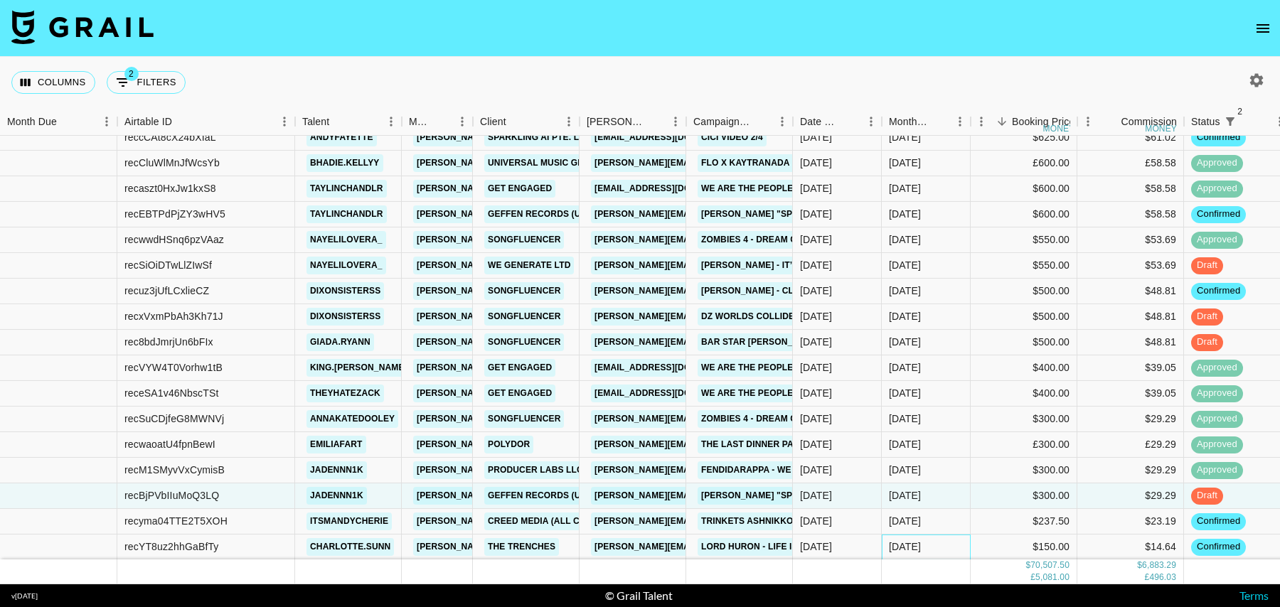
click at [940, 546] on div "[DATE]" at bounding box center [926, 548] width 89 height 26
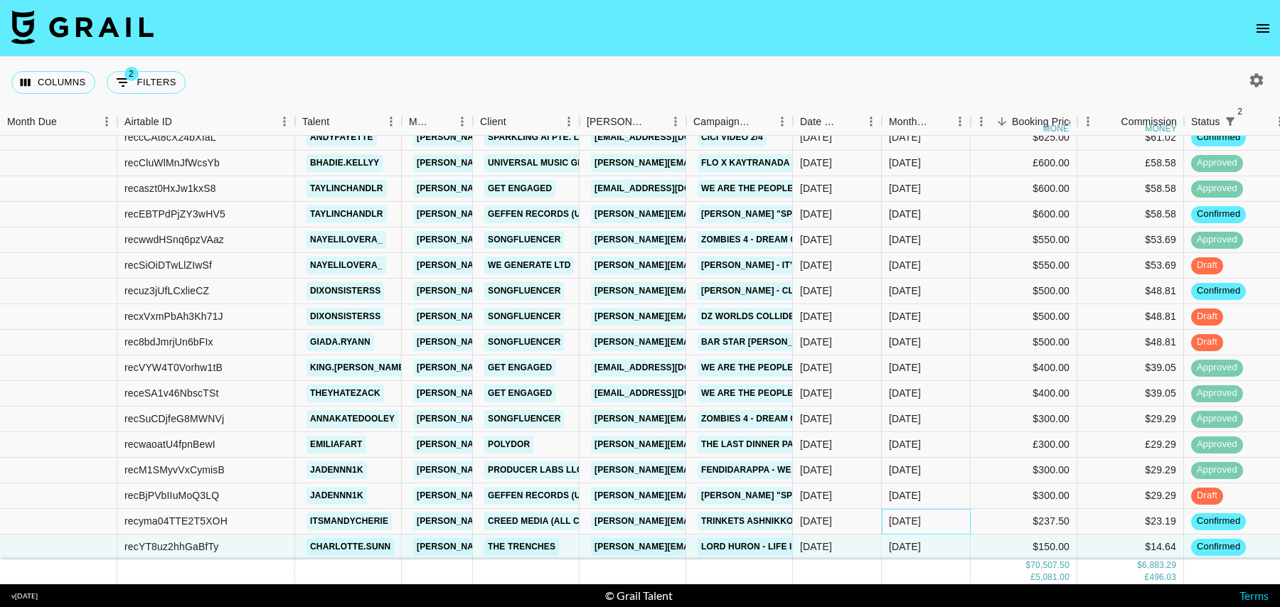
click at [941, 521] on div "[DATE]" at bounding box center [926, 522] width 89 height 26
